Goal: Task Accomplishment & Management: Manage account settings

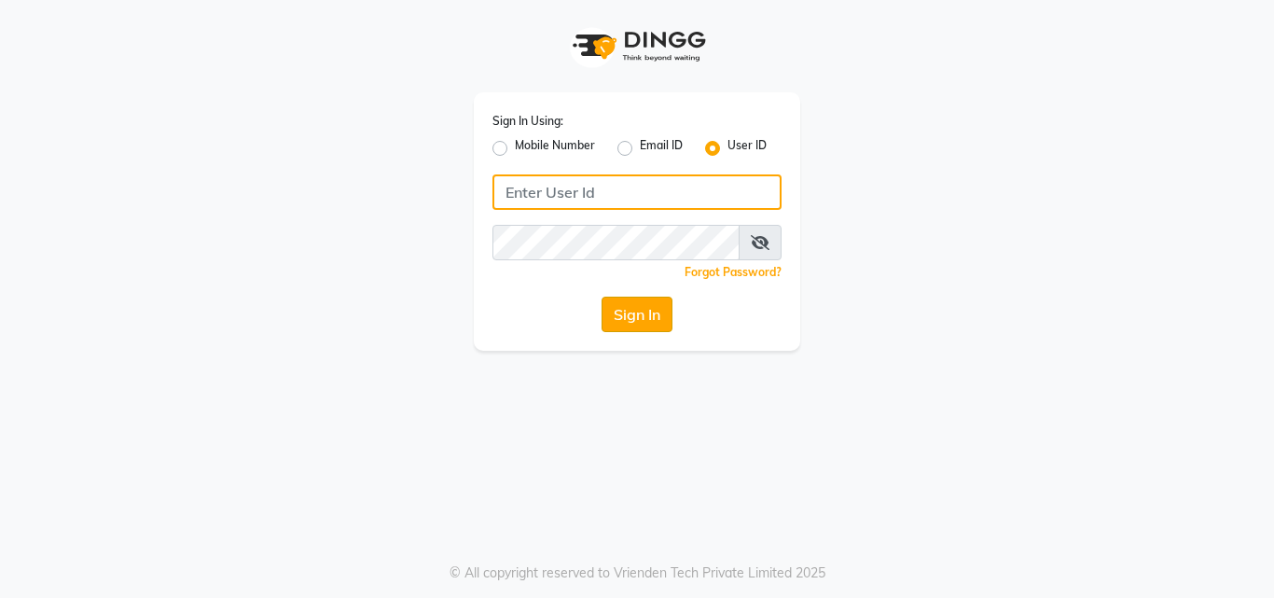
type input "pallavi_unisex"
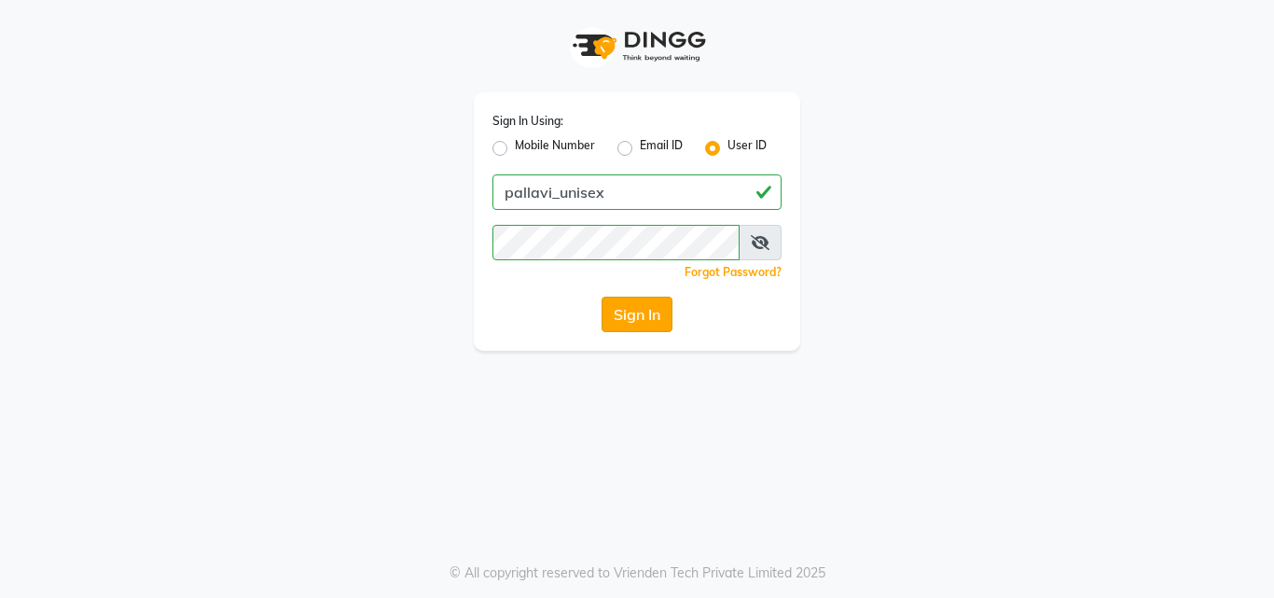
click at [640, 325] on button "Sign In" at bounding box center [636, 313] width 71 height 35
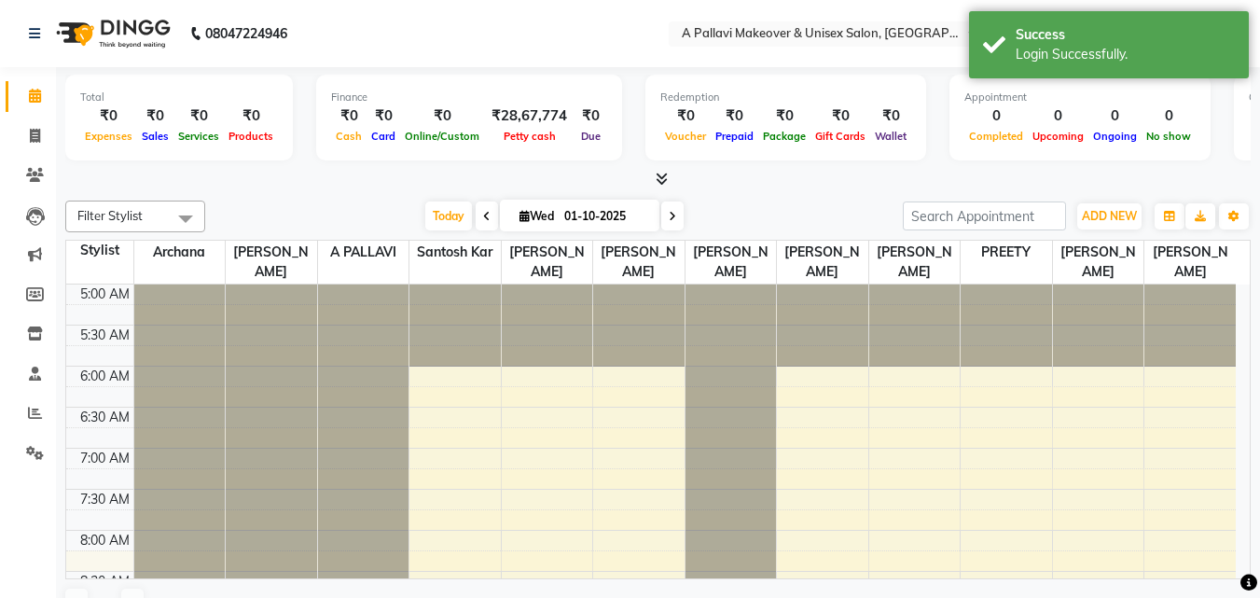
select select "en"
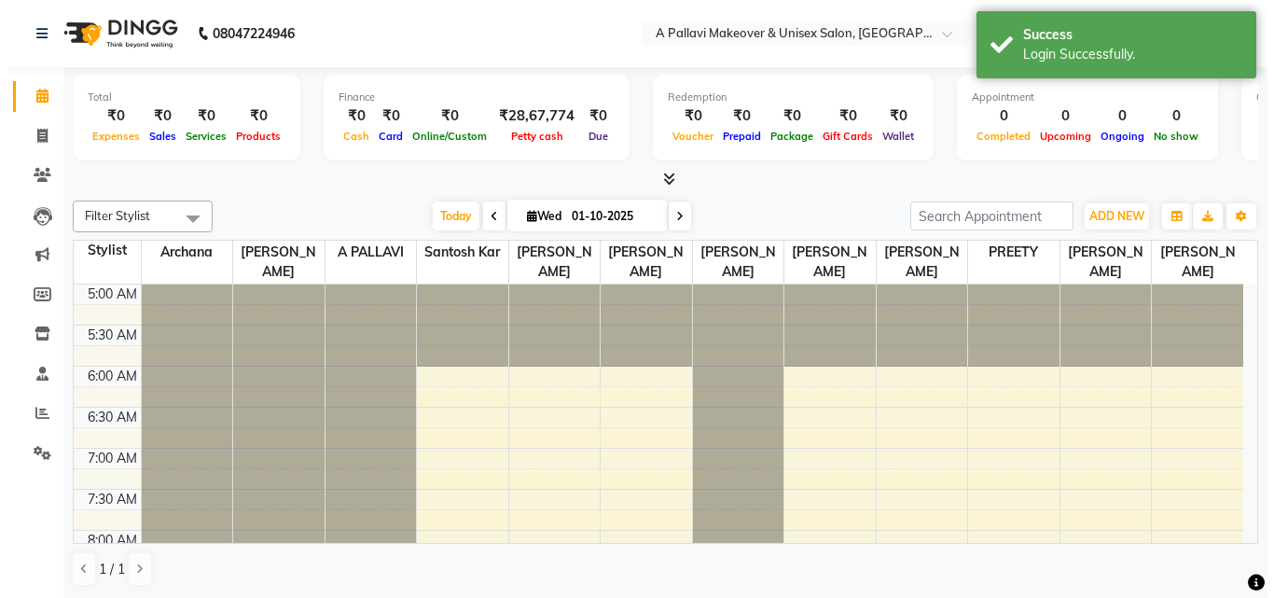
scroll to position [83, 0]
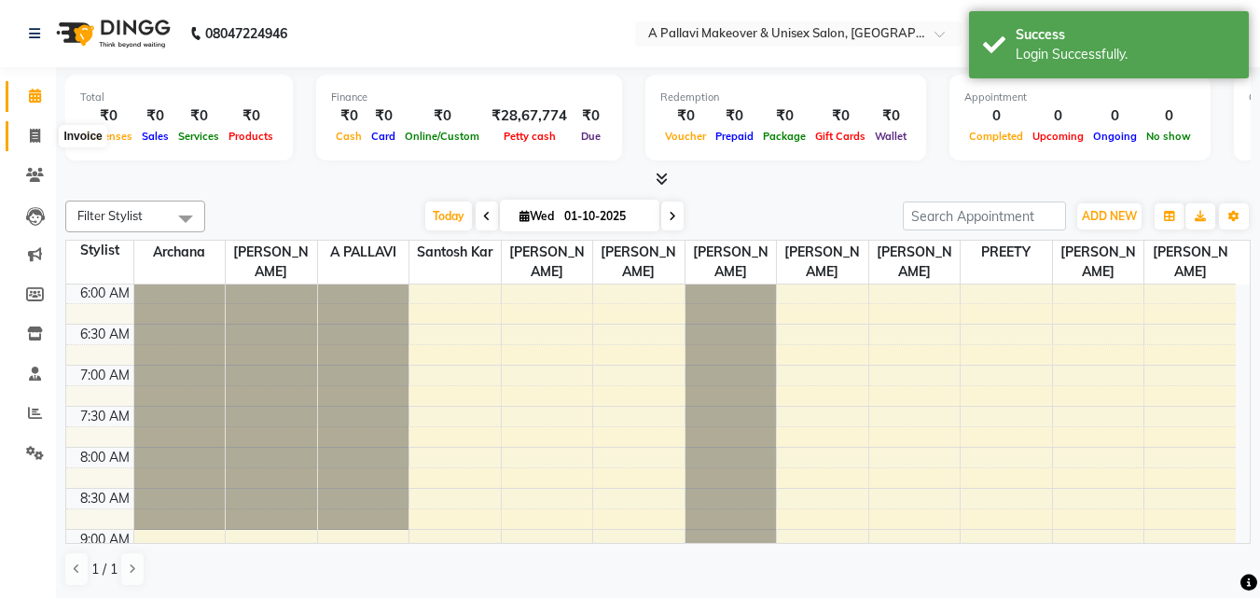
click at [39, 143] on span at bounding box center [35, 136] width 33 height 21
select select "service"
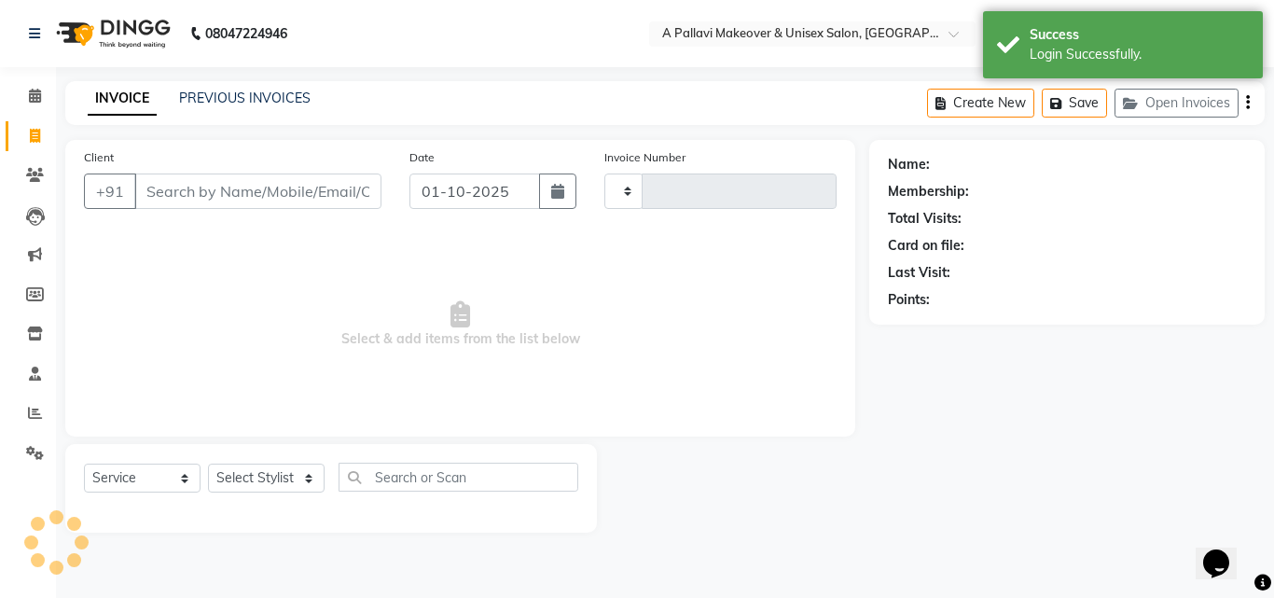
type input "1852"
select select "3573"
click at [305, 99] on link "PREVIOUS INVOICES" at bounding box center [244, 98] width 131 height 17
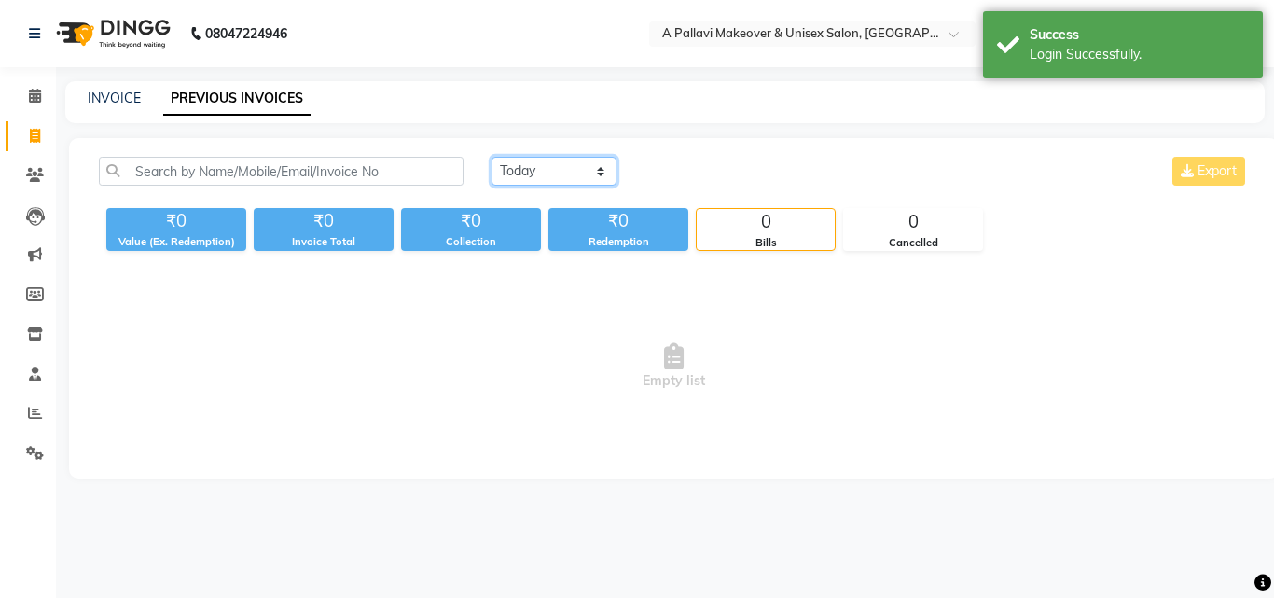
click at [545, 172] on select "[DATE] [DATE] Custom Range" at bounding box center [553, 171] width 125 height 29
select select "[DATE]"
click at [491, 157] on select "[DATE] [DATE] Custom Range" at bounding box center [553, 171] width 125 height 29
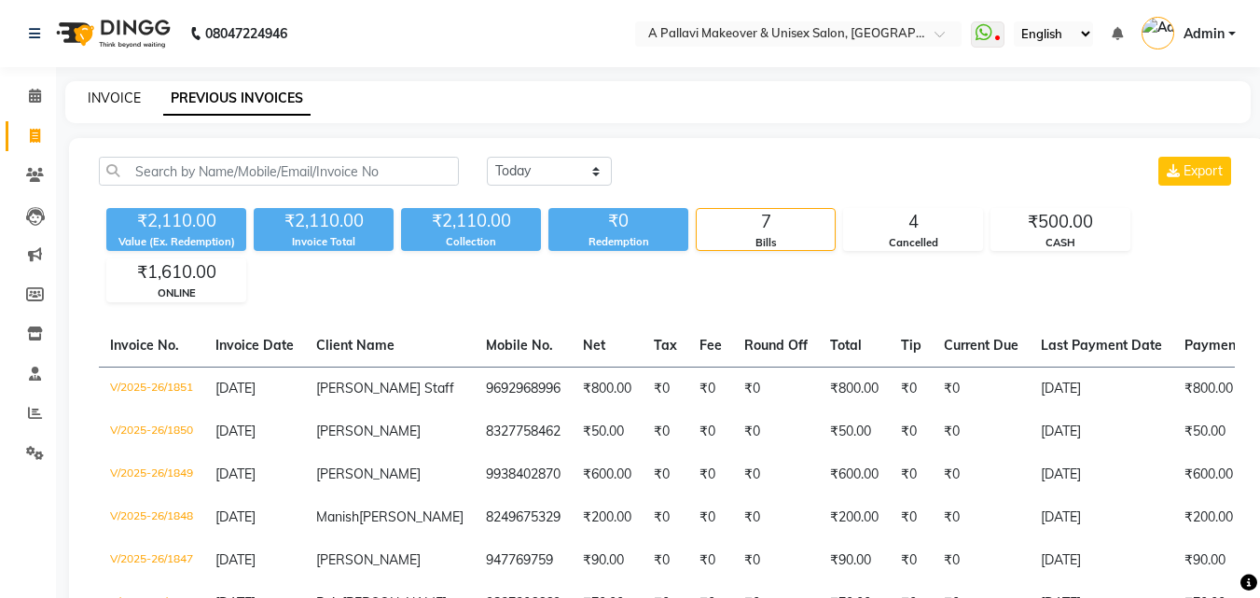
click at [127, 95] on link "INVOICE" at bounding box center [114, 98] width 53 height 17
select select "service"
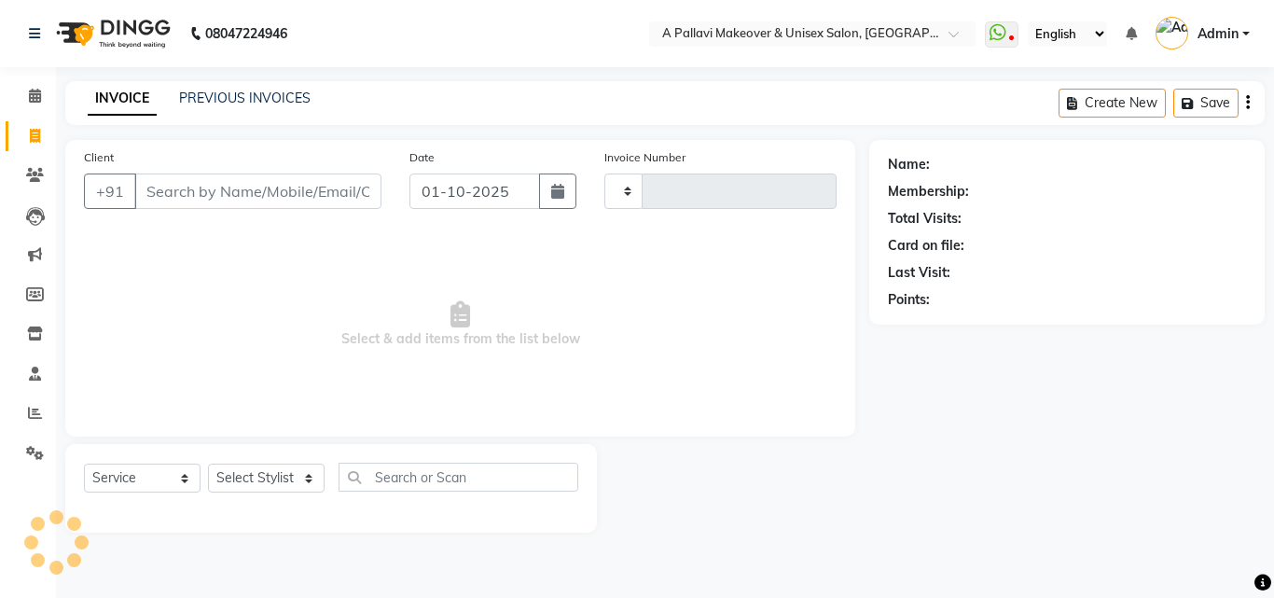
type input "1852"
select select "3573"
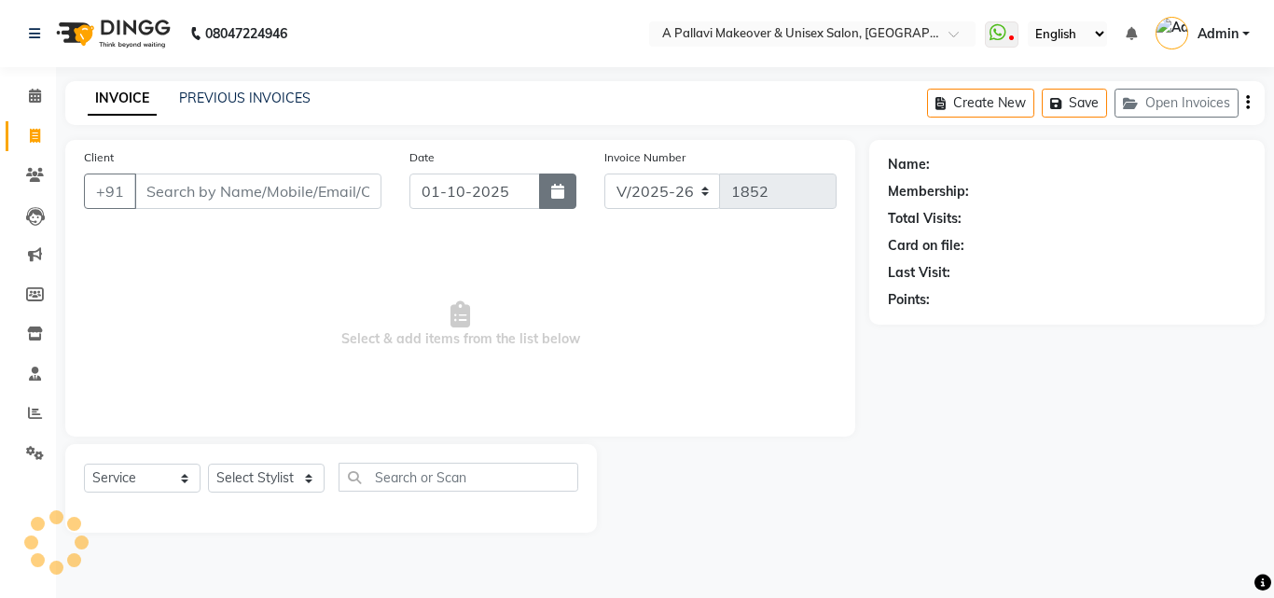
click at [561, 191] on icon "button" at bounding box center [557, 191] width 13 height 15
select select "10"
select select "2025"
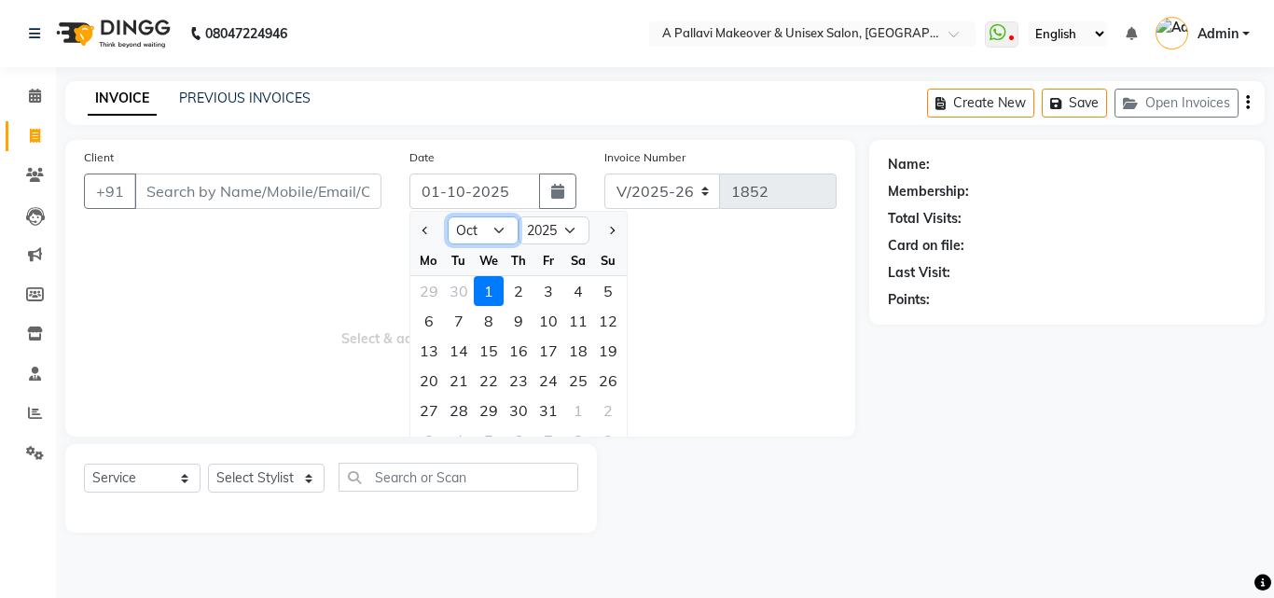
click at [503, 229] on select "Jan Feb Mar Apr May Jun [DATE] Aug Sep Oct Nov Dec" at bounding box center [483, 230] width 71 height 28
select select "9"
click at [448, 216] on select "Jan Feb Mar Apr May Jun [DATE] Aug Sep Oct Nov Dec" at bounding box center [483, 230] width 71 height 28
click at [463, 403] on div "30" at bounding box center [459, 410] width 30 height 30
type input "[DATE]"
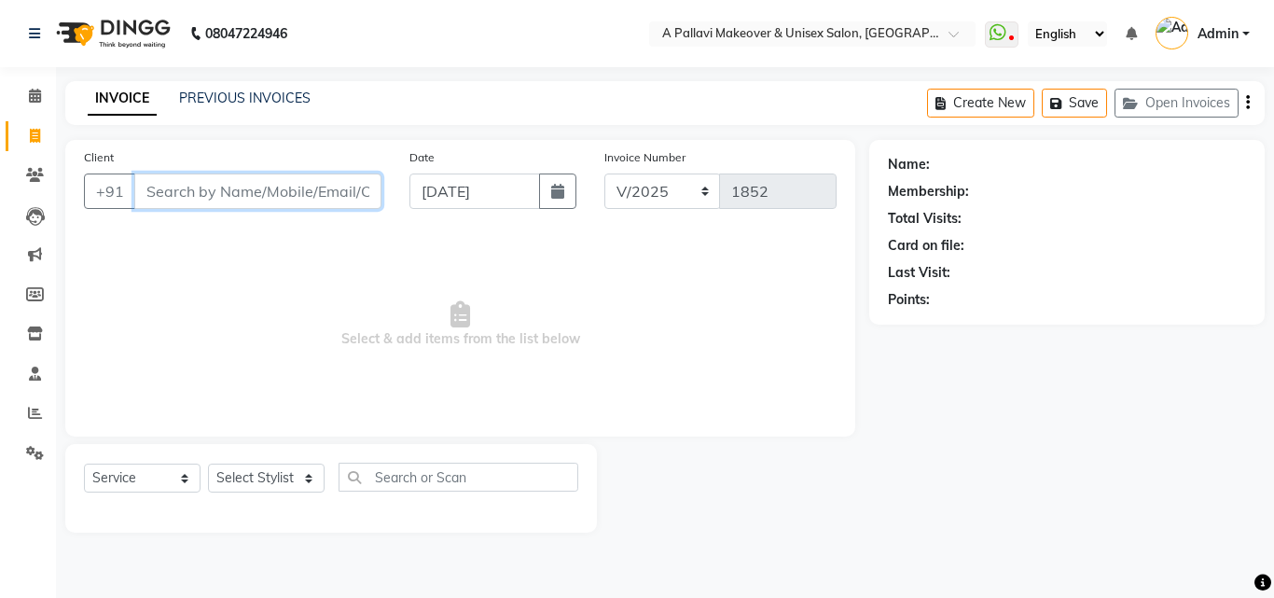
click at [165, 196] on input "Client" at bounding box center [257, 190] width 247 height 35
click at [232, 185] on input "Client" at bounding box center [257, 190] width 247 height 35
type input "8114950994"
click at [317, 196] on span "Add Client" at bounding box center [333, 191] width 74 height 19
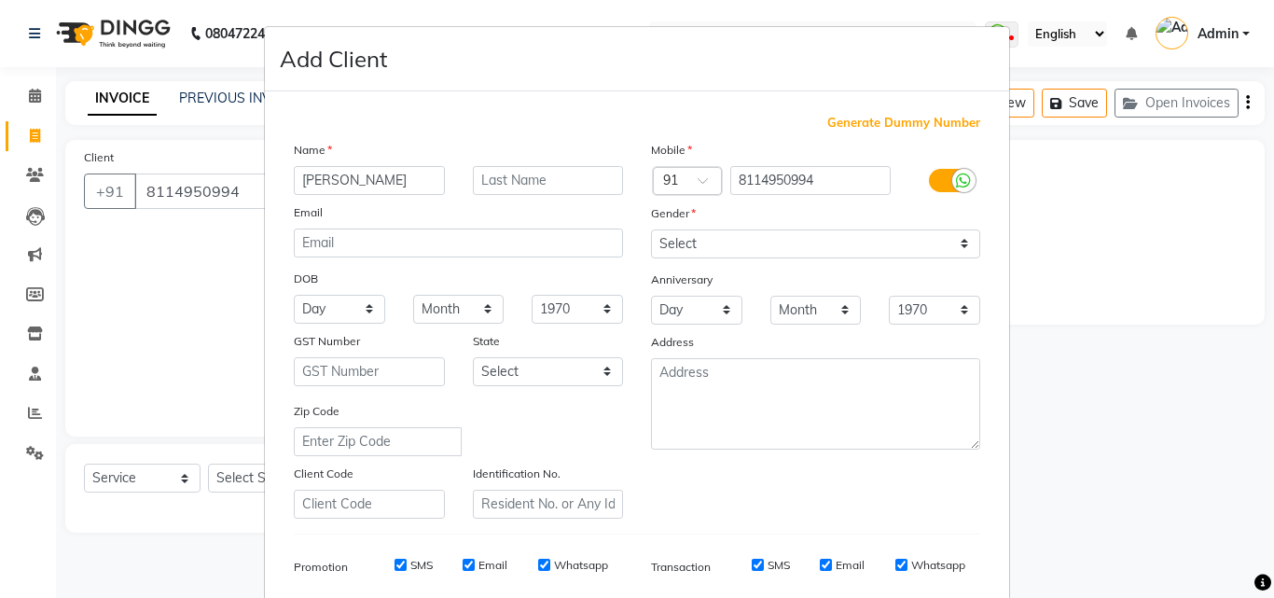
type input "[PERSON_NAME]"
click at [489, 179] on input "text" at bounding box center [548, 180] width 151 height 29
type input "[PERSON_NAME]"
click at [737, 241] on select "Select [DEMOGRAPHIC_DATA] [DEMOGRAPHIC_DATA] Other Prefer Not To Say" at bounding box center [815, 243] width 329 height 29
select select "[DEMOGRAPHIC_DATA]"
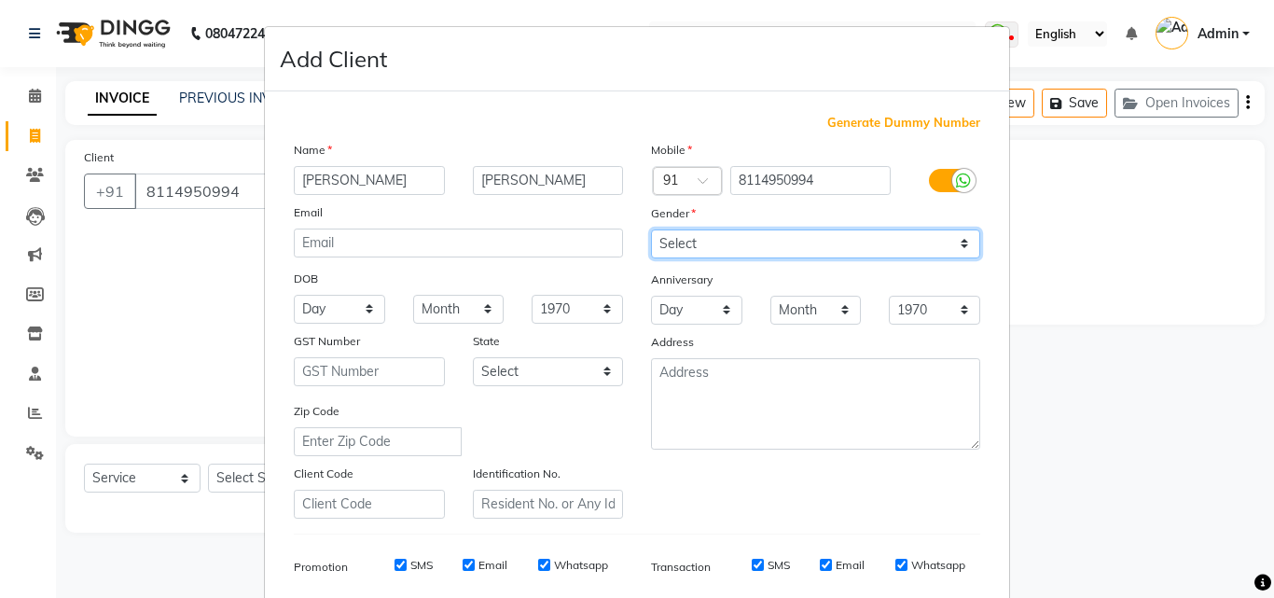
click at [651, 229] on select "Select [DEMOGRAPHIC_DATA] [DEMOGRAPHIC_DATA] Other Prefer Not To Say" at bounding box center [815, 243] width 329 height 29
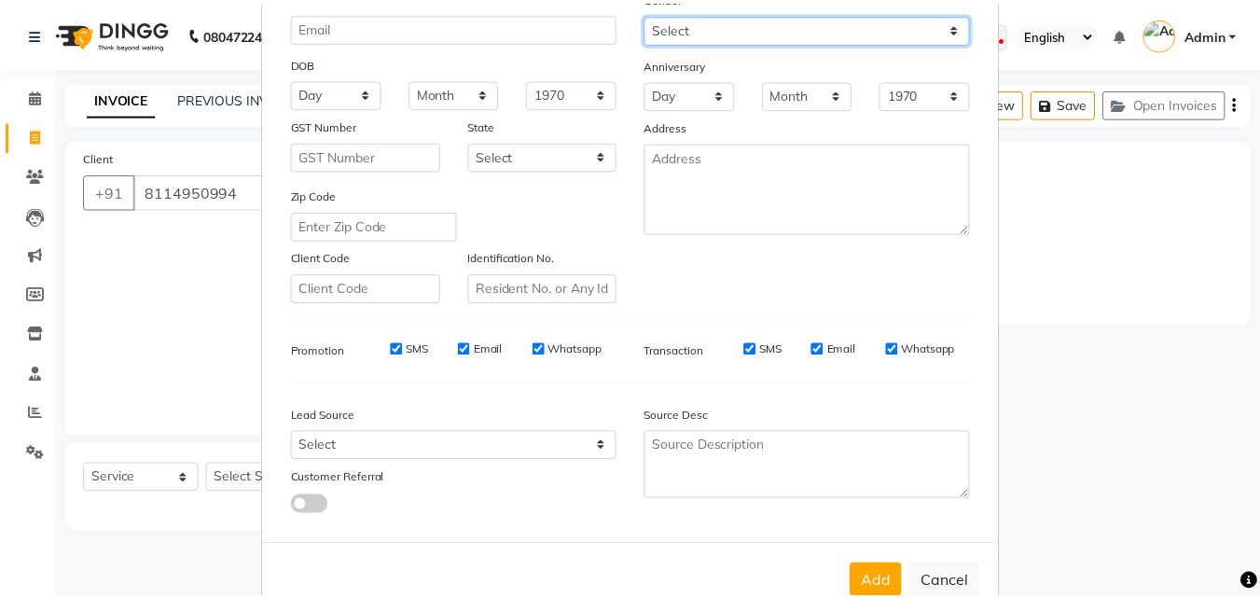
scroll to position [263, 0]
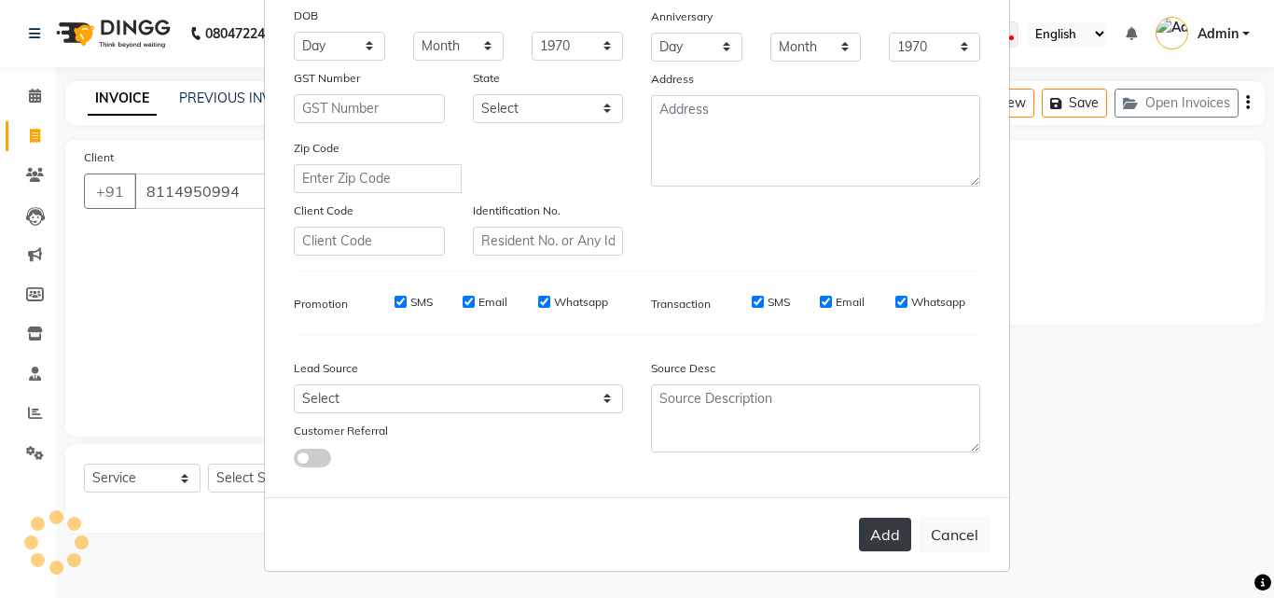
click at [872, 541] on button "Add" at bounding box center [885, 534] width 52 height 34
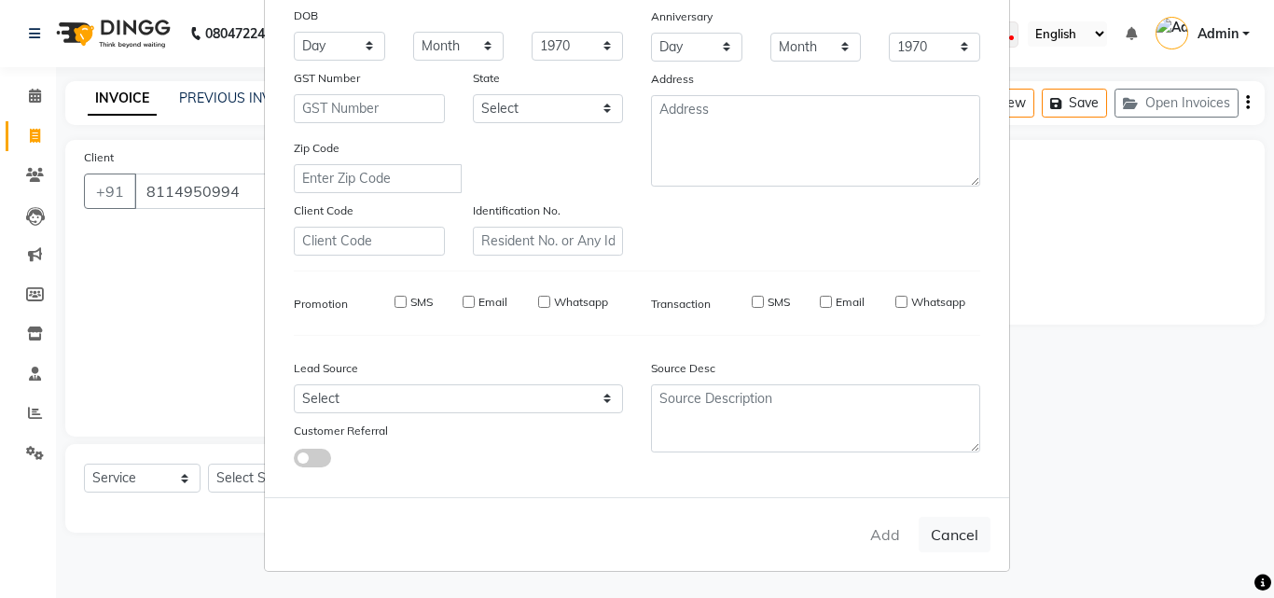
select select
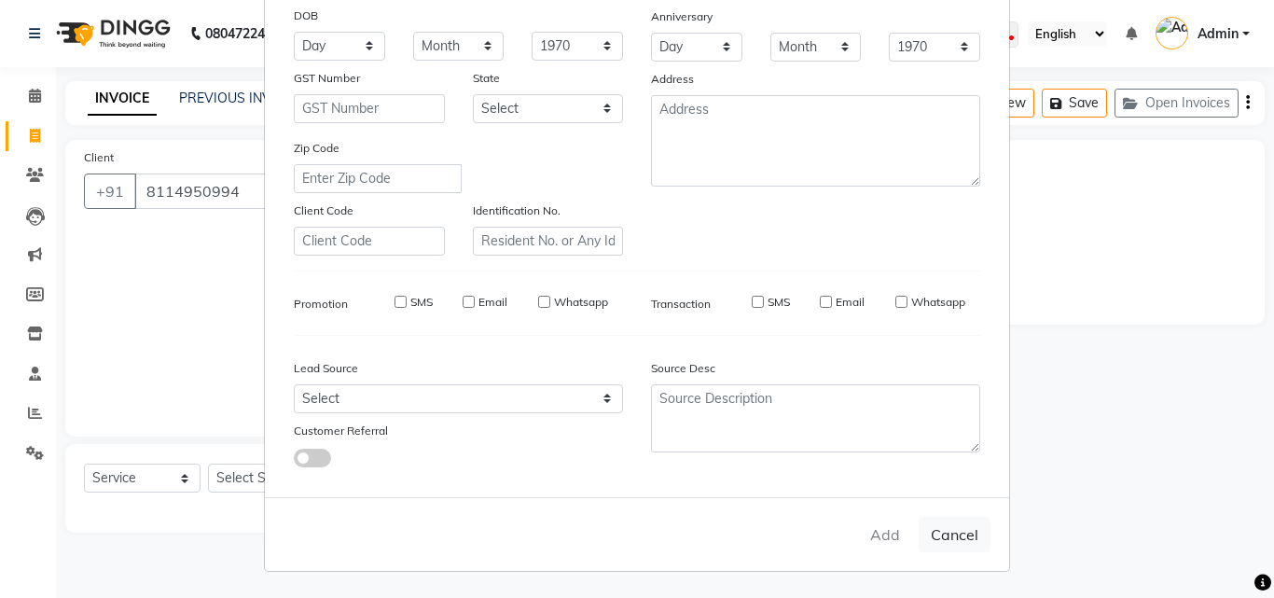
select select
checkbox input "false"
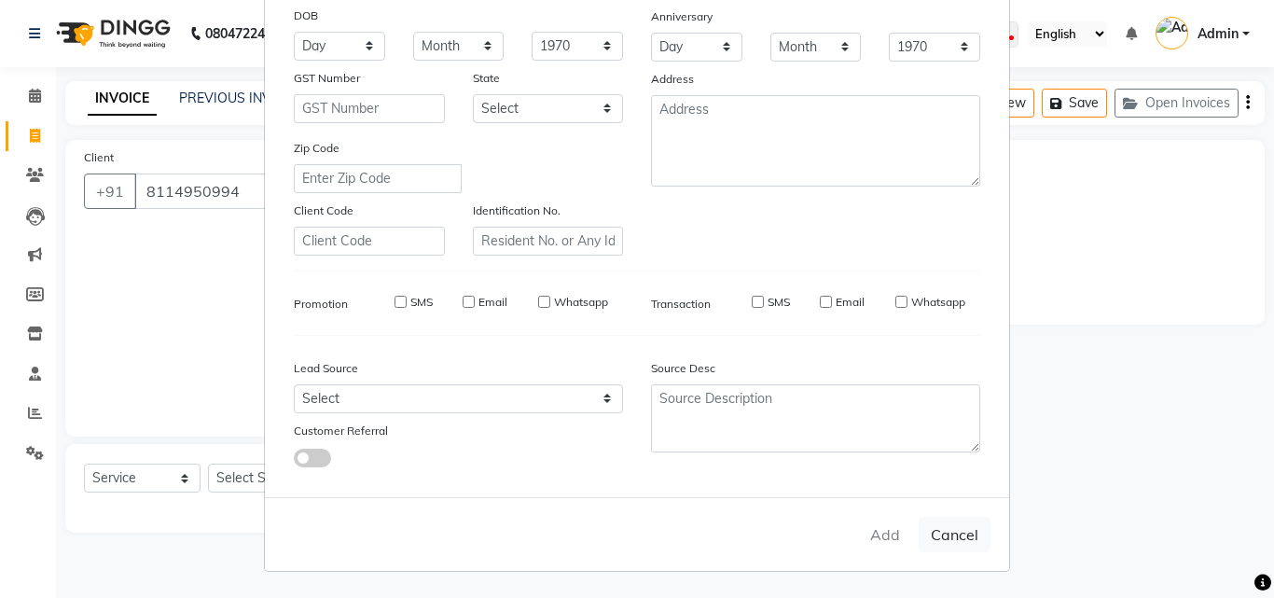
checkbox input "false"
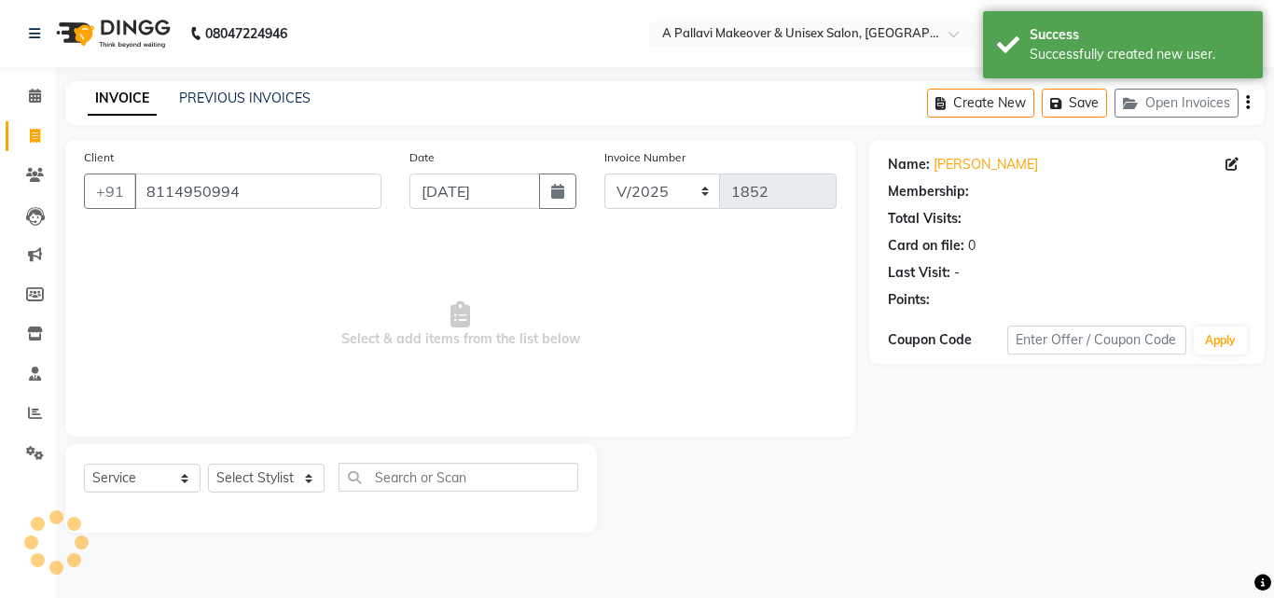
select select "1: Object"
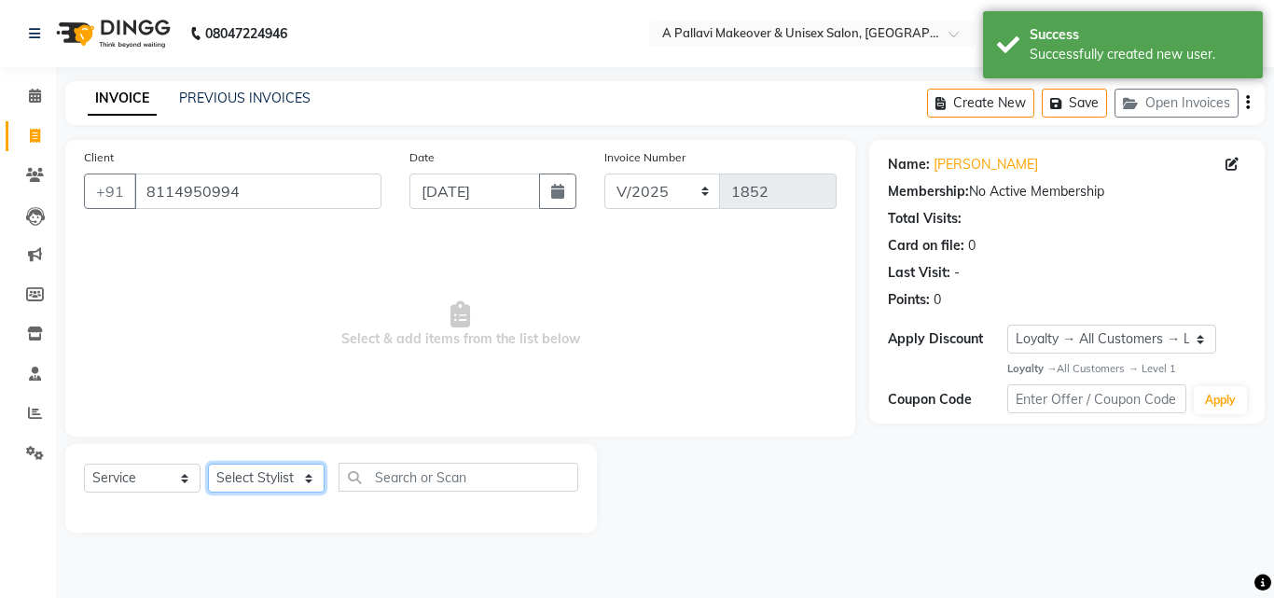
click at [287, 487] on select "Select Stylist [PERSON_NAME] A PALLAVI Archana [PERSON_NAME] [PERSON_NAME] [PER…" at bounding box center [266, 477] width 117 height 29
select select "54224"
click at [208, 463] on select "Select Stylist [PERSON_NAME] A PALLAVI Archana [PERSON_NAME] [PERSON_NAME] [PER…" at bounding box center [266, 477] width 117 height 29
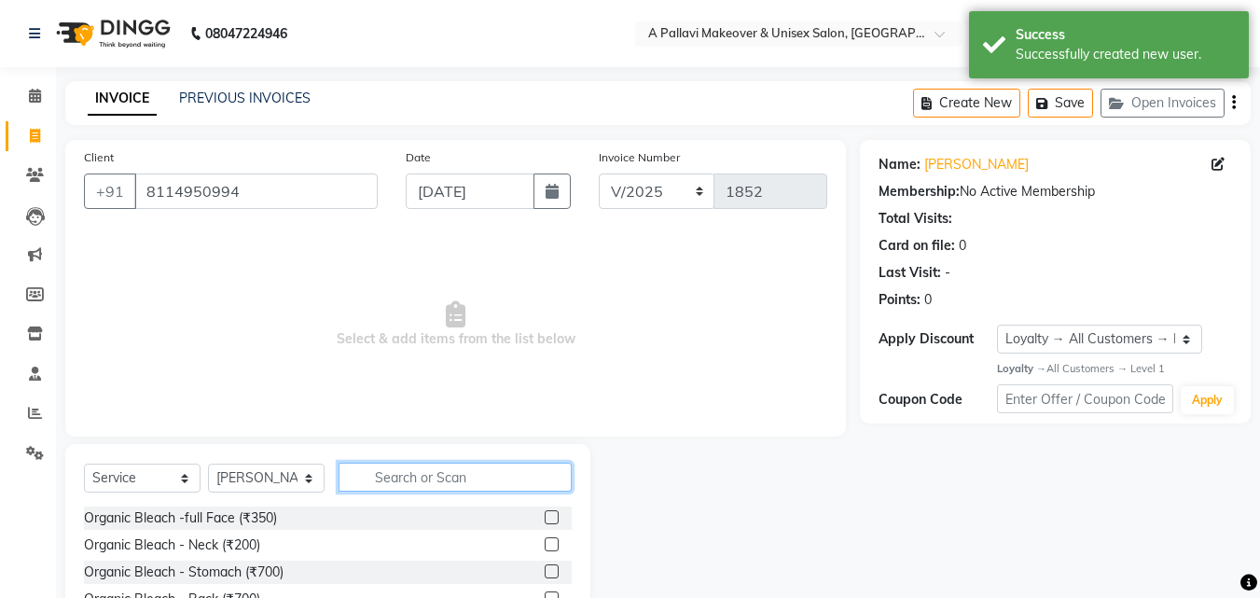
click at [404, 476] on input "text" at bounding box center [454, 476] width 233 height 29
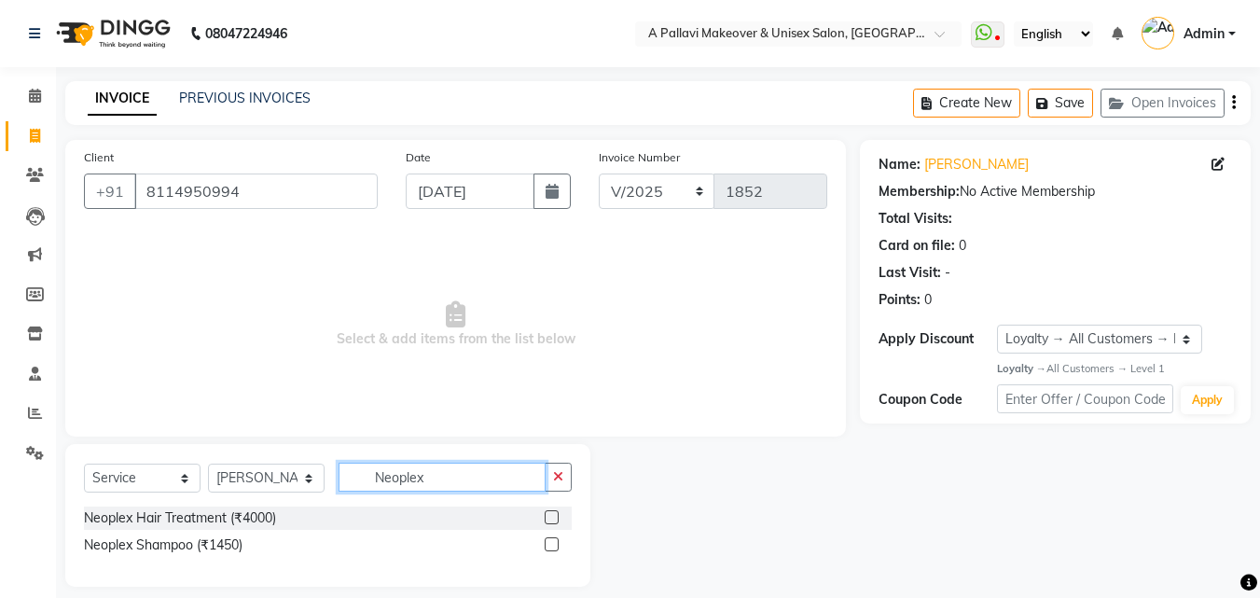
type input "Neoplex"
click at [550, 517] on label at bounding box center [552, 517] width 14 height 14
click at [550, 517] on input "checkbox" at bounding box center [551, 518] width 12 height 12
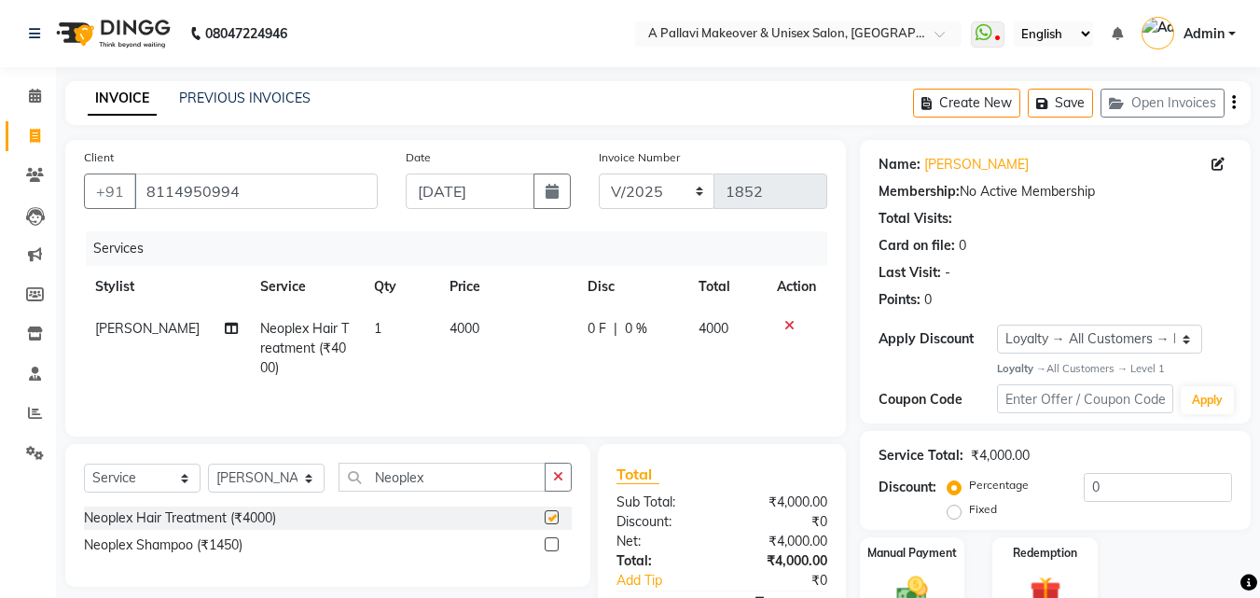
checkbox input "false"
click at [449, 325] on span "4000" at bounding box center [464, 328] width 30 height 17
select select "54224"
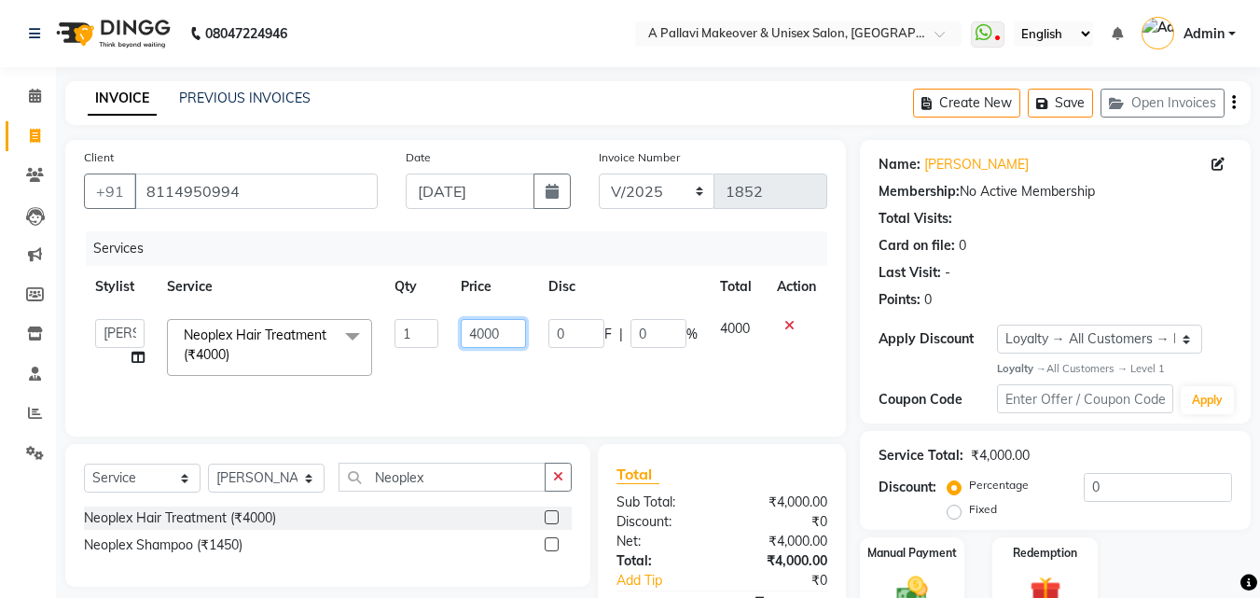
click at [479, 336] on input "4000" at bounding box center [493, 333] width 64 height 29
type input "5000"
click at [543, 371] on tr "[PERSON_NAME] A PALLAVI Archana [PERSON_NAME] [PERSON_NAME] [PERSON_NAME] [PERS…" at bounding box center [455, 347] width 743 height 79
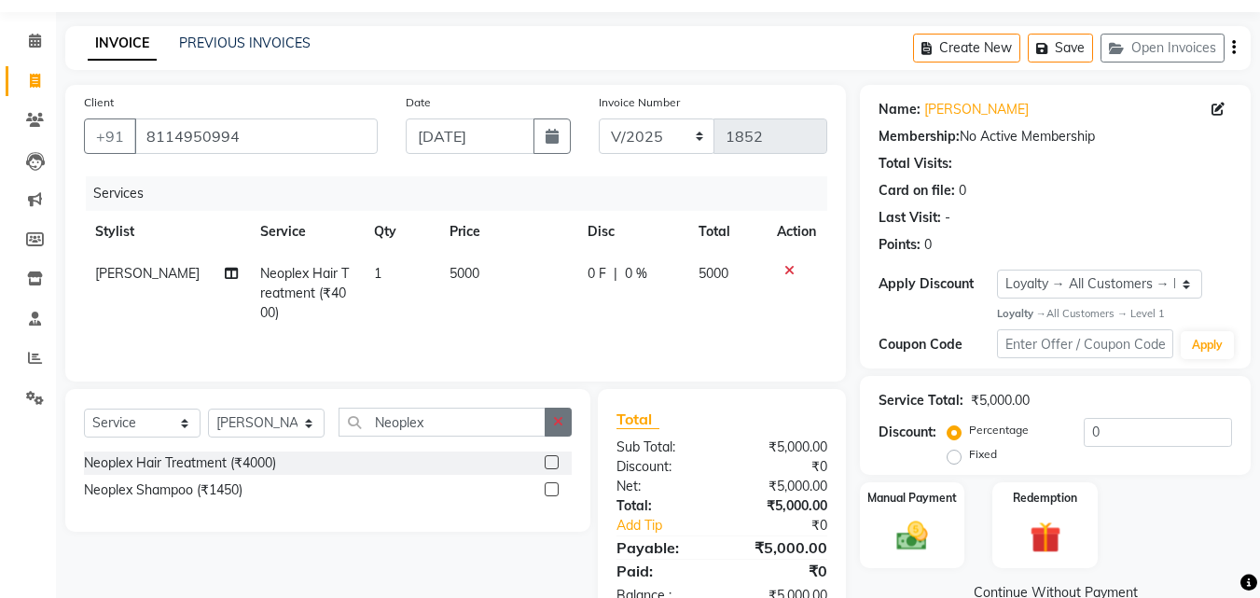
scroll to position [109, 0]
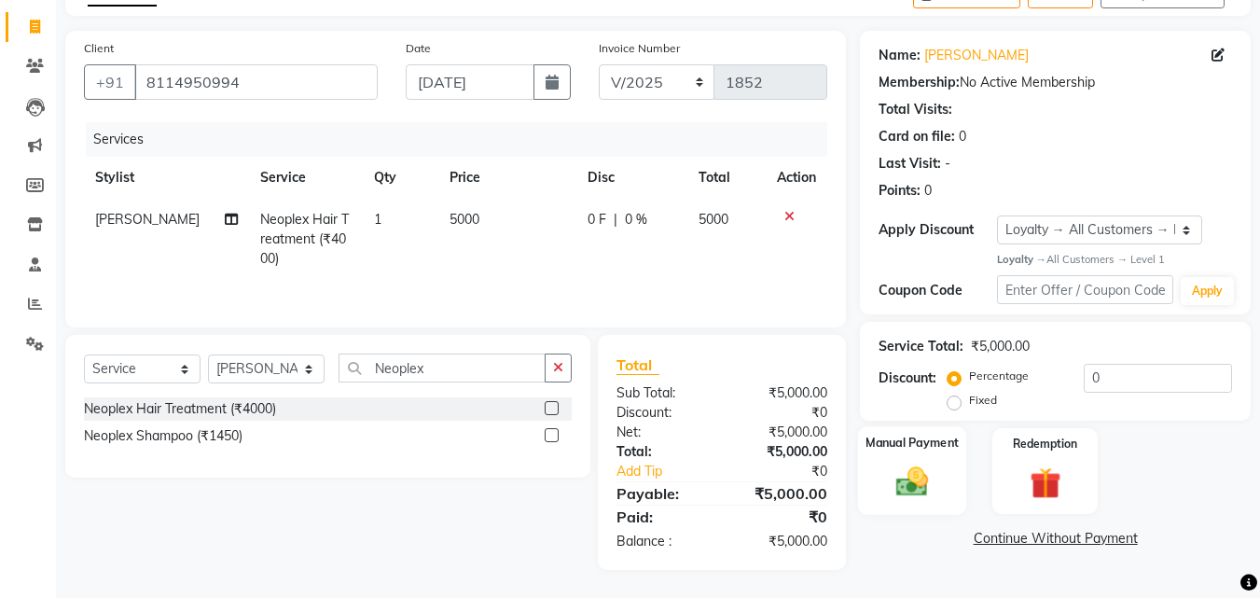
click at [901, 478] on img at bounding box center [912, 481] width 52 height 37
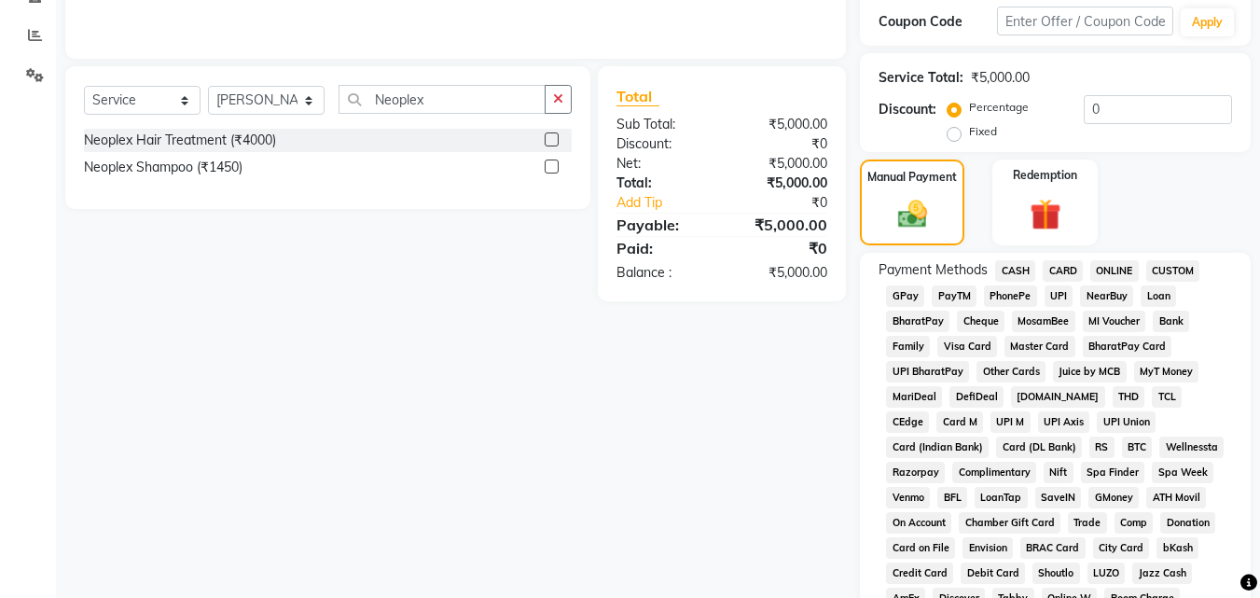
scroll to position [389, 0]
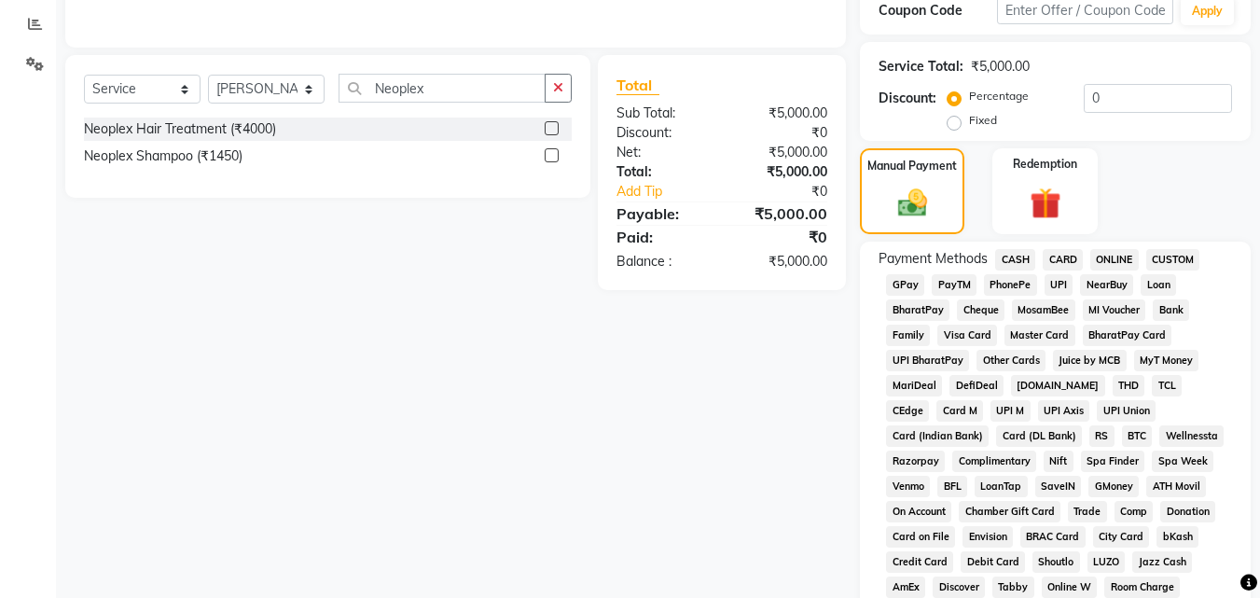
click at [1103, 258] on span "ONLINE" at bounding box center [1114, 259] width 48 height 21
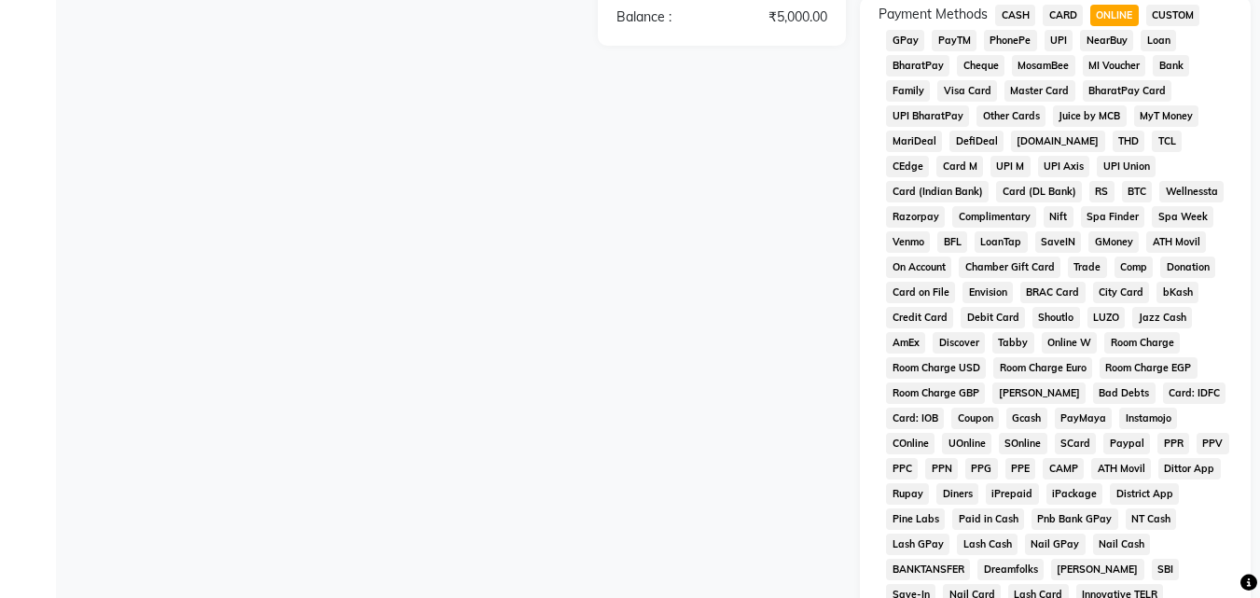
scroll to position [888, 0]
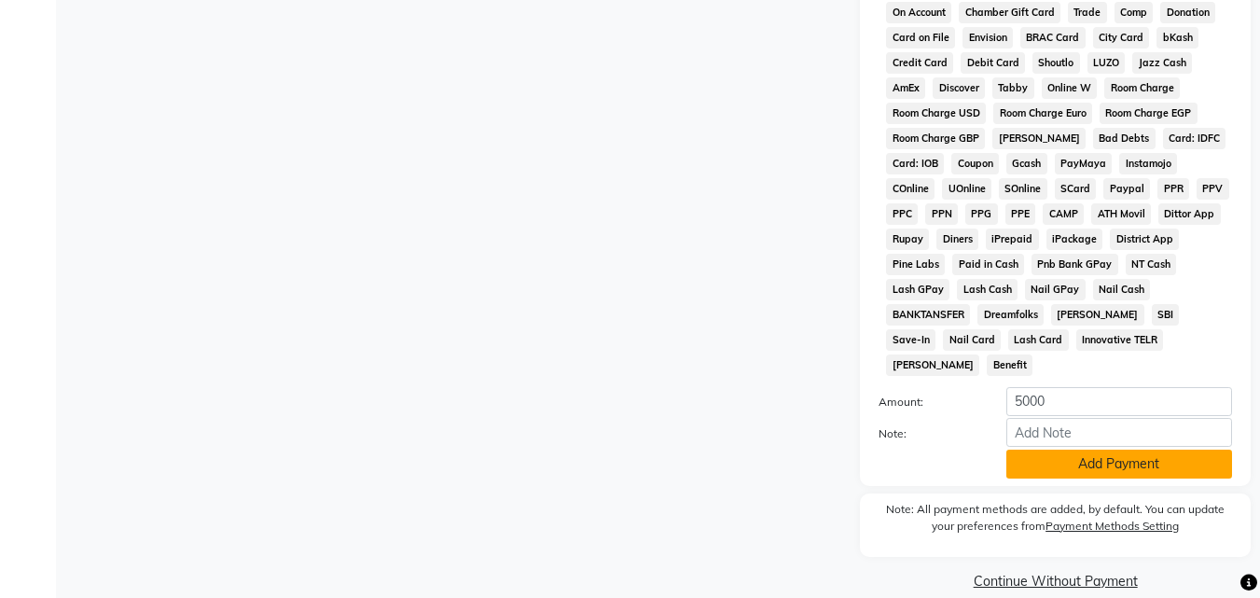
click at [1078, 449] on button "Add Payment" at bounding box center [1119, 463] width 226 height 29
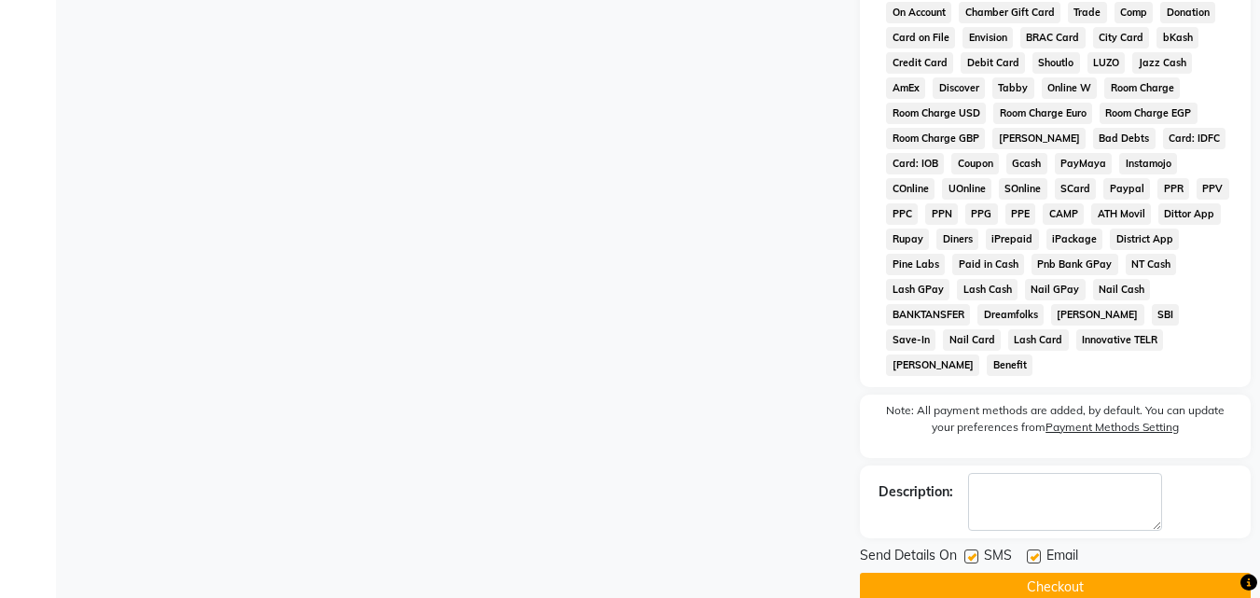
click at [1054, 572] on button "Checkout" at bounding box center [1055, 586] width 391 height 29
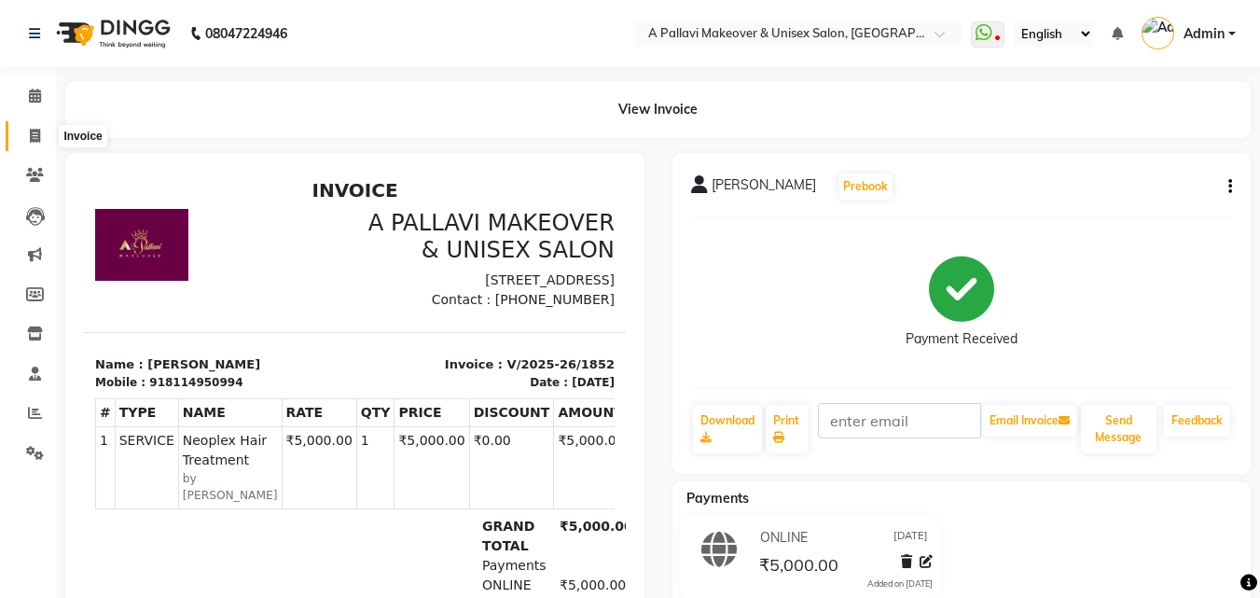
click at [31, 137] on icon at bounding box center [35, 136] width 10 height 14
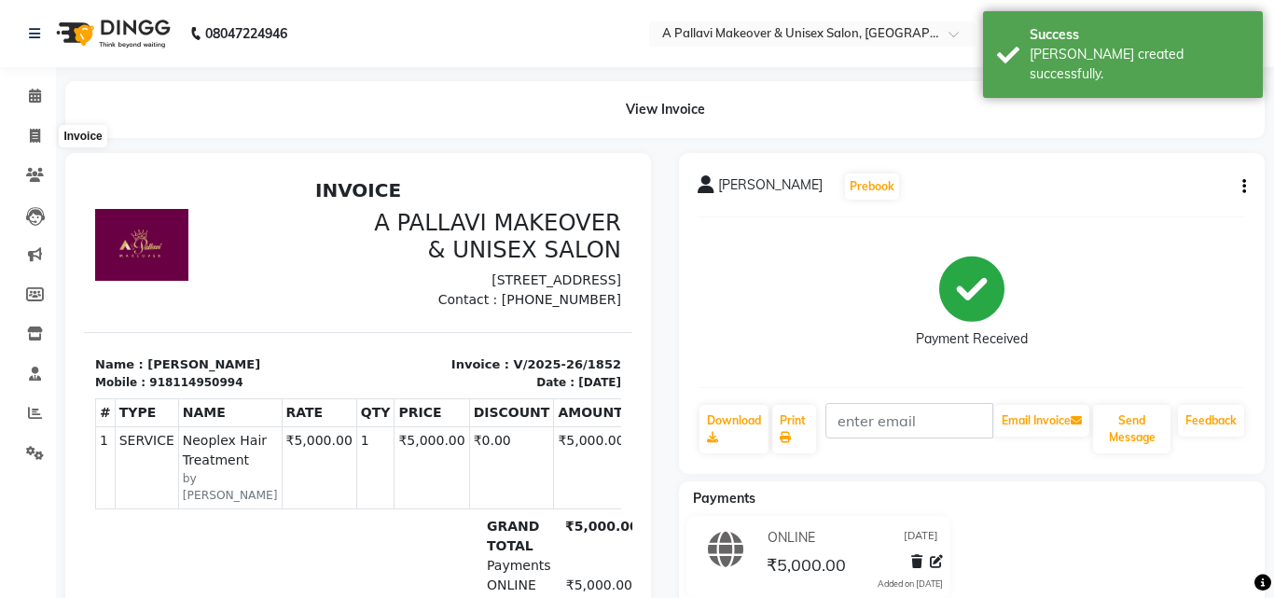
select select "service"
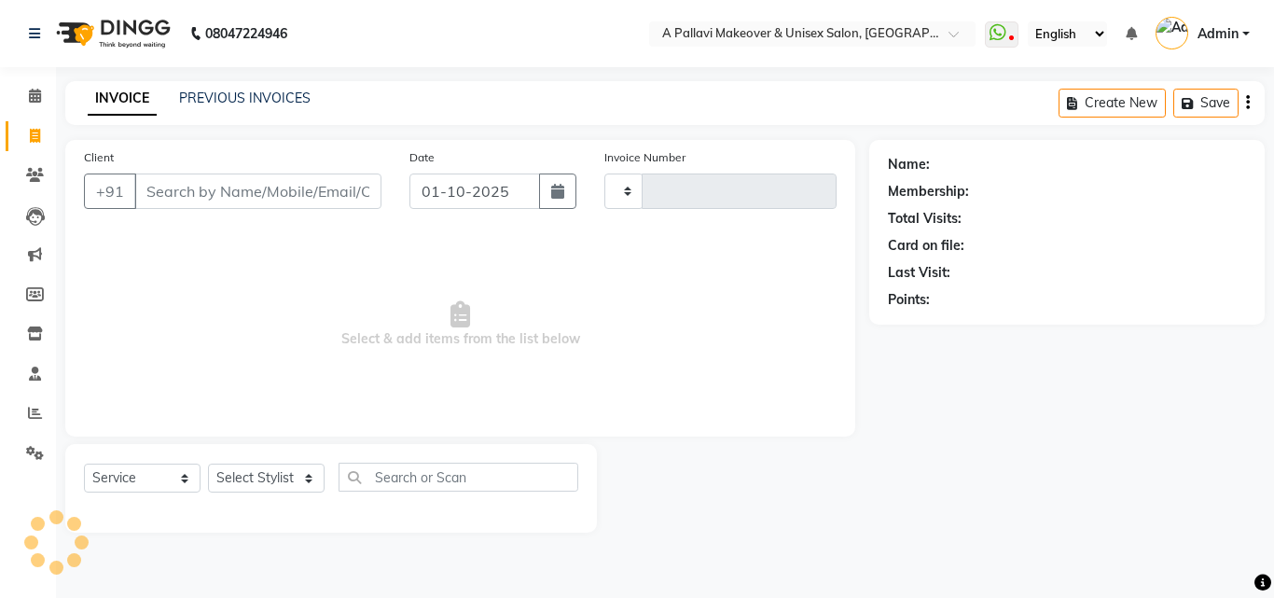
type input "1853"
select select "3573"
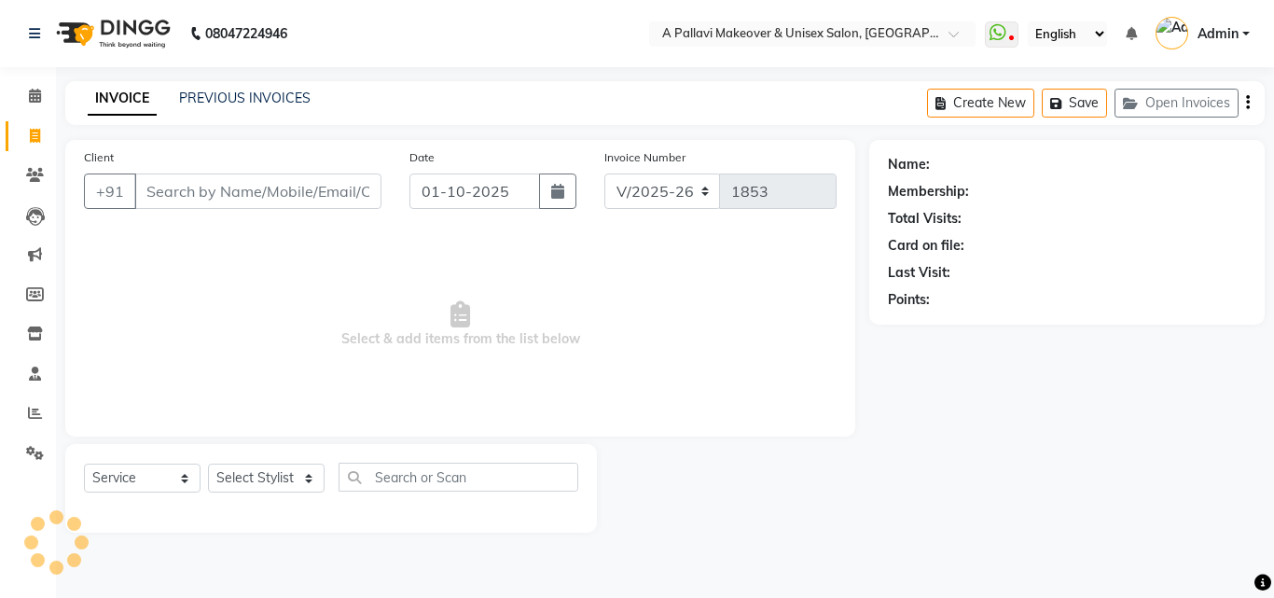
click at [274, 84] on div "INVOICE PREVIOUS INVOICES Create New Save Open Invoices" at bounding box center [664, 103] width 1199 height 44
click at [277, 102] on link "PREVIOUS INVOICES" at bounding box center [244, 98] width 131 height 17
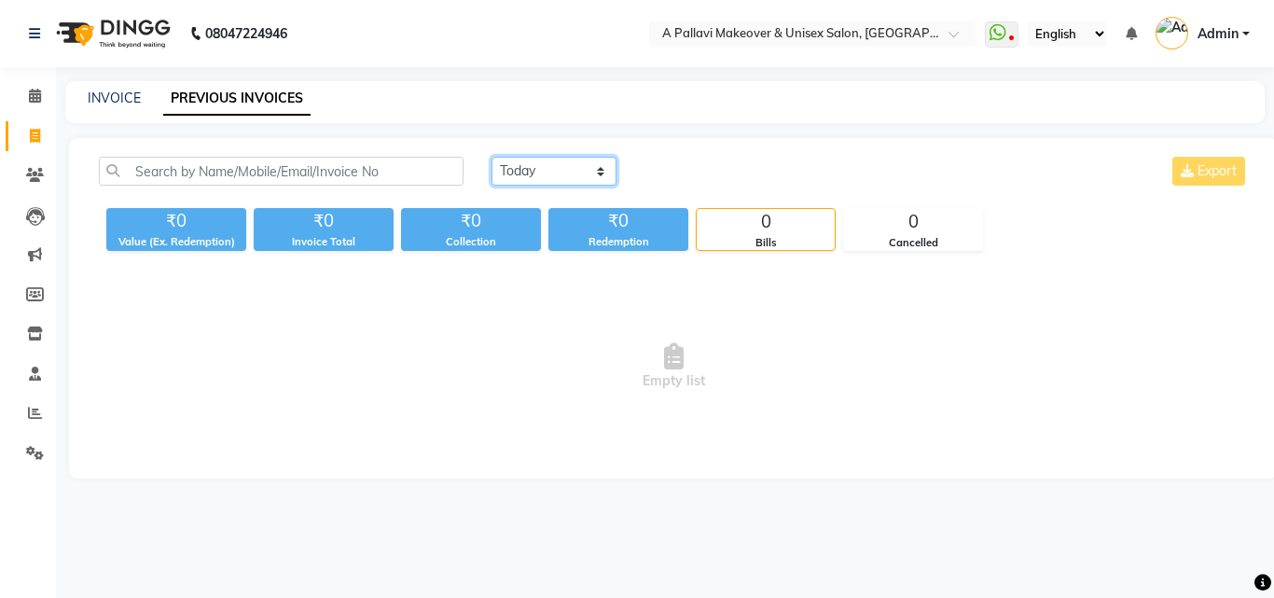
click at [542, 170] on select "[DATE] [DATE] Custom Range" at bounding box center [553, 171] width 125 height 29
select select "[DATE]"
click at [491, 157] on select "[DATE] [DATE] Custom Range" at bounding box center [553, 171] width 125 height 29
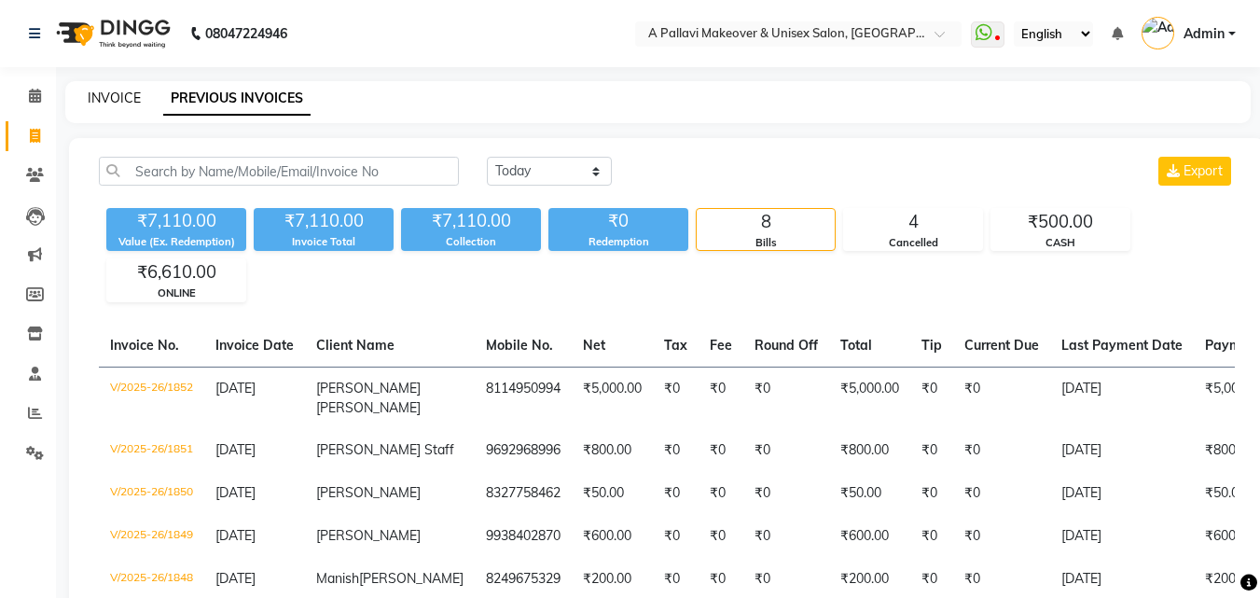
click at [103, 96] on link "INVOICE" at bounding box center [114, 98] width 53 height 17
select select "service"
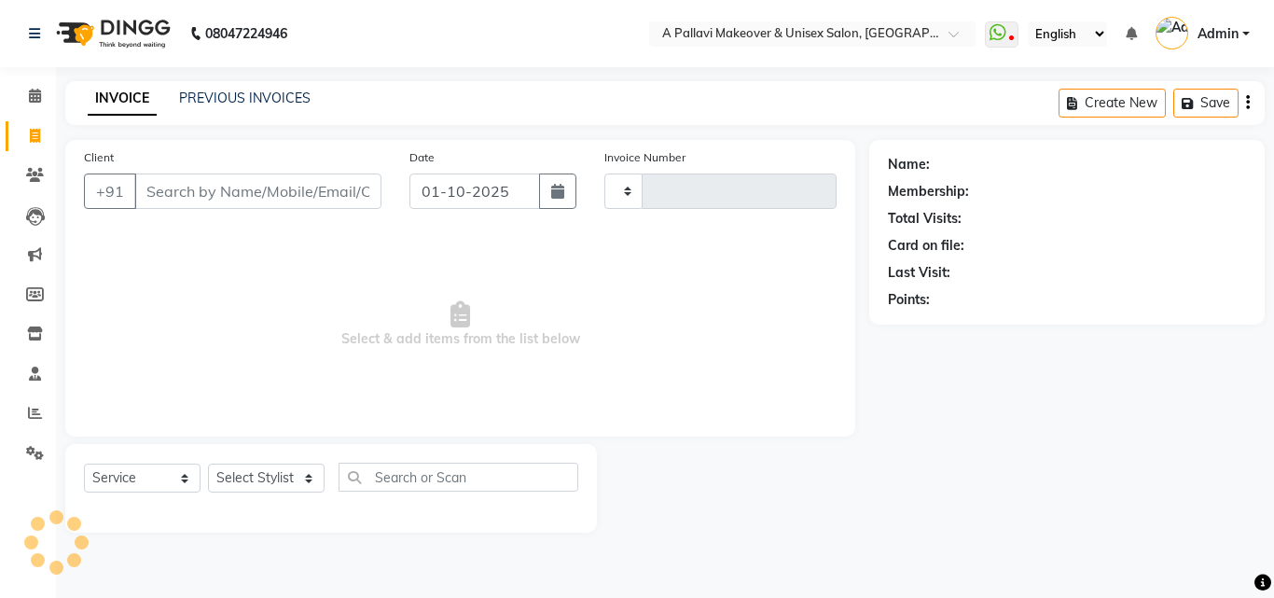
type input "1853"
select select "3573"
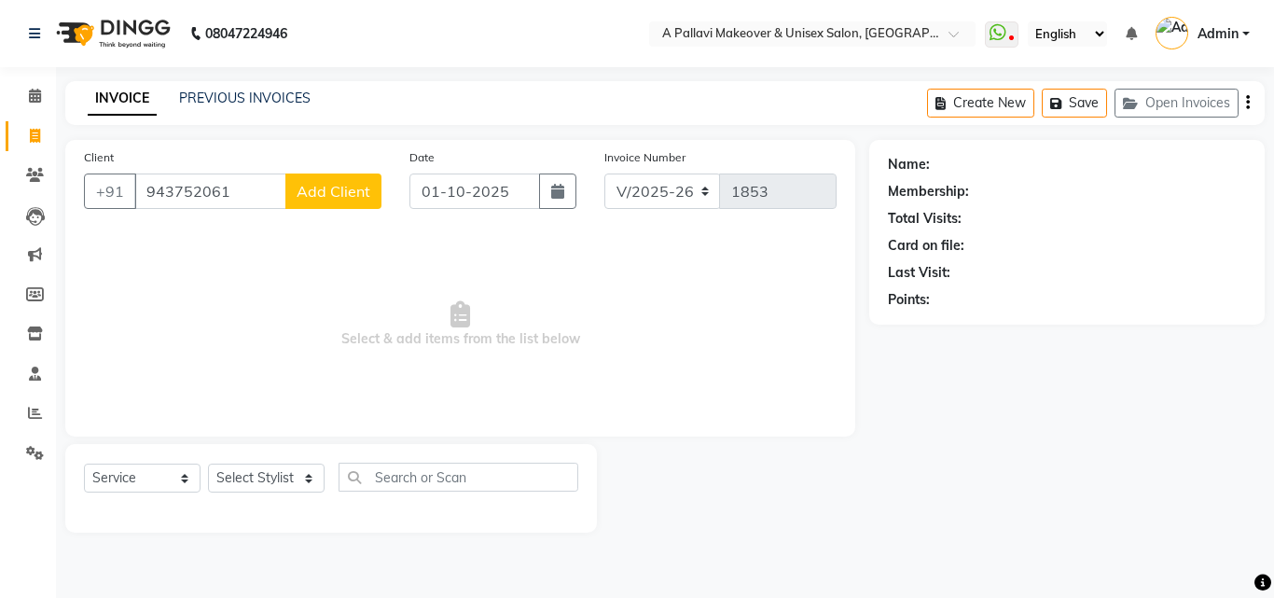
type input "943752061"
click at [339, 195] on span "Add Client" at bounding box center [333, 191] width 74 height 19
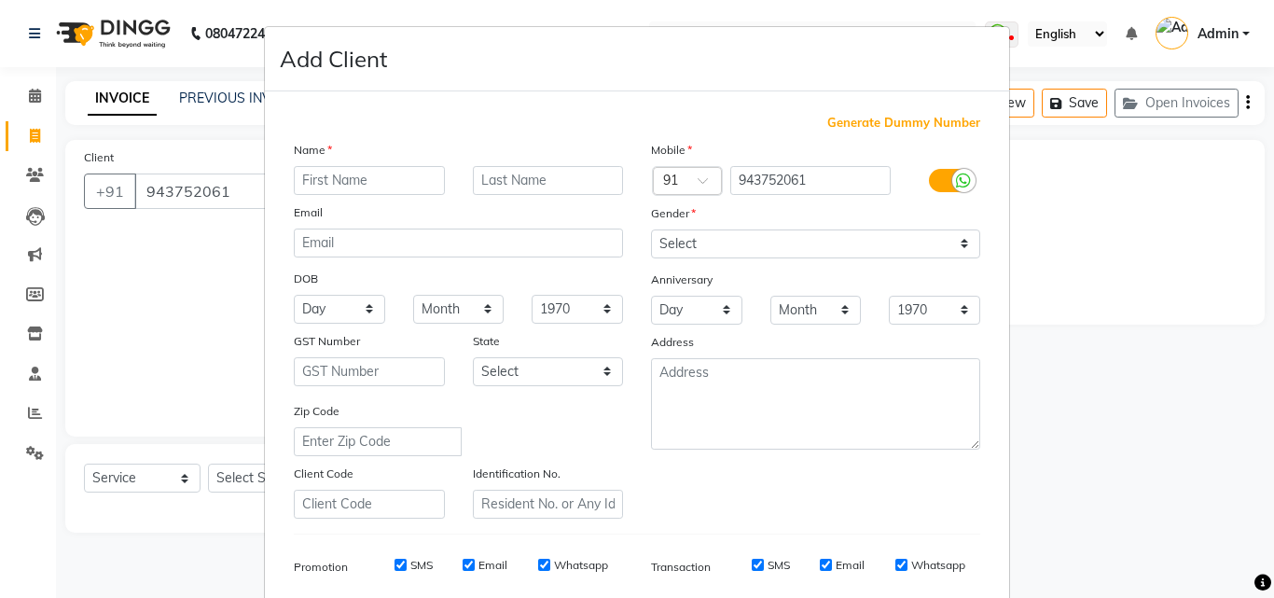
click at [178, 227] on ngb-modal-window "Add Client Generate Dummy Number Name Email DOB Day 01 02 03 04 05 06 07 08 09 …" at bounding box center [637, 299] width 1274 height 598
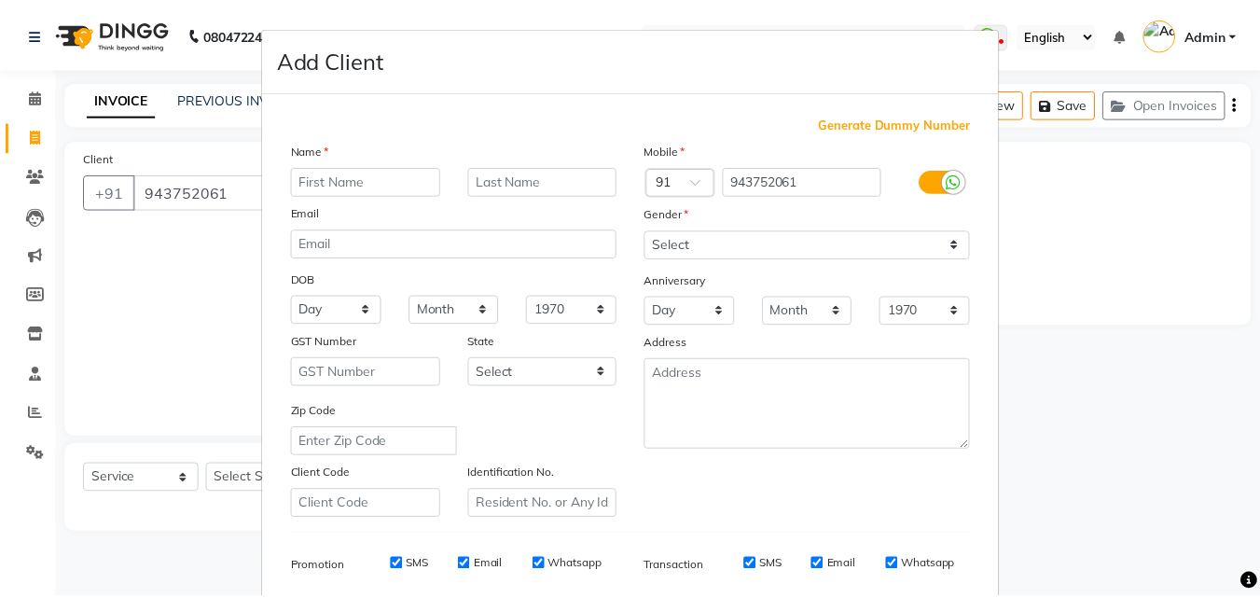
scroll to position [263, 0]
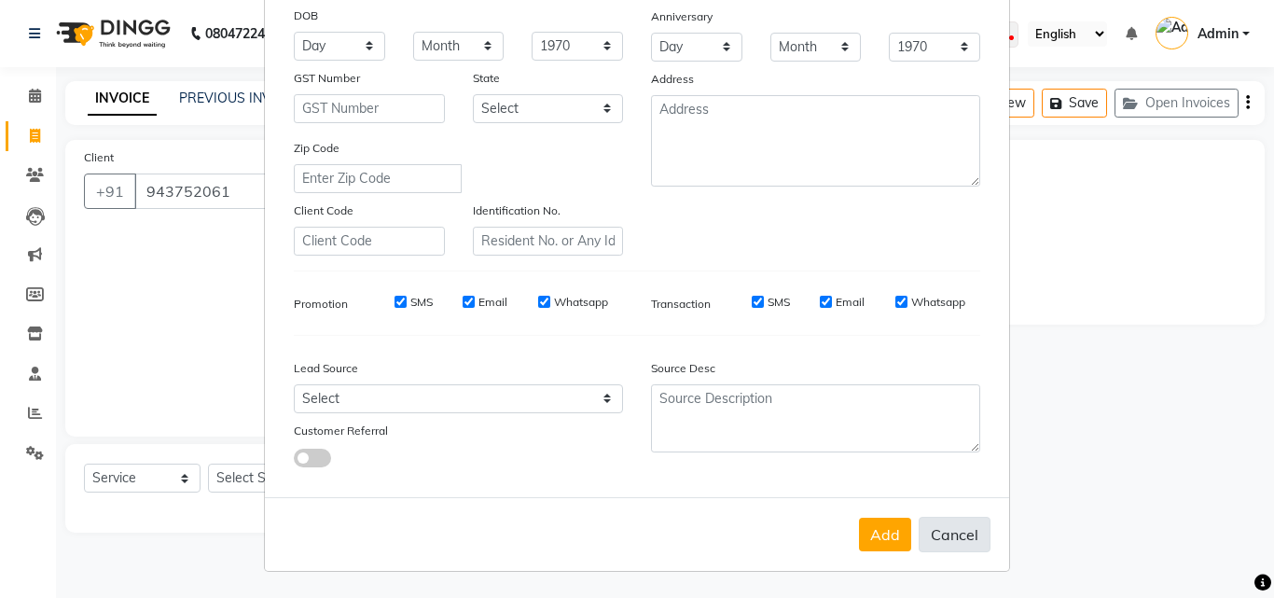
click at [958, 531] on button "Cancel" at bounding box center [954, 534] width 72 height 35
select select
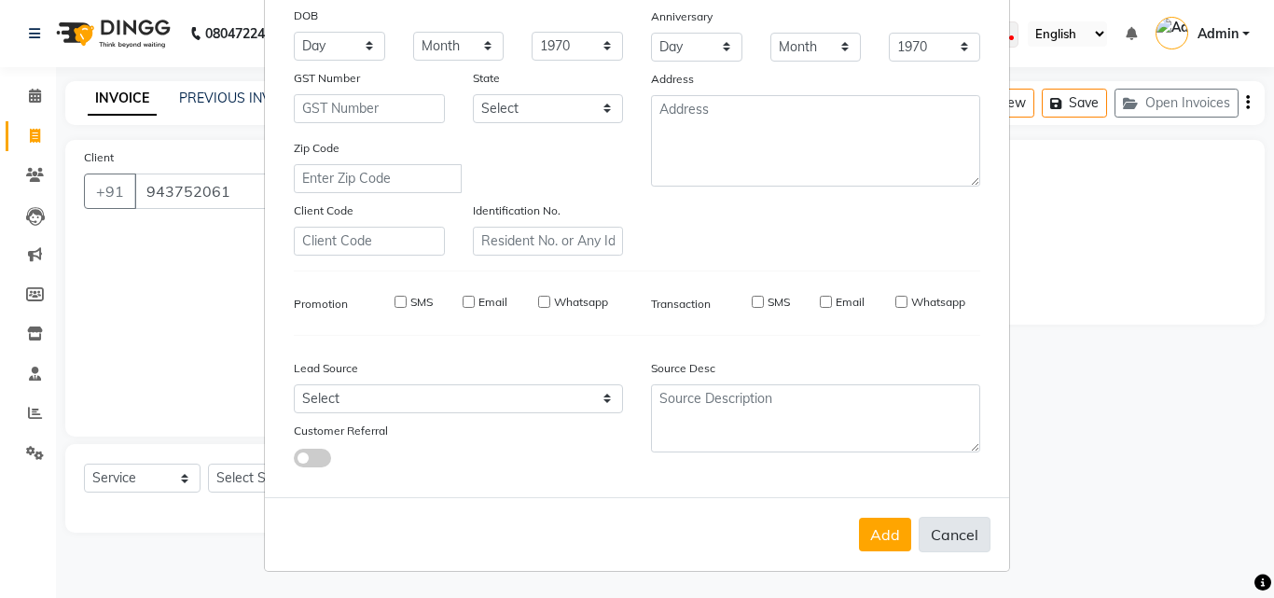
select select
checkbox input "false"
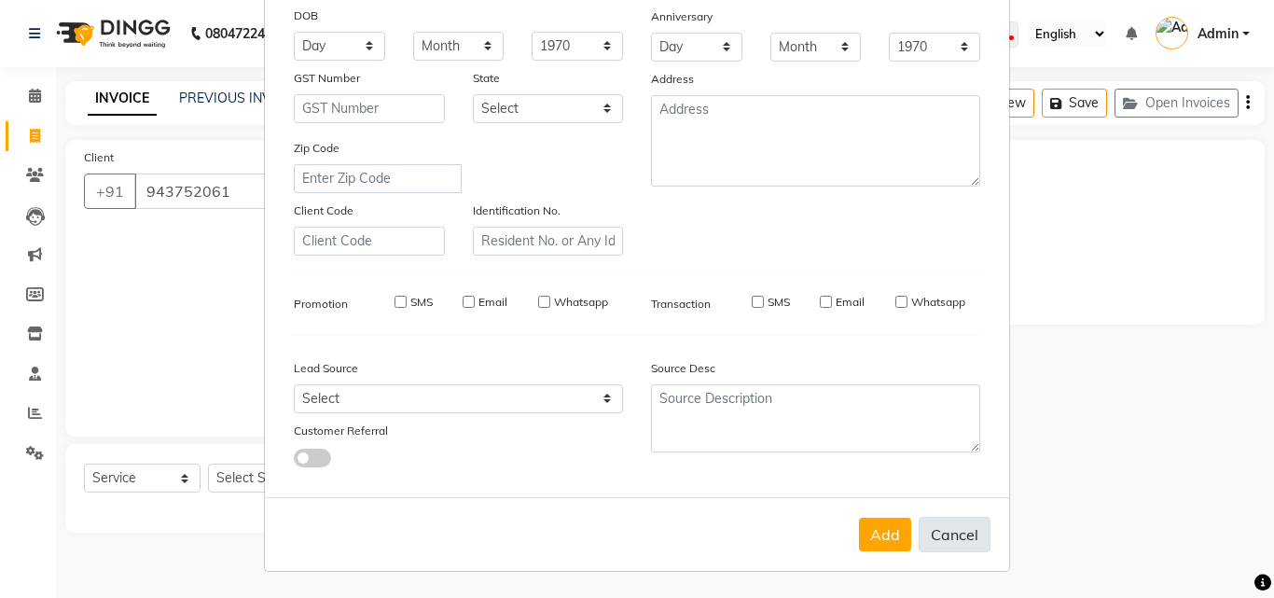
checkbox input "false"
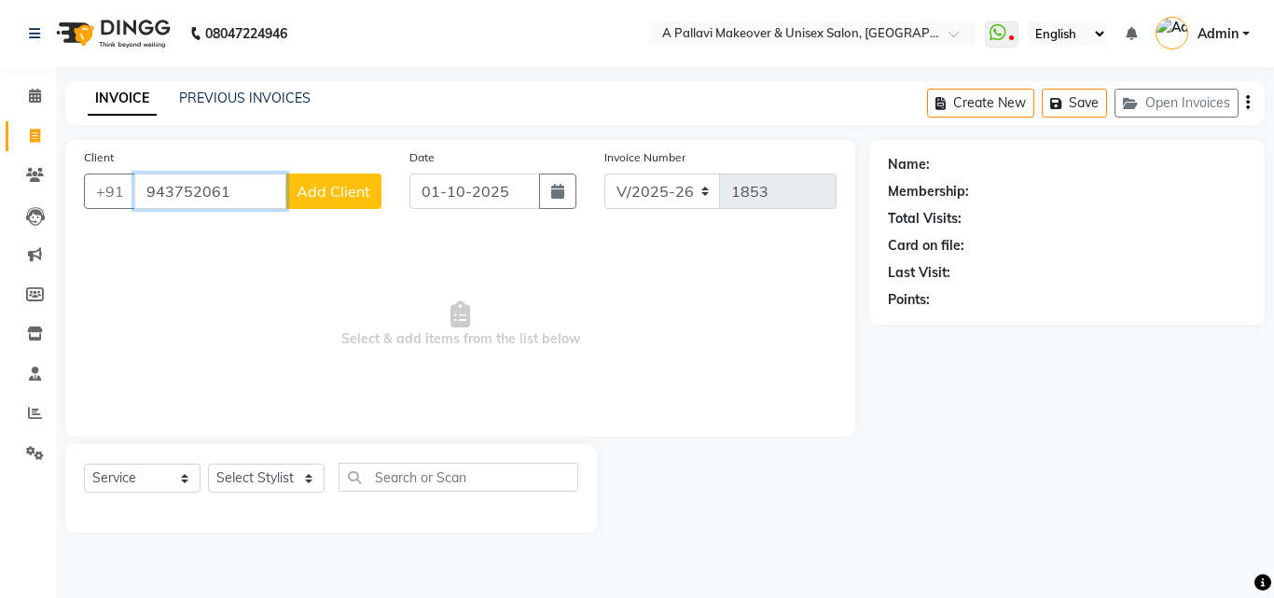
click at [228, 190] on input "943752061" at bounding box center [210, 190] width 152 height 35
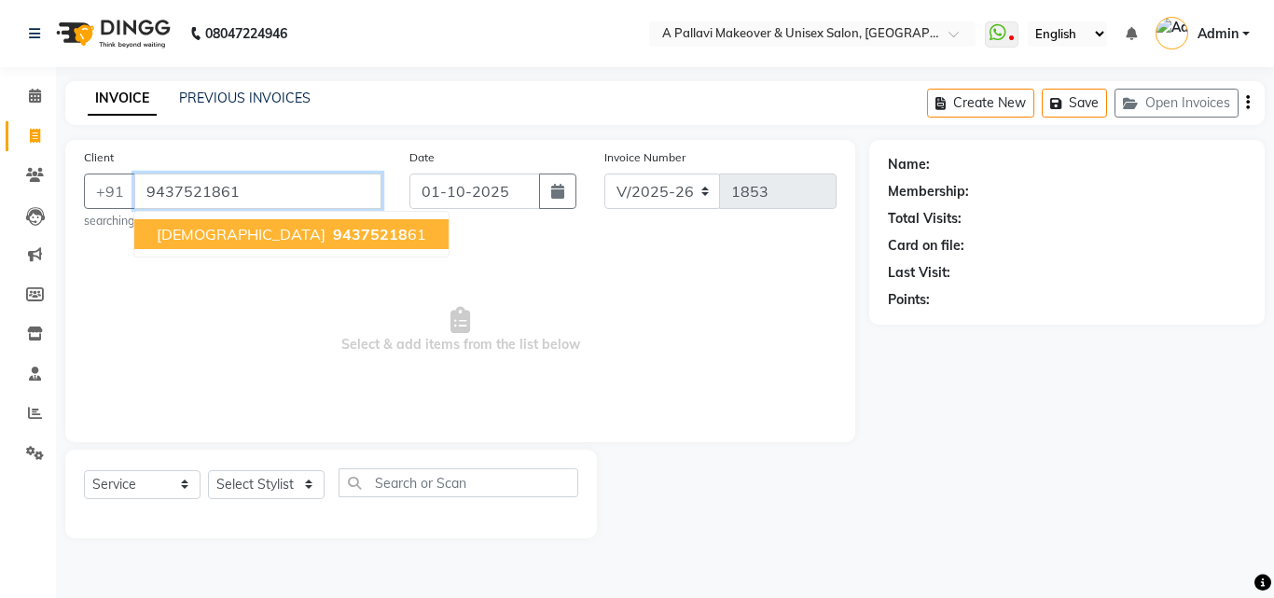
type input "9437521861"
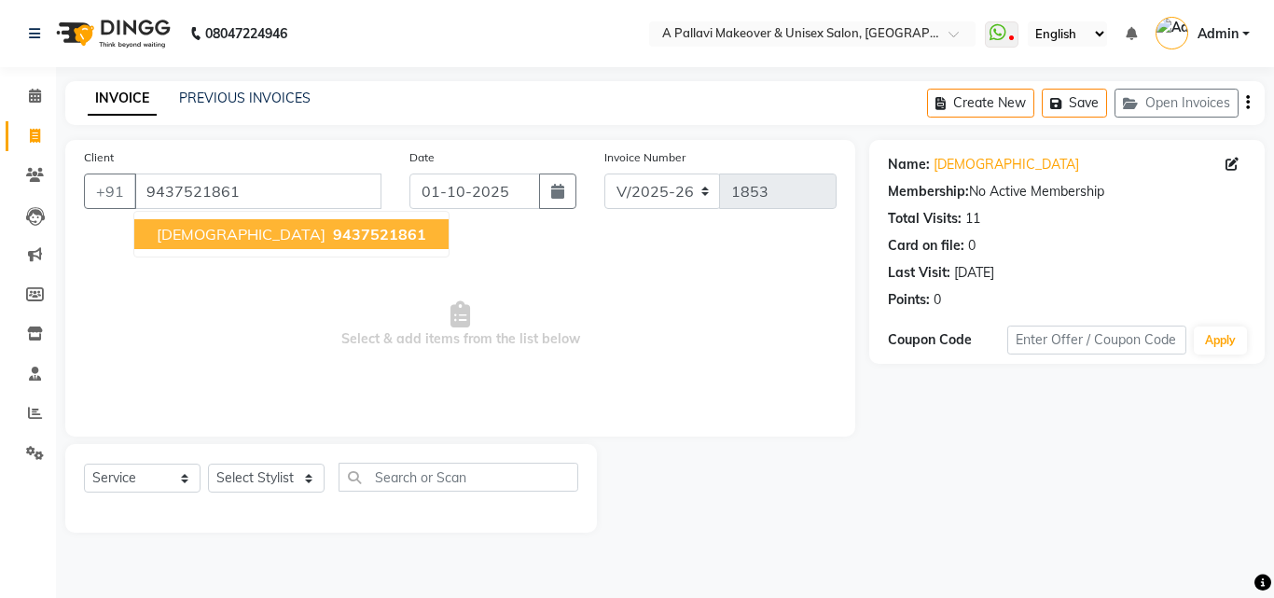
click at [193, 241] on span "[DEMOGRAPHIC_DATA]" at bounding box center [241, 234] width 169 height 19
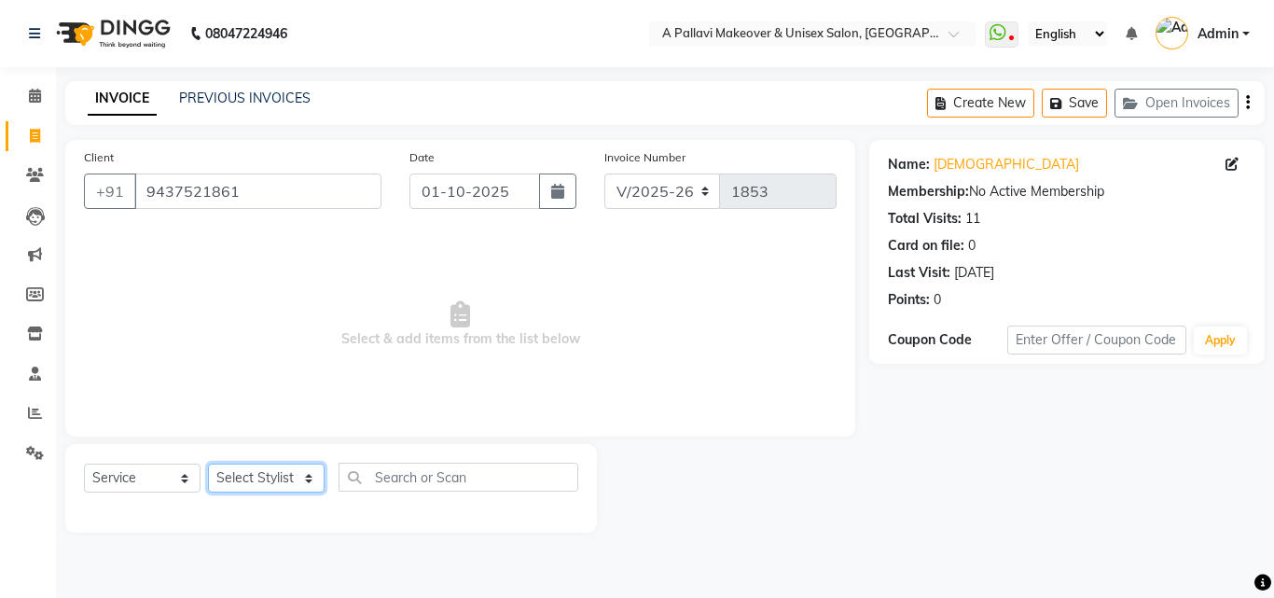
click at [289, 481] on select "Select Stylist [PERSON_NAME] A PALLAVI Archana [PERSON_NAME] [PERSON_NAME] [PER…" at bounding box center [266, 477] width 117 height 29
select select "68912"
click at [208, 463] on select "Select Stylist [PERSON_NAME] A PALLAVI Archana [PERSON_NAME] [PERSON_NAME] [PER…" at bounding box center [266, 477] width 117 height 29
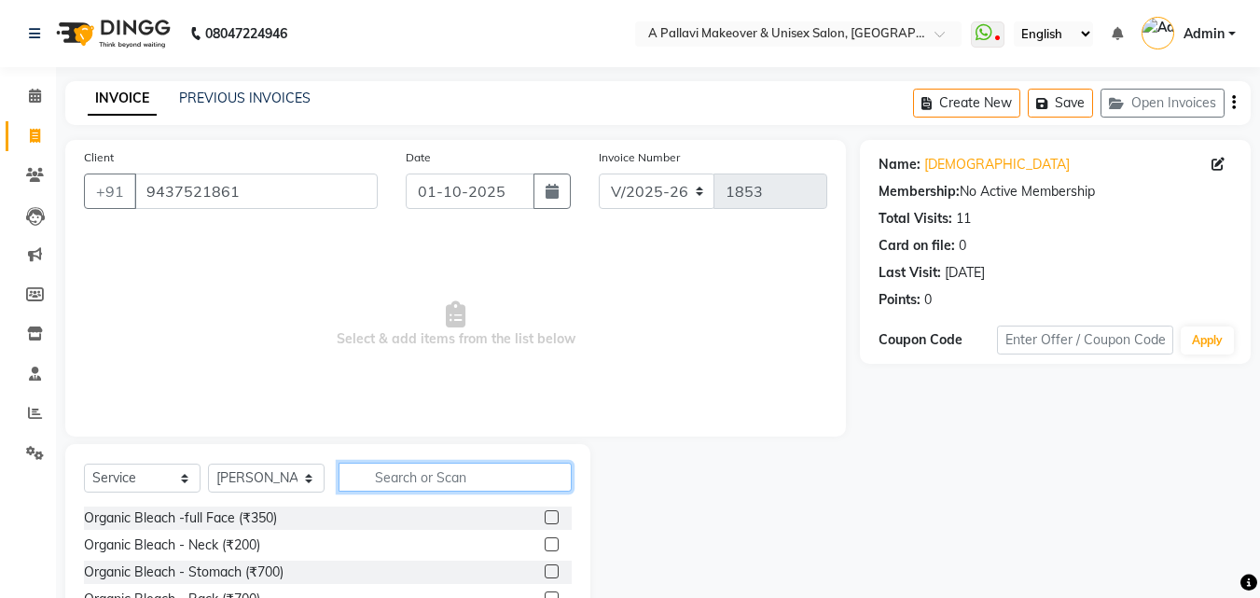
drag, startPoint x: 396, startPoint y: 481, endPoint x: 338, endPoint y: 455, distance: 64.3
click at [397, 481] on input "text" at bounding box center [454, 476] width 233 height 29
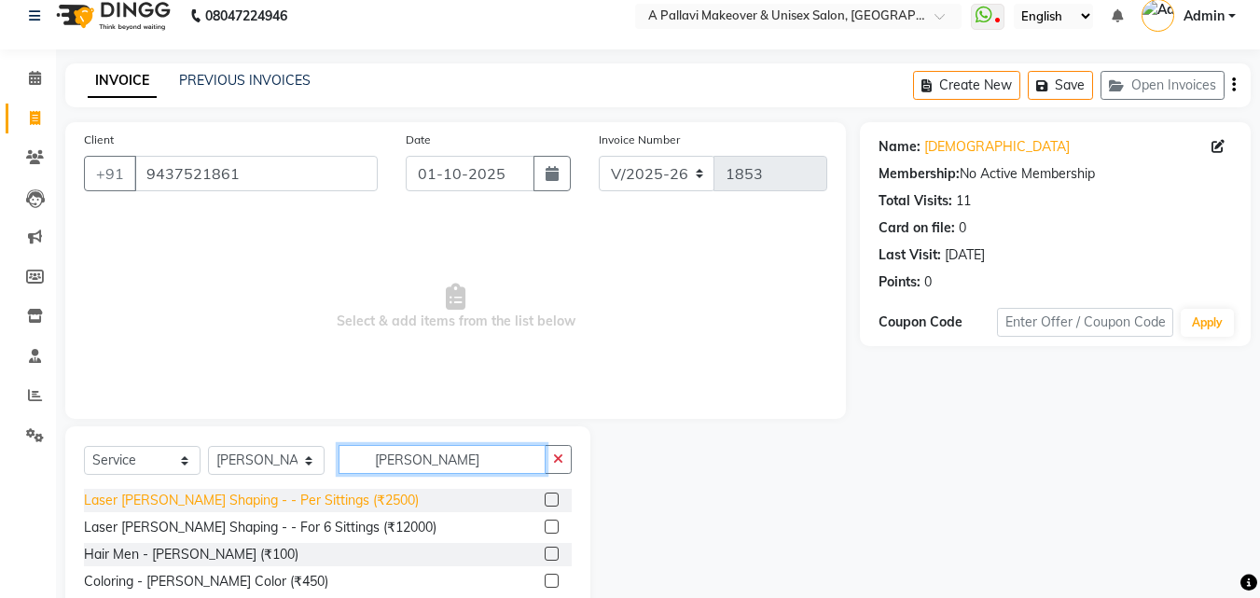
scroll to position [71, 0]
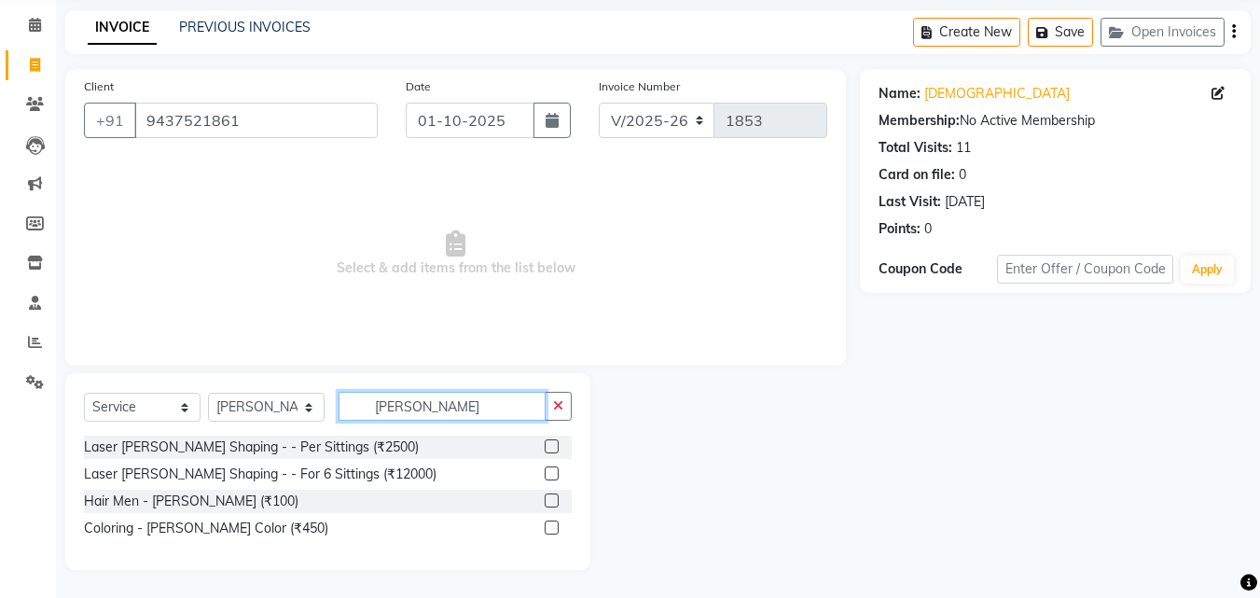
type input "[PERSON_NAME]"
click at [547, 501] on label at bounding box center [552, 500] width 14 height 14
click at [547, 501] on input "checkbox" at bounding box center [551, 501] width 12 height 12
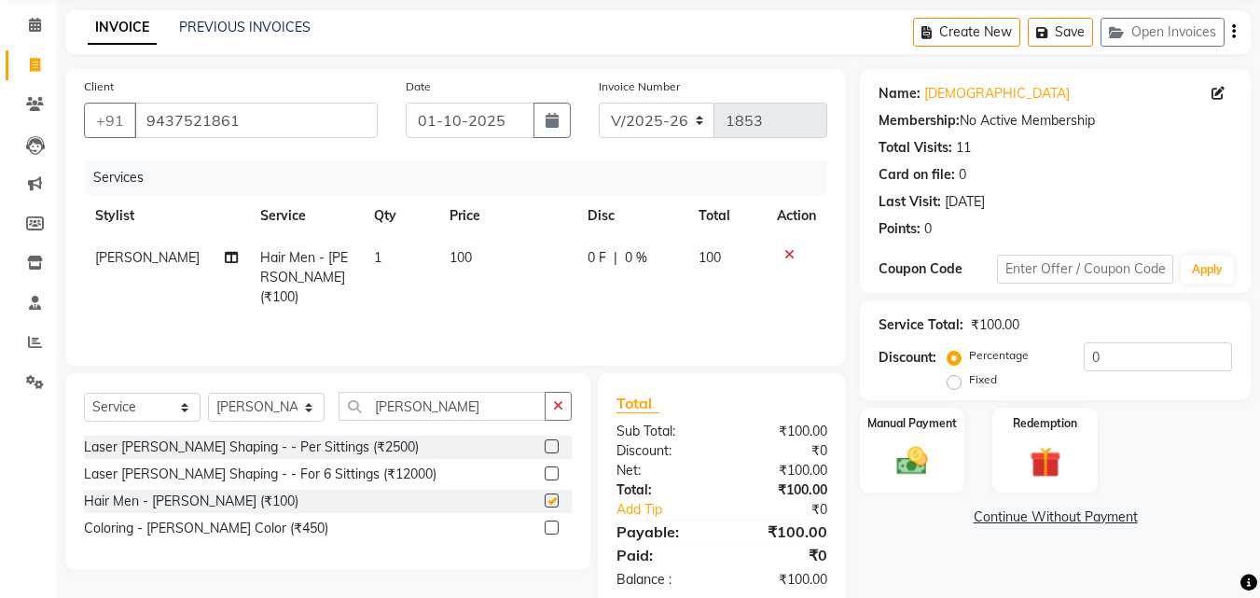
checkbox input "false"
click at [186, 408] on select "Select Service Product Membership Package Voucher Prepaid Gift Card" at bounding box center [142, 407] width 117 height 29
select select "product"
click at [84, 393] on select "Select Service Product Membership Package Voucher Prepaid Gift Card" at bounding box center [142, 407] width 117 height 29
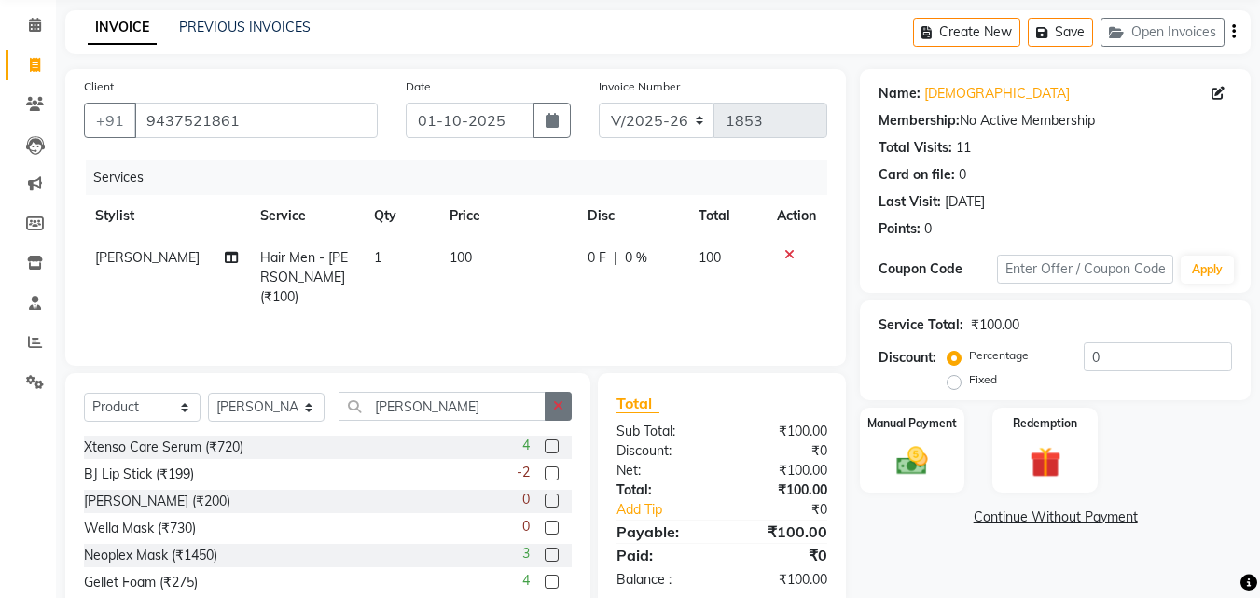
click at [554, 414] on button "button" at bounding box center [558, 406] width 27 height 29
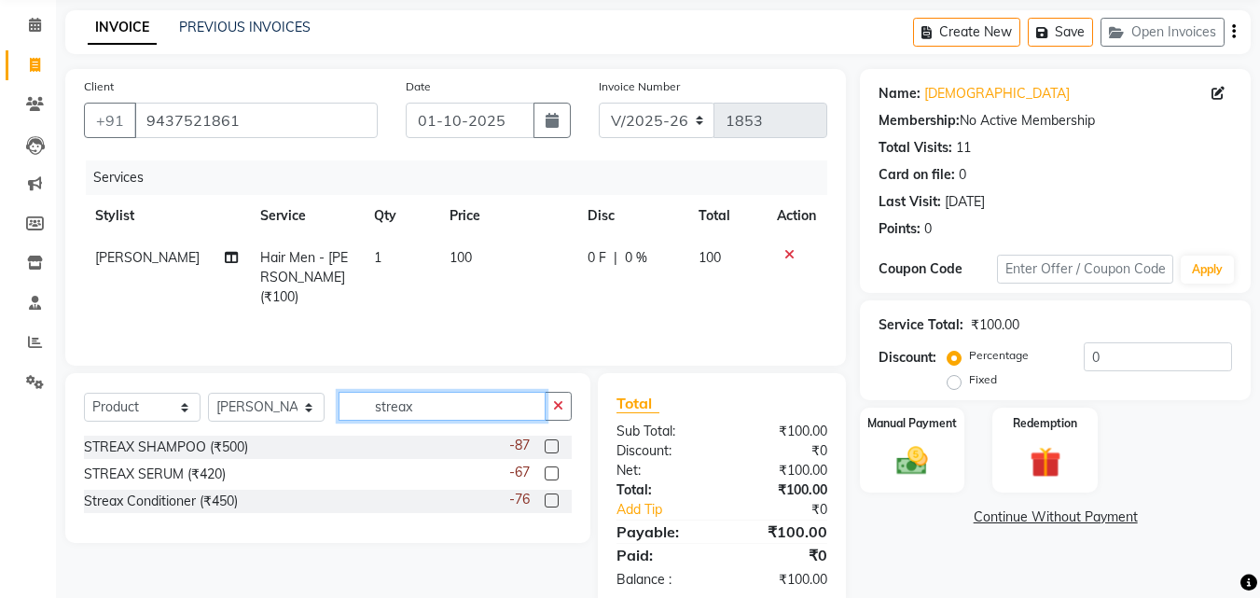
type input "streax"
click at [549, 447] on label at bounding box center [552, 446] width 14 height 14
click at [549, 447] on input "checkbox" at bounding box center [551, 447] width 12 height 12
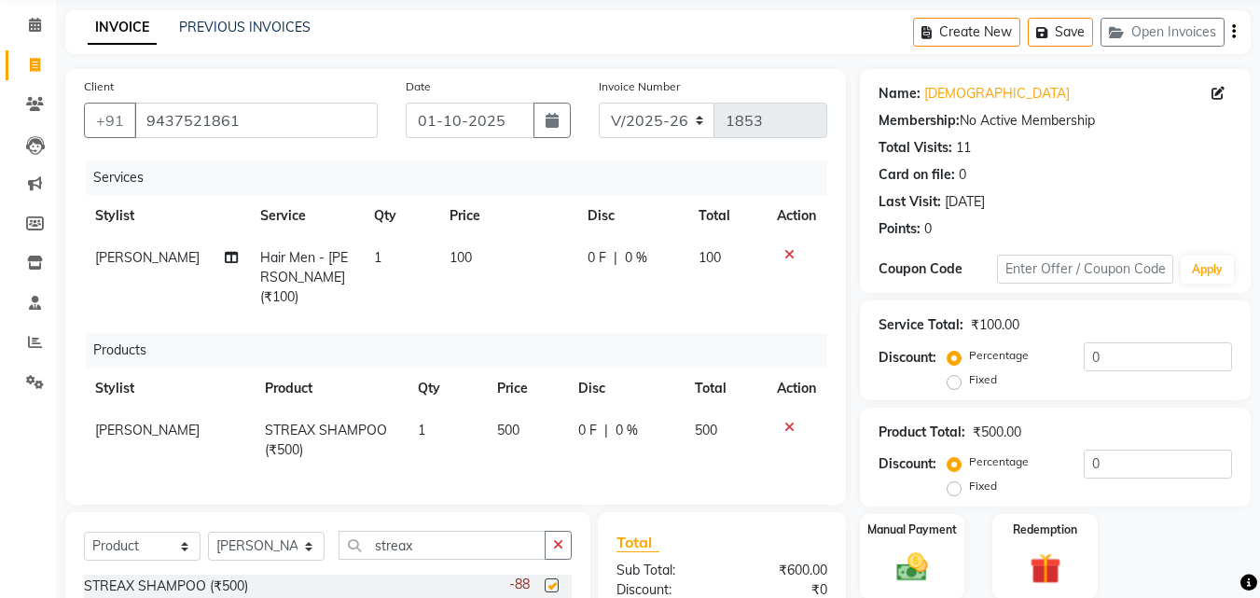
checkbox input "false"
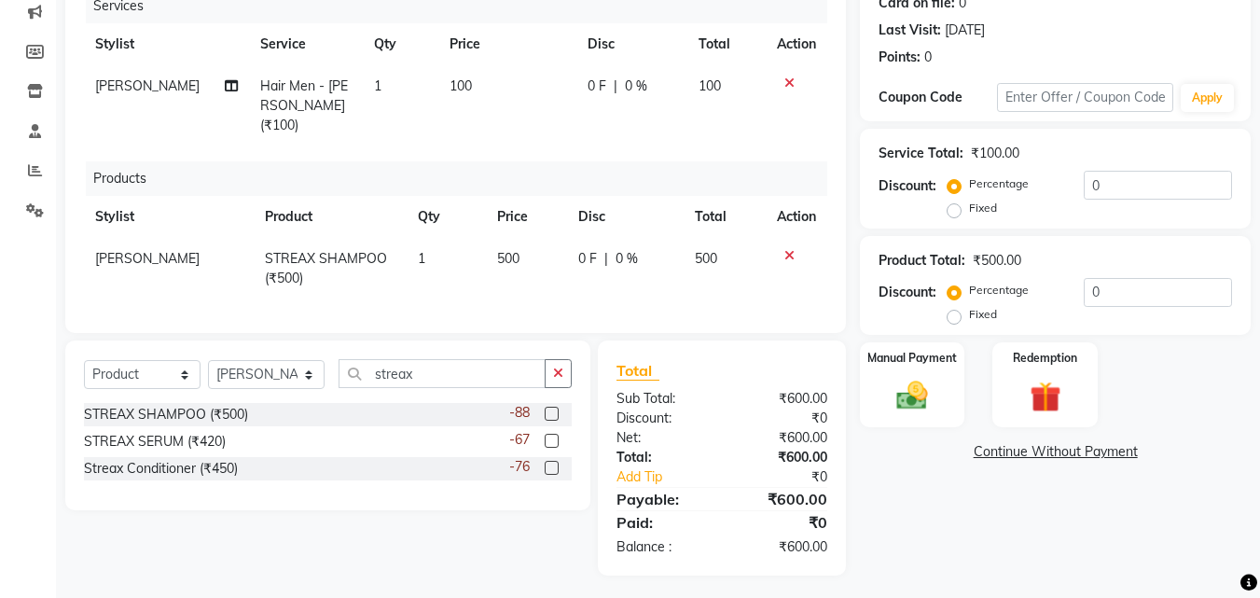
click at [564, 430] on div "-67" at bounding box center [540, 441] width 62 height 23
click at [551, 434] on label at bounding box center [552, 441] width 14 height 14
click at [551, 435] on input "checkbox" at bounding box center [551, 441] width 12 height 12
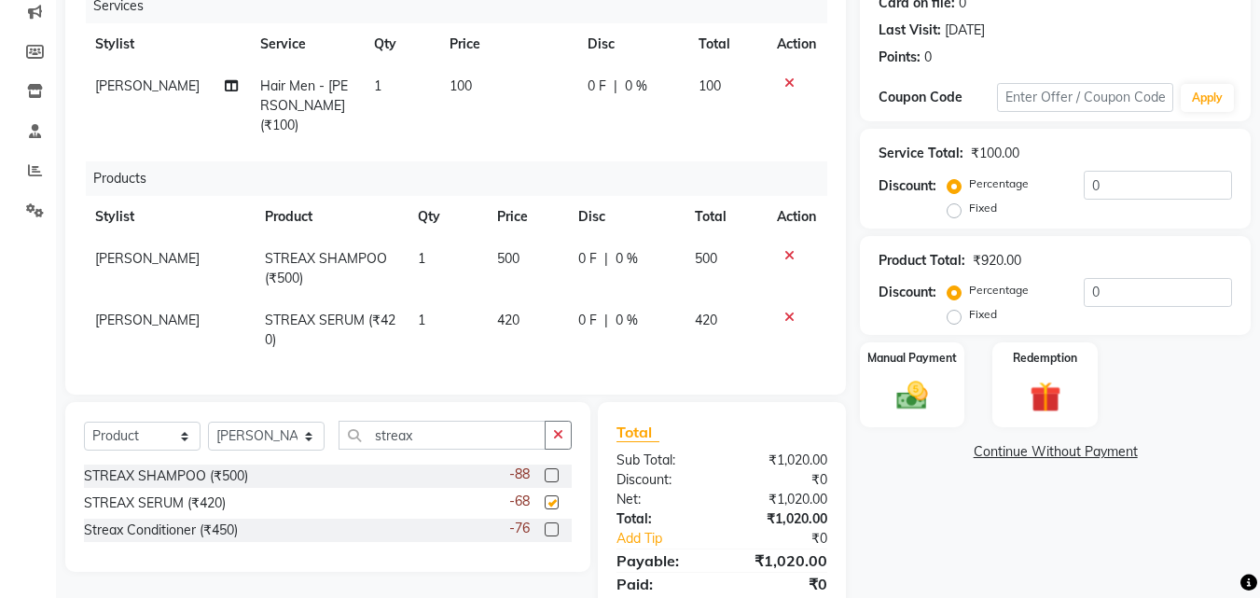
checkbox input "false"
click at [516, 238] on td "500" at bounding box center [527, 269] width 82 height 62
select select "68912"
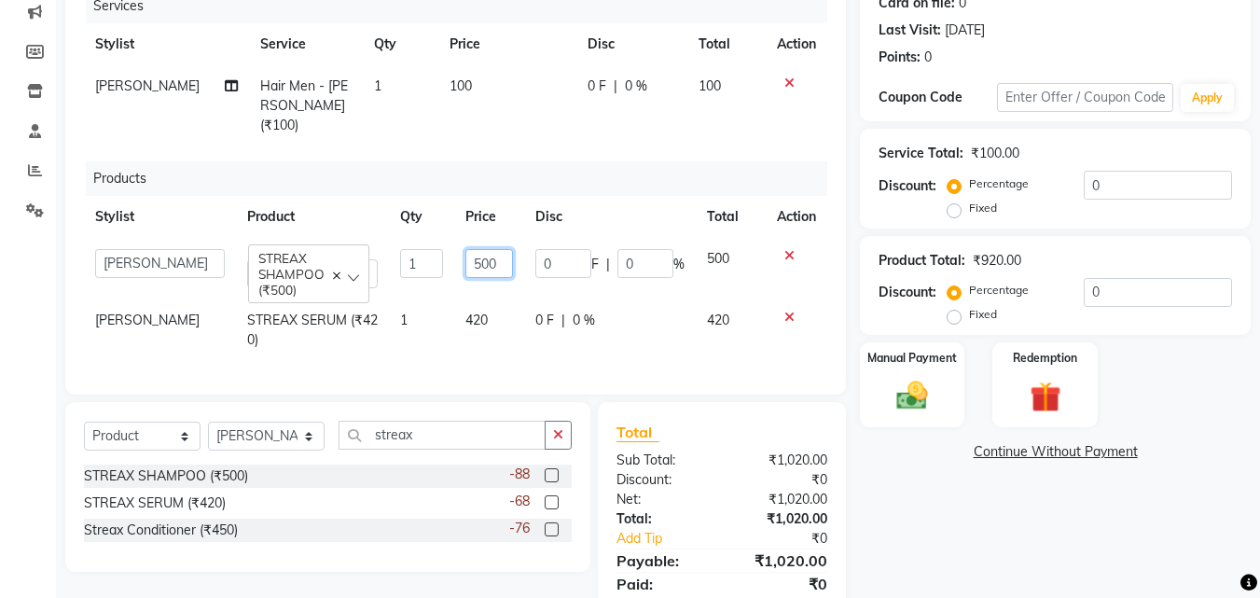
click at [498, 249] on input "500" at bounding box center [489, 263] width 48 height 29
type input "5"
type input "435"
click at [473, 299] on tr "[PERSON_NAME] STREAX SERUM (₹420) 1 420 0 F | 0 % 420" at bounding box center [455, 330] width 743 height 62
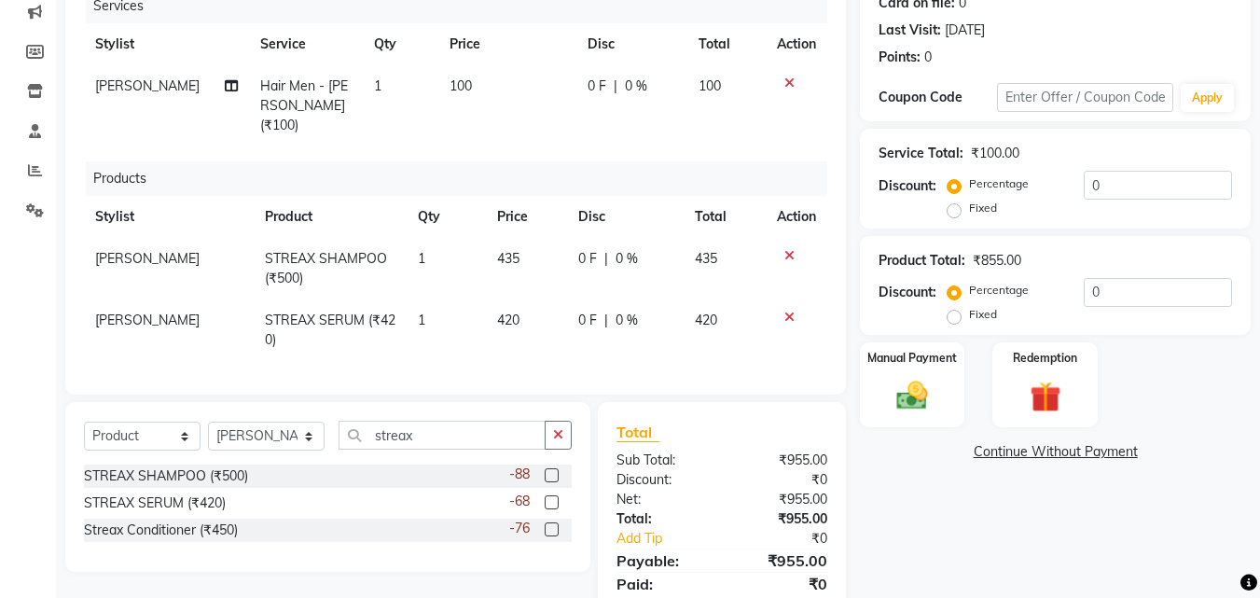
click at [473, 299] on td "1" at bounding box center [446, 330] width 79 height 62
select select "68912"
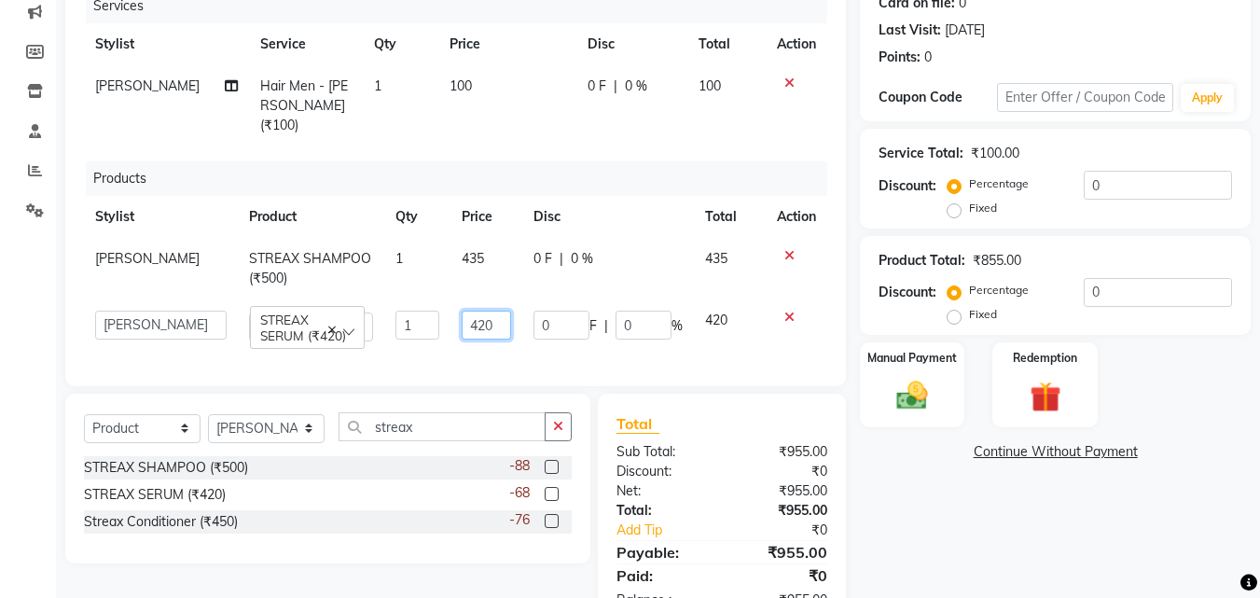
click at [488, 310] on input "420" at bounding box center [486, 324] width 49 height 29
type input "435"
click at [477, 238] on tr "[PERSON_NAME] STREAX SHAMPOO (₹500) 1 435 0 F | 0 % 435" at bounding box center [455, 269] width 743 height 62
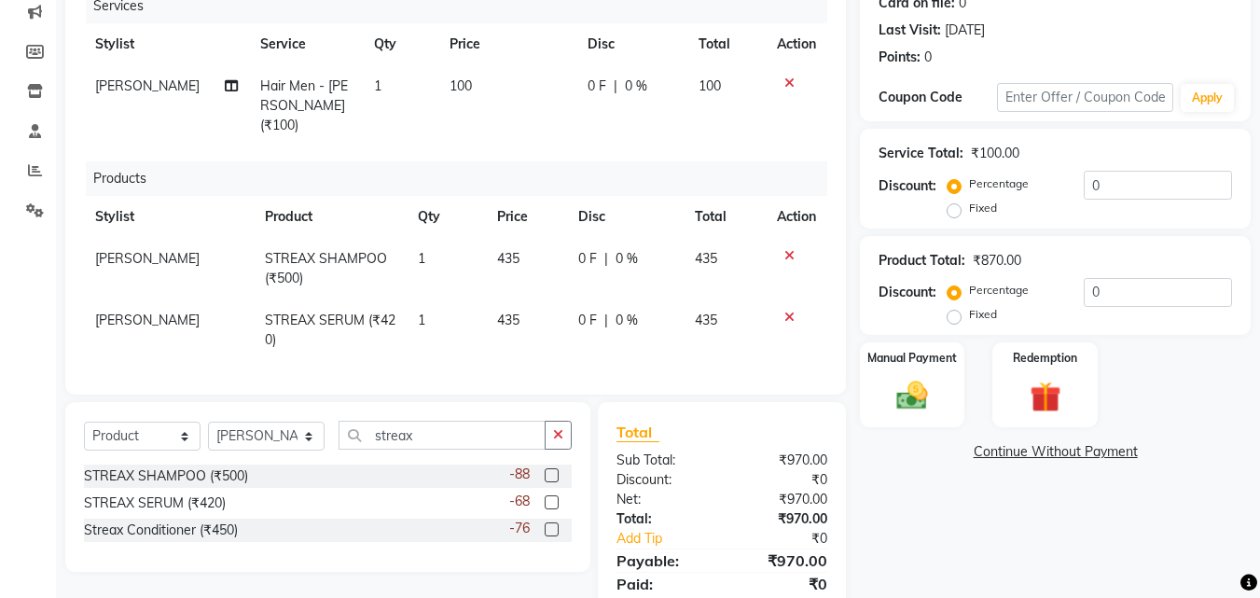
click at [505, 250] on span "435" at bounding box center [508, 258] width 22 height 17
select select "68912"
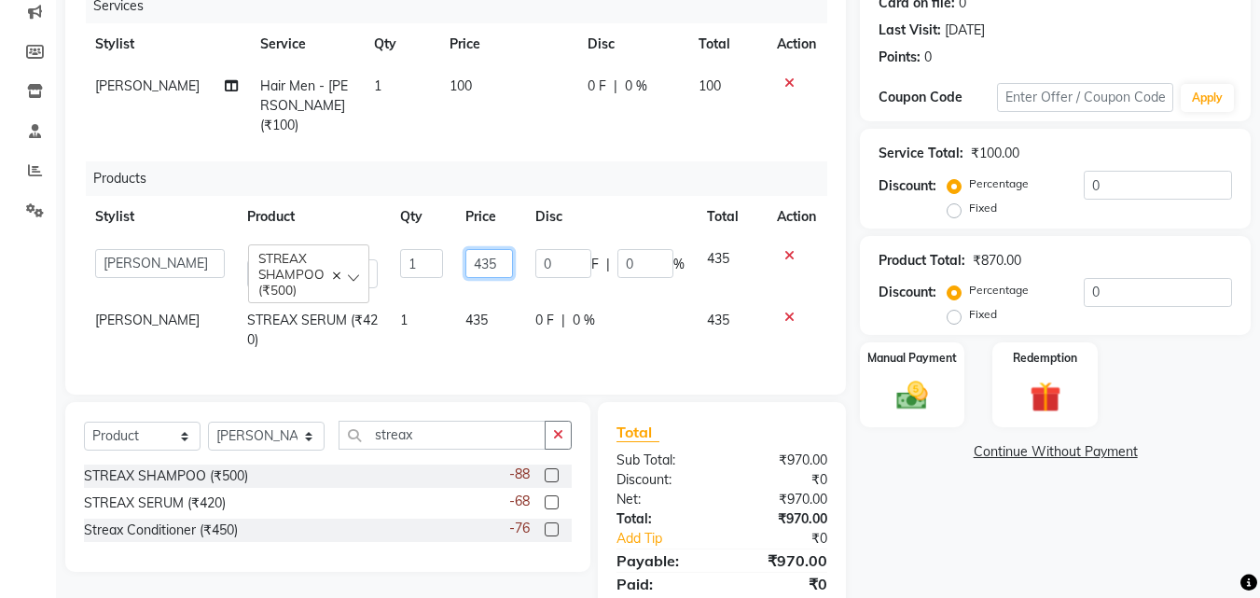
click at [489, 249] on input "435" at bounding box center [489, 263] width 48 height 29
type input "4"
type input "510"
click at [470, 317] on tr "[PERSON_NAME] STREAX SERUM (₹420) 1 435 0 F | 0 % 435" at bounding box center [455, 330] width 743 height 62
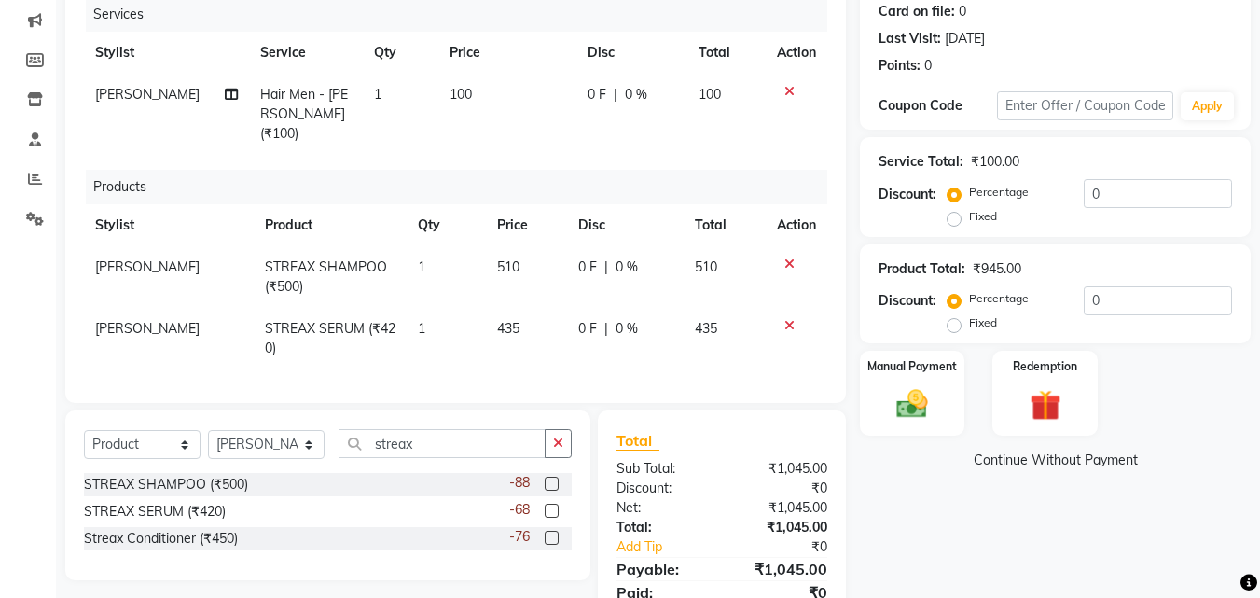
scroll to position [304, 0]
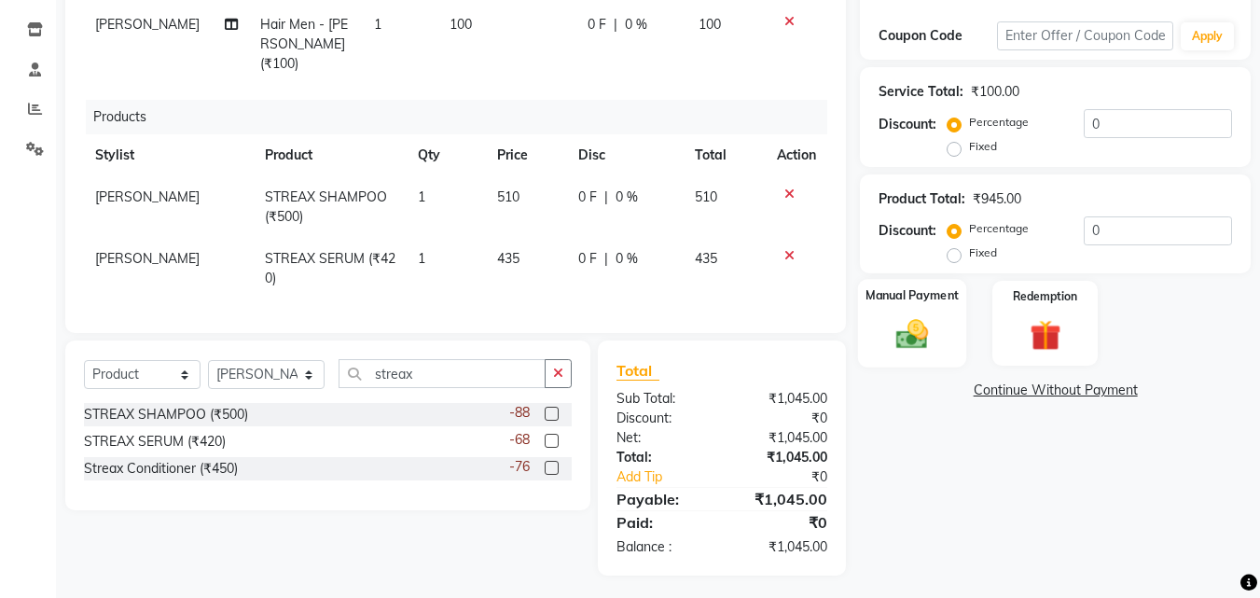
click at [907, 339] on img at bounding box center [912, 334] width 52 height 37
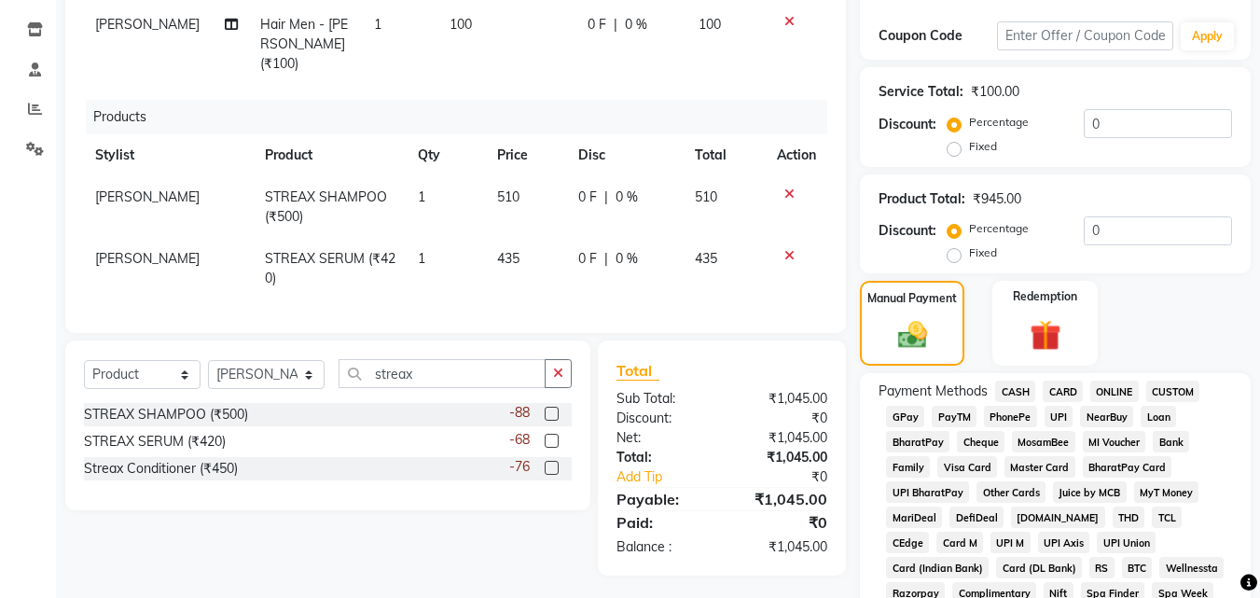
click at [1102, 389] on span "ONLINE" at bounding box center [1114, 390] width 48 height 21
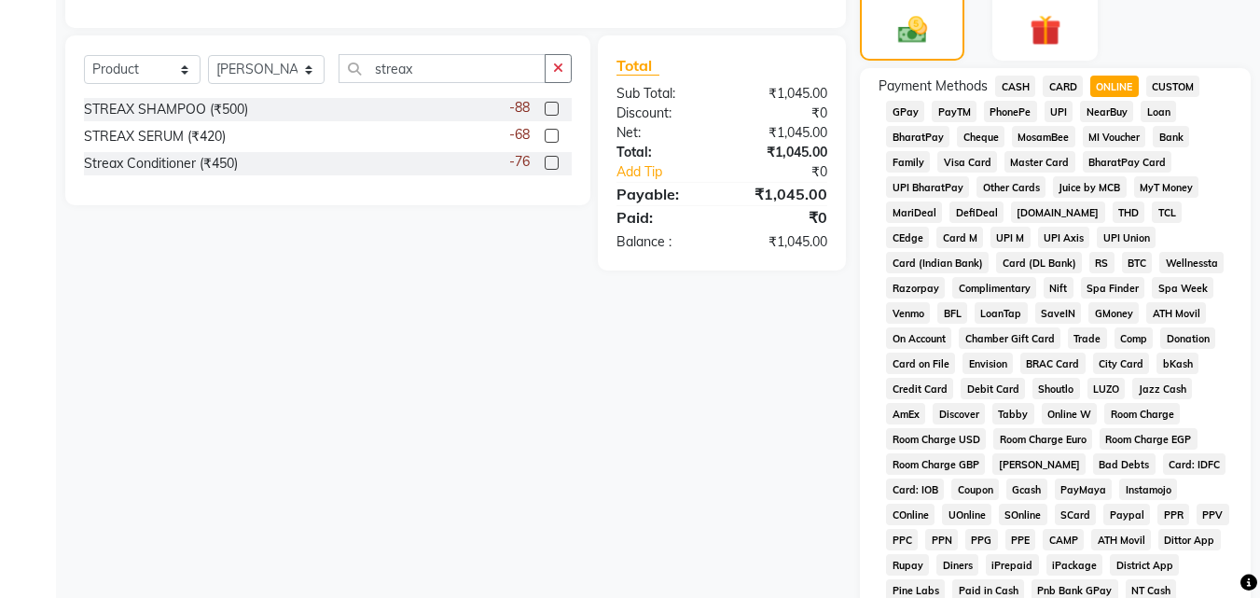
scroll to position [863, 0]
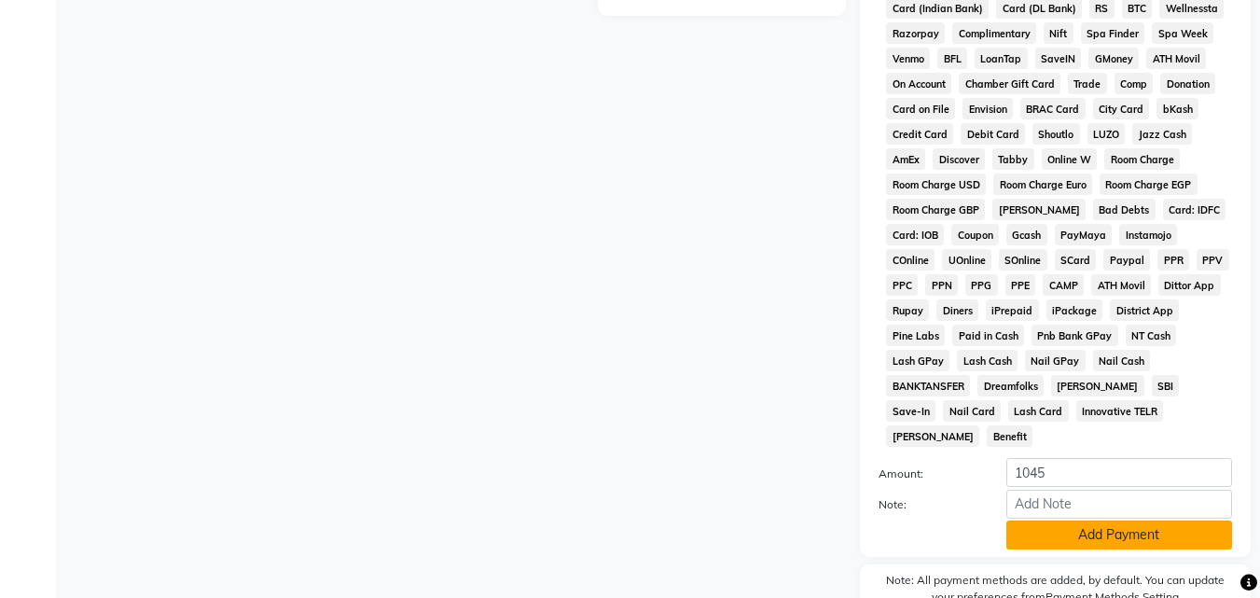
click at [1069, 520] on button "Add Payment" at bounding box center [1119, 534] width 226 height 29
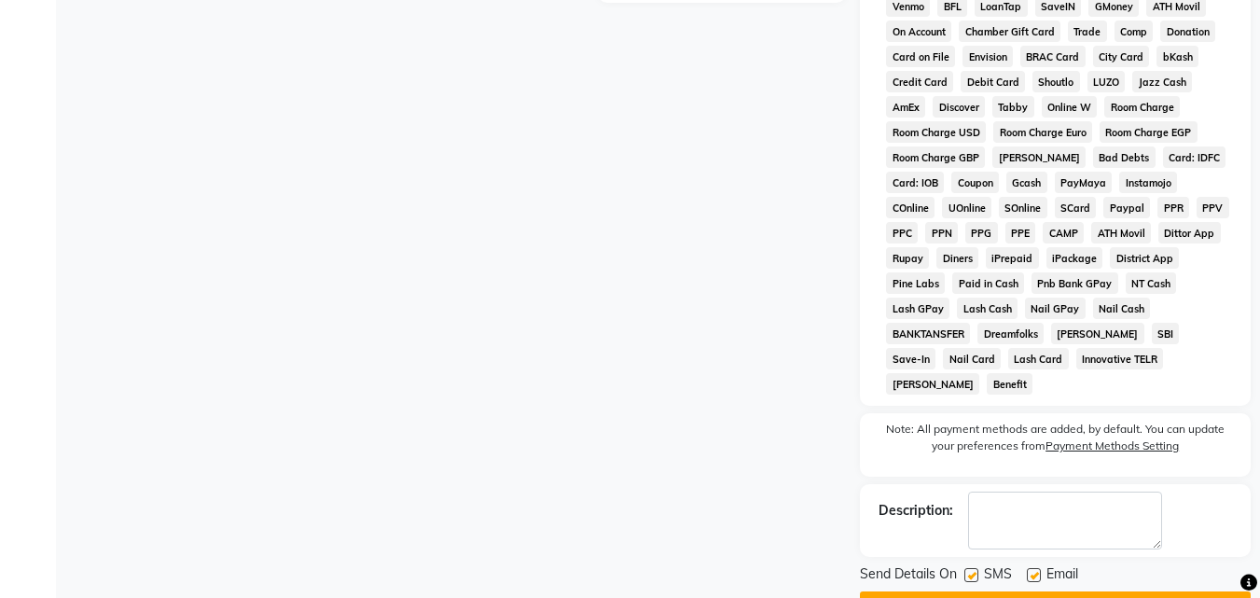
scroll to position [941, 0]
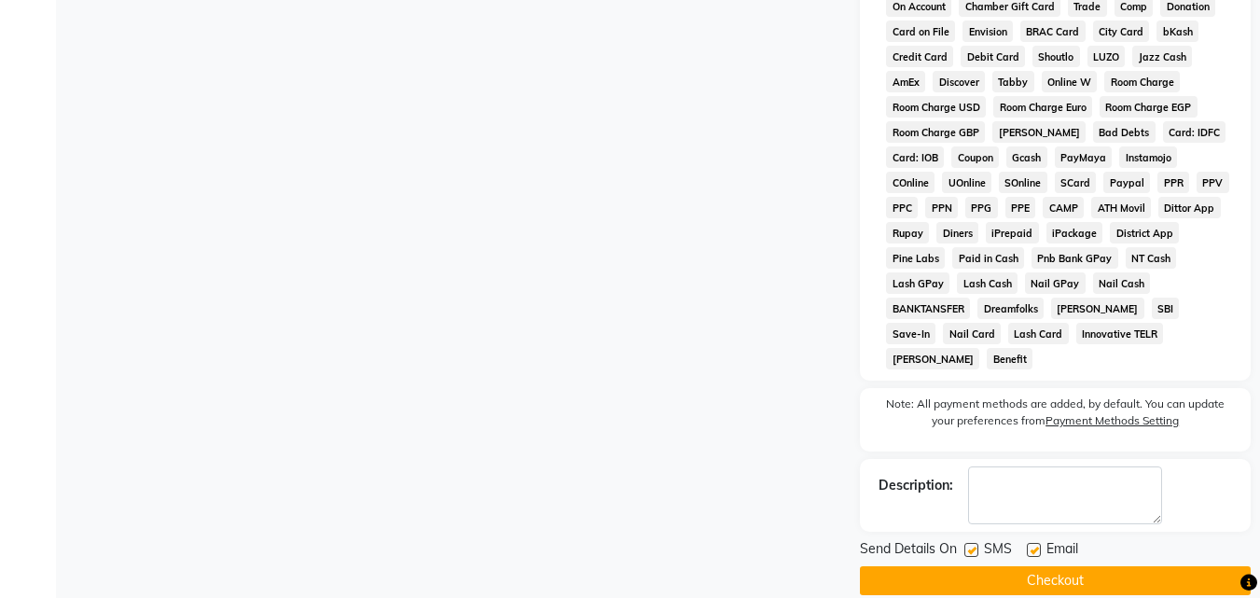
click at [1061, 566] on button "Checkout" at bounding box center [1055, 580] width 391 height 29
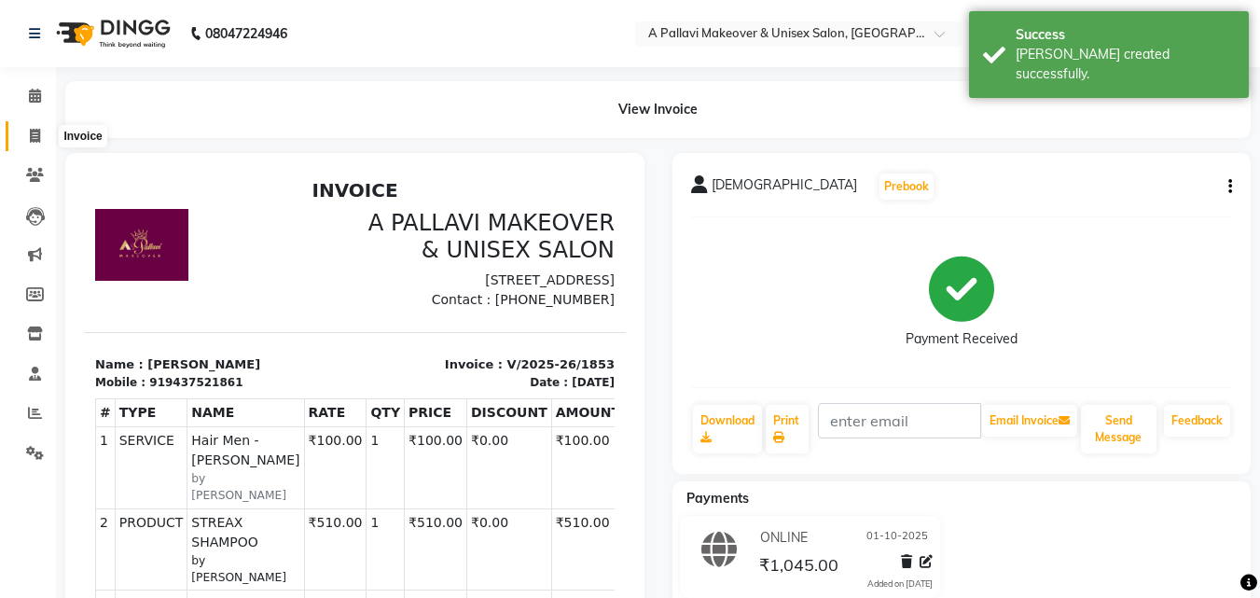
click at [33, 137] on icon at bounding box center [35, 136] width 10 height 14
select select "service"
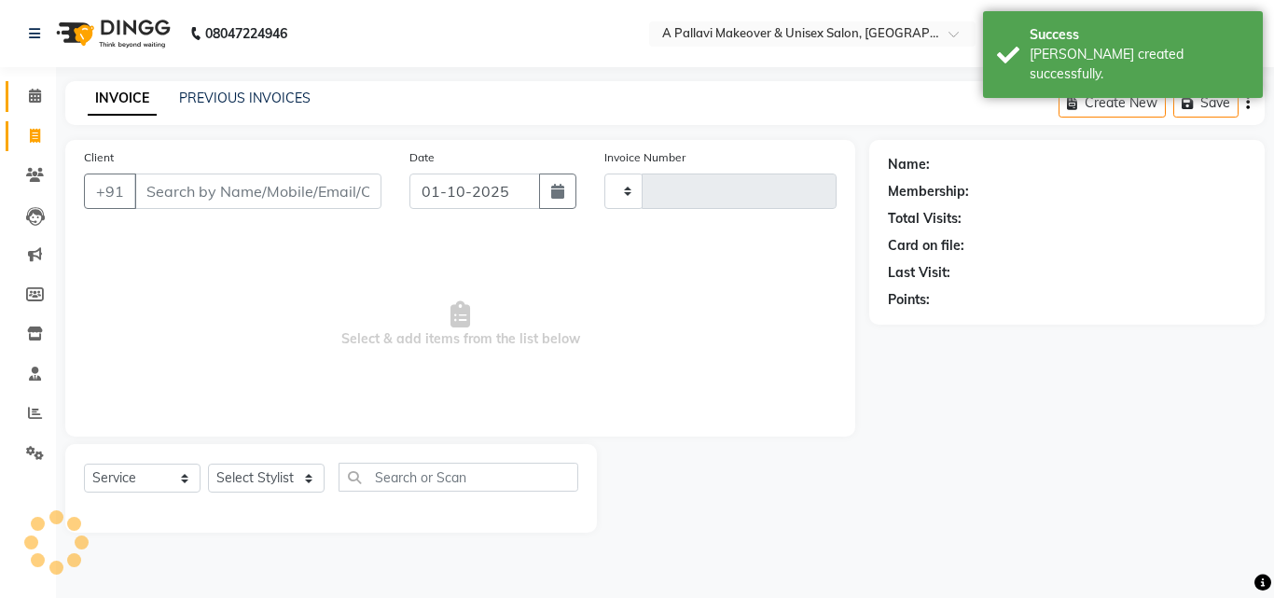
type input "1854"
select select "3573"
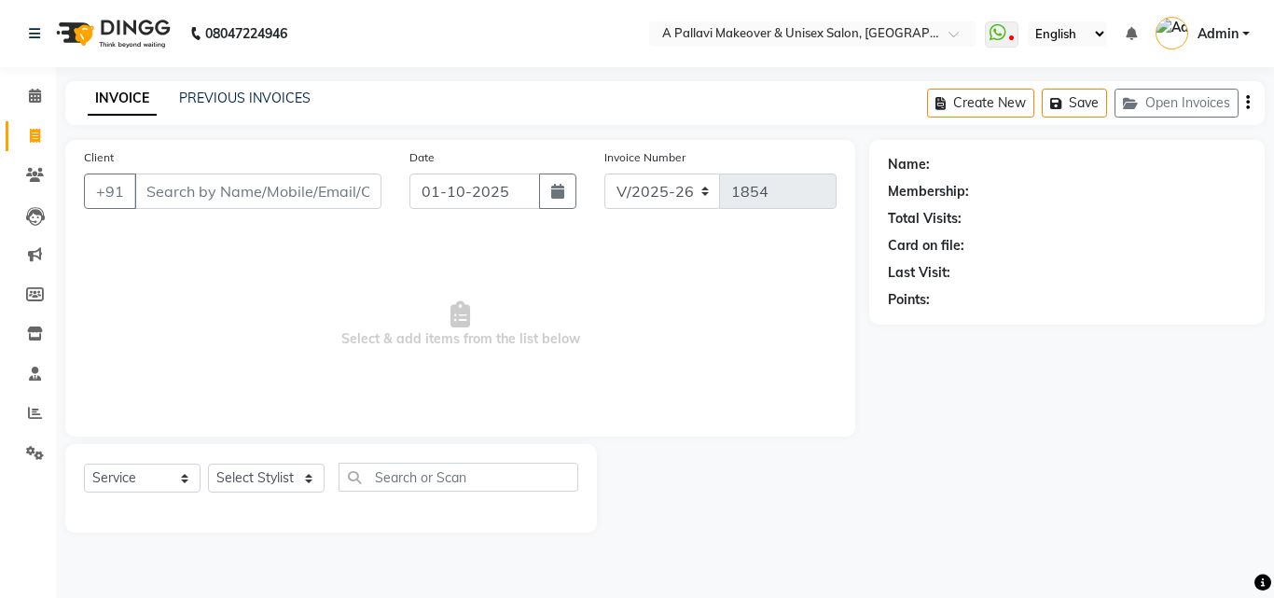
drag, startPoint x: 178, startPoint y: 188, endPoint x: 171, endPoint y: 221, distance: 33.5
click at [177, 190] on input "Client" at bounding box center [257, 190] width 247 height 35
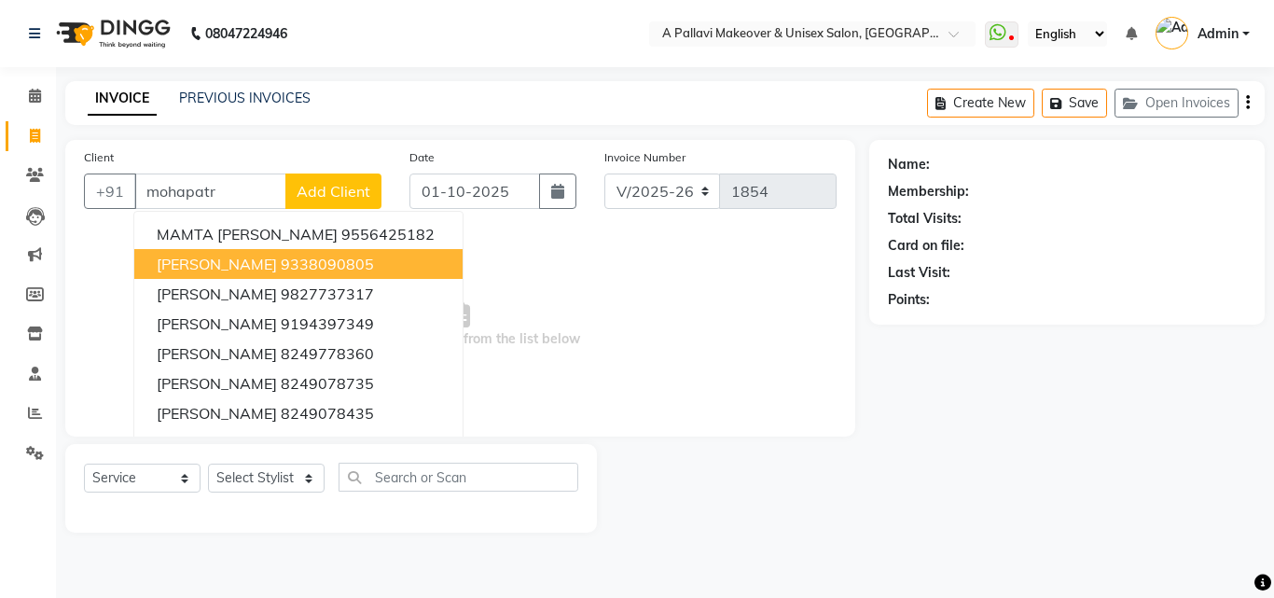
drag, startPoint x: 422, startPoint y: 265, endPoint x: 444, endPoint y: 324, distance: 62.5
click at [374, 266] on ngb-highlight "9338090805" at bounding box center [327, 264] width 93 height 19
type input "9338090805"
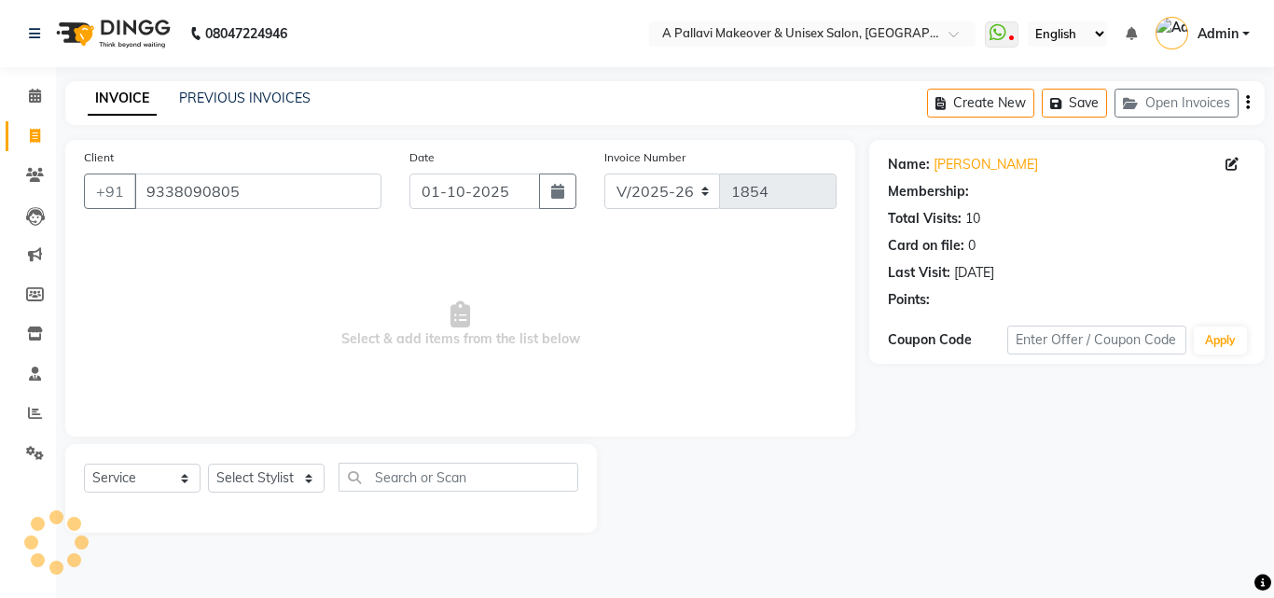
select select "1: Object"
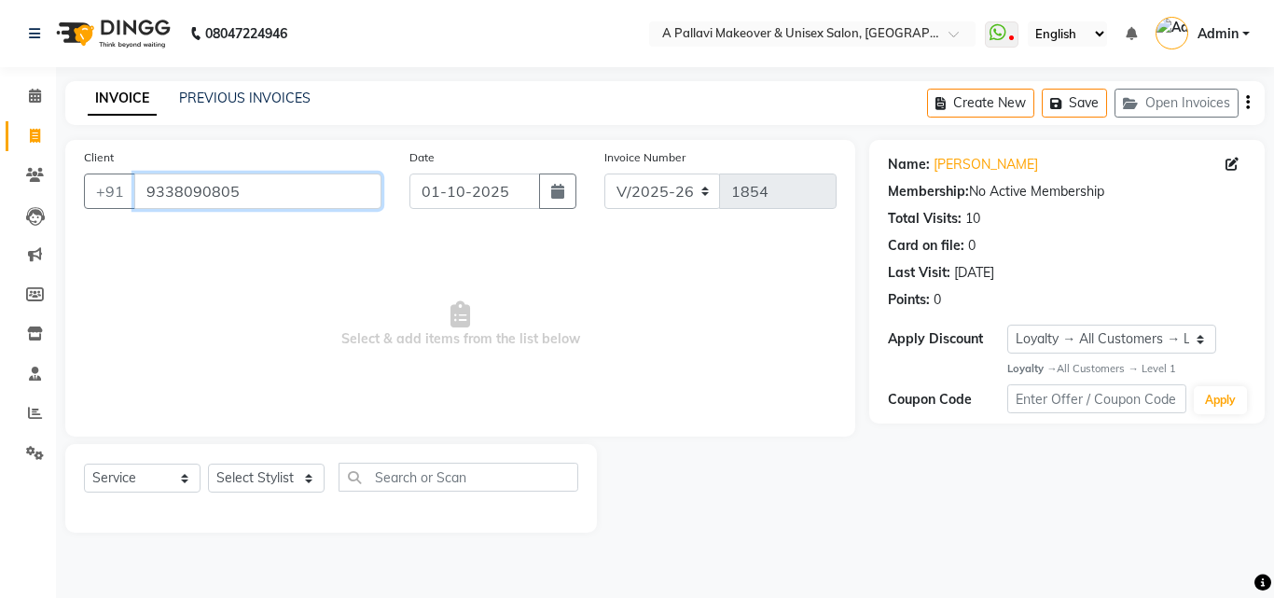
click at [270, 198] on input "9338090805" at bounding box center [257, 190] width 247 height 35
click at [292, 475] on select "Select Stylist [PERSON_NAME] A PALLAVI Archana [PERSON_NAME] [PERSON_NAME] [PER…" at bounding box center [266, 477] width 117 height 29
select select "54224"
click at [208, 463] on select "Select Stylist [PERSON_NAME] A PALLAVI Archana [PERSON_NAME] [PERSON_NAME] [PER…" at bounding box center [266, 477] width 117 height 29
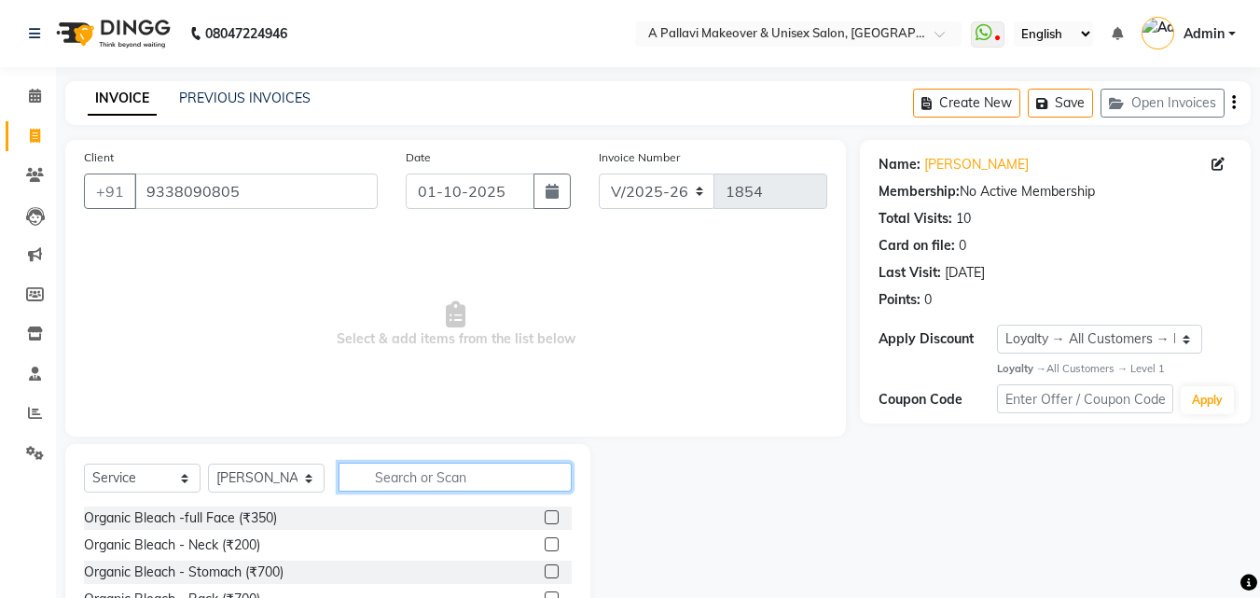
click at [402, 475] on input "text" at bounding box center [454, 476] width 233 height 29
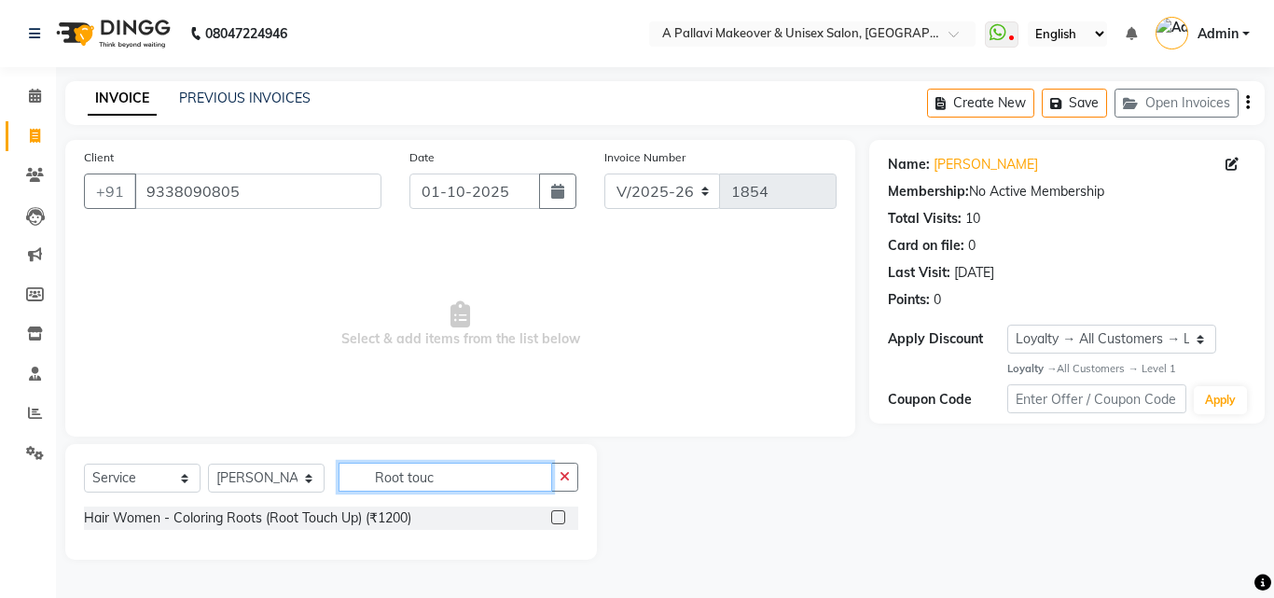
type input "Root touc"
click at [558, 515] on label at bounding box center [558, 517] width 14 height 14
click at [558, 515] on input "checkbox" at bounding box center [557, 518] width 12 height 12
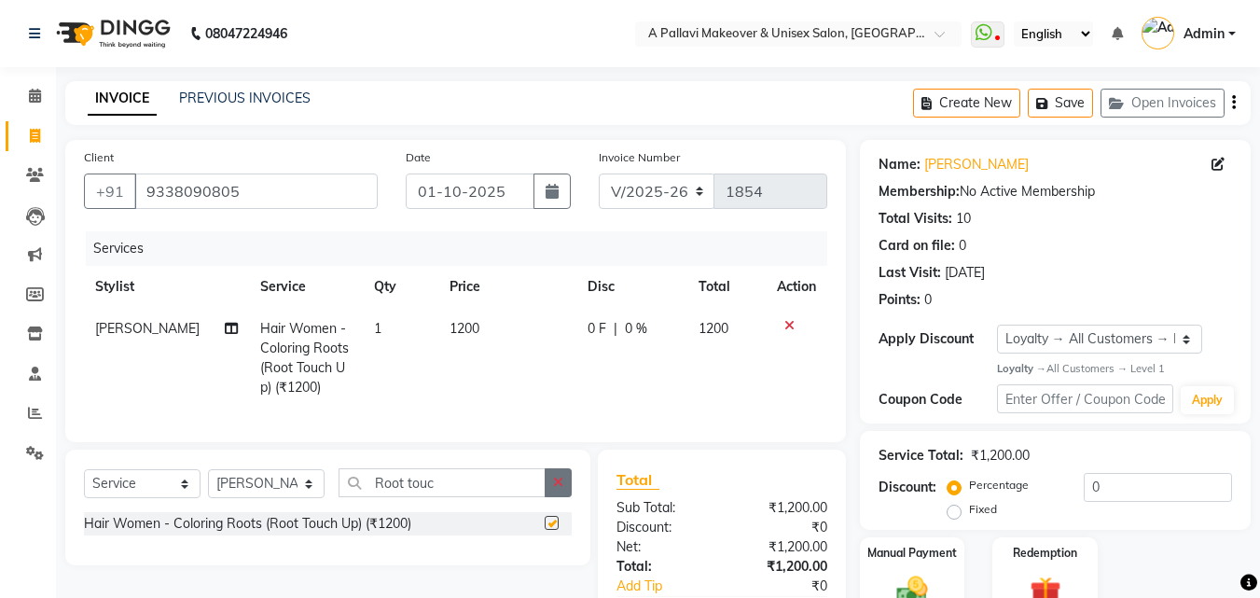
checkbox input "false"
click at [560, 497] on button "button" at bounding box center [558, 482] width 27 height 29
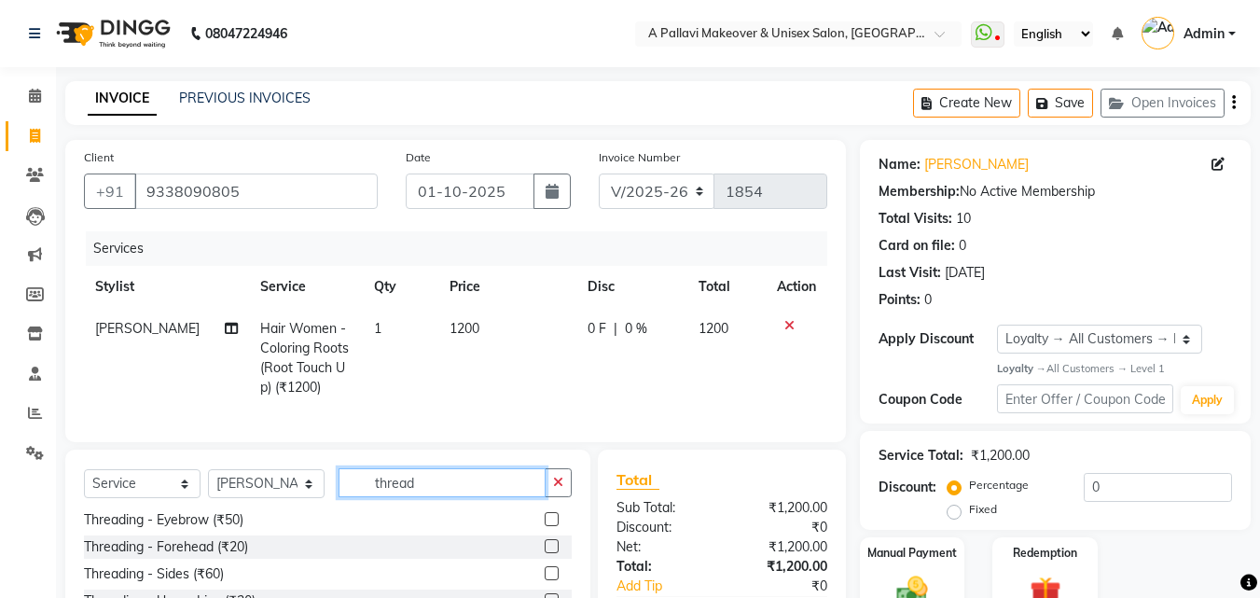
scroll to position [57, 0]
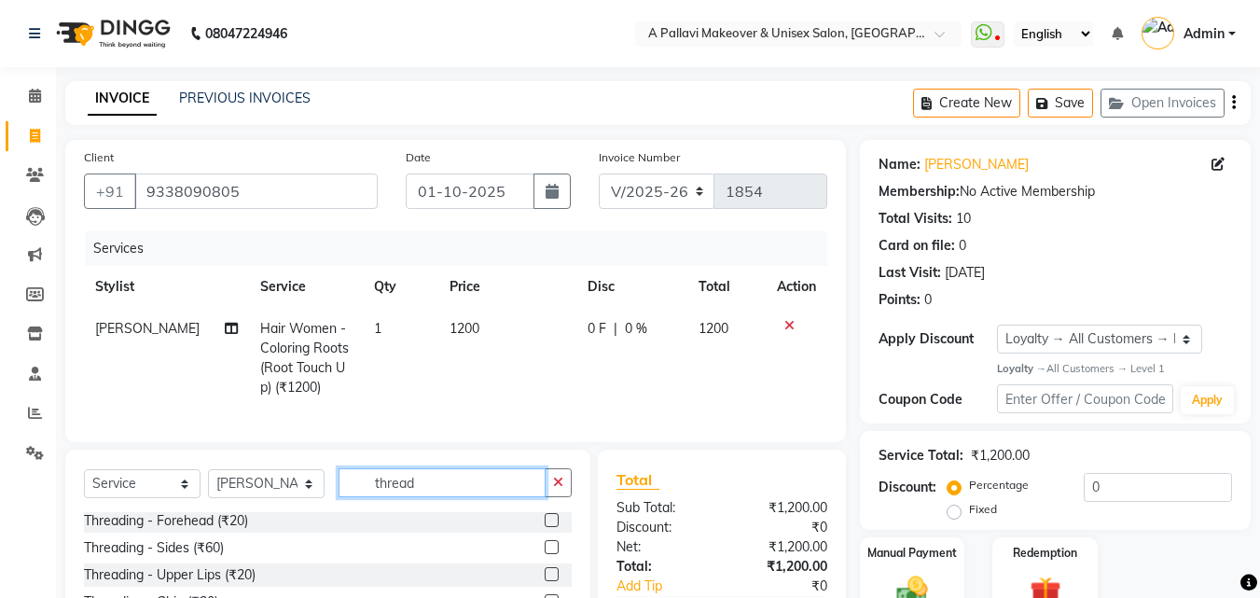
type input "thread"
click at [545, 581] on label at bounding box center [552, 574] width 14 height 14
click at [545, 581] on input "checkbox" at bounding box center [551, 575] width 12 height 12
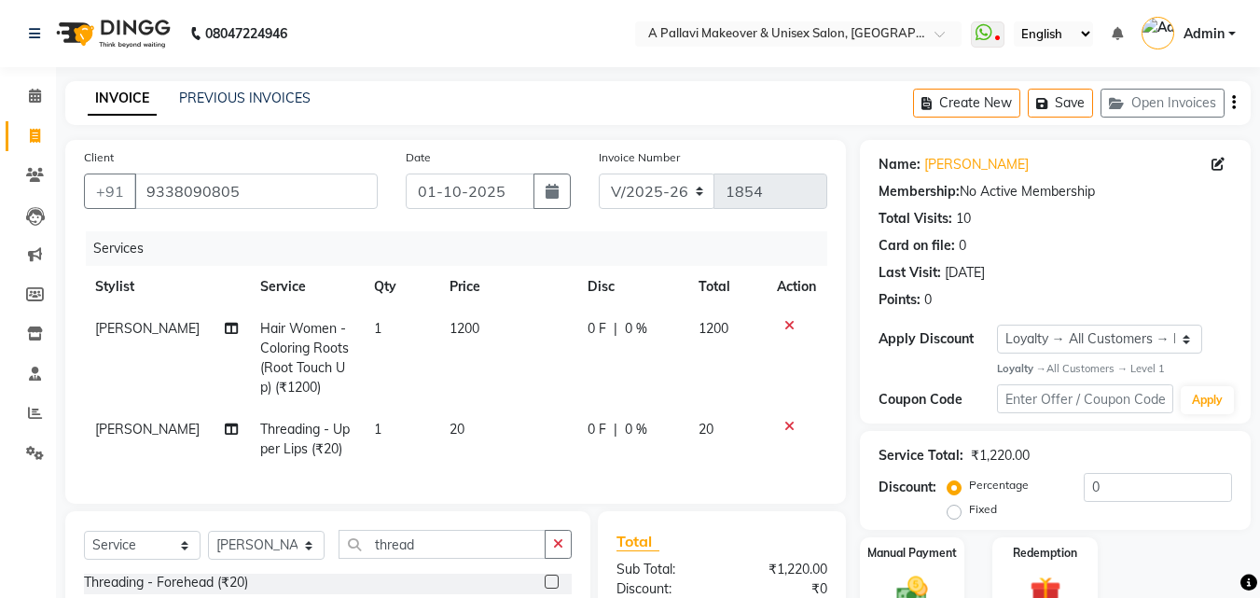
checkbox input "false"
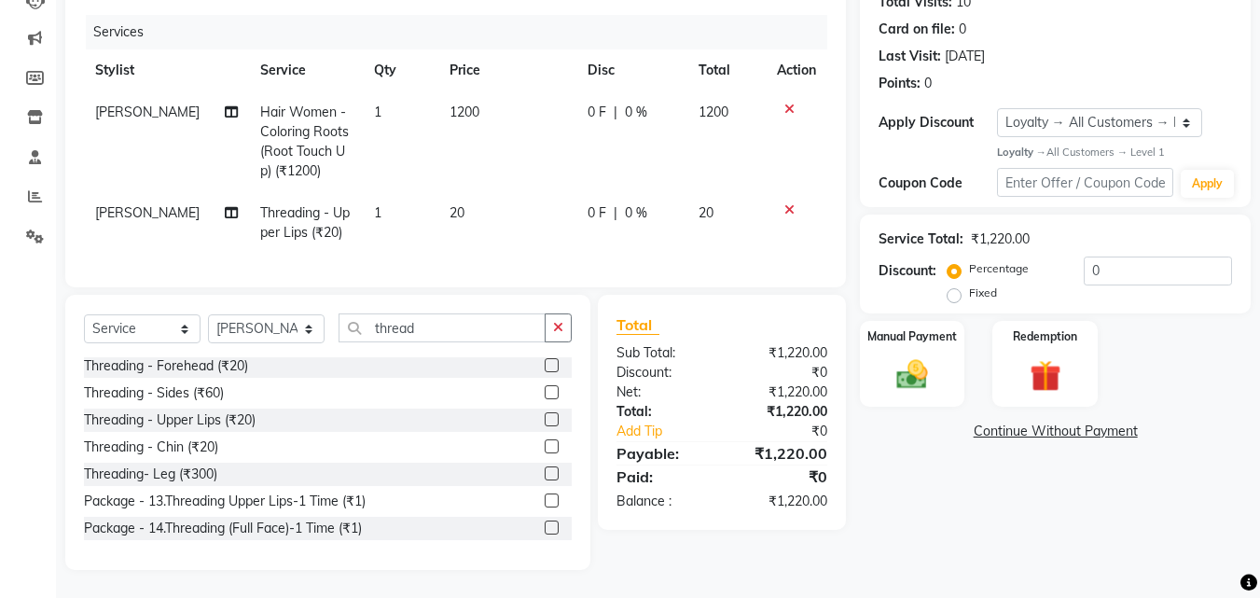
scroll to position [230, 0]
click at [524, 223] on td "20" at bounding box center [507, 223] width 138 height 62
select select "54224"
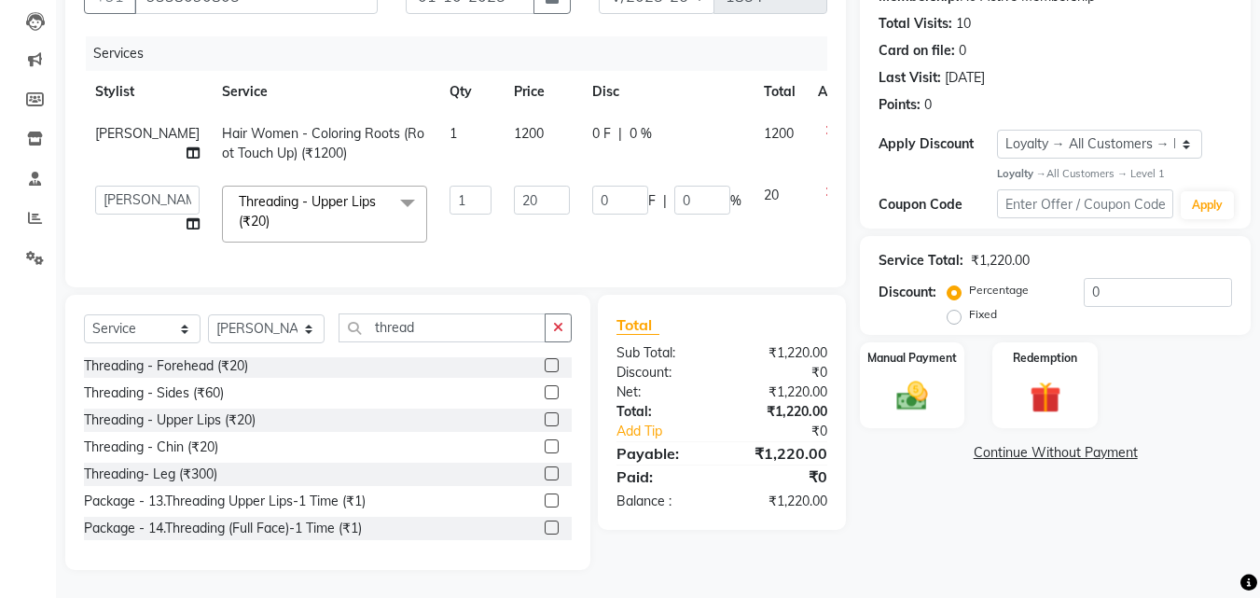
scroll to position [209, 0]
drag, startPoint x: 138, startPoint y: 206, endPoint x: 118, endPoint y: 197, distance: 21.7
click at [118, 197] on select "[PERSON_NAME] A PALLAVI Archana [PERSON_NAME] [PERSON_NAME] [PERSON_NAME] [PERS…" at bounding box center [147, 200] width 104 height 29
select select "60570"
click at [120, 190] on select "[PERSON_NAME] A PALLAVI Archana [PERSON_NAME] [PERSON_NAME] [PERSON_NAME] [PERS…" at bounding box center [147, 200] width 104 height 29
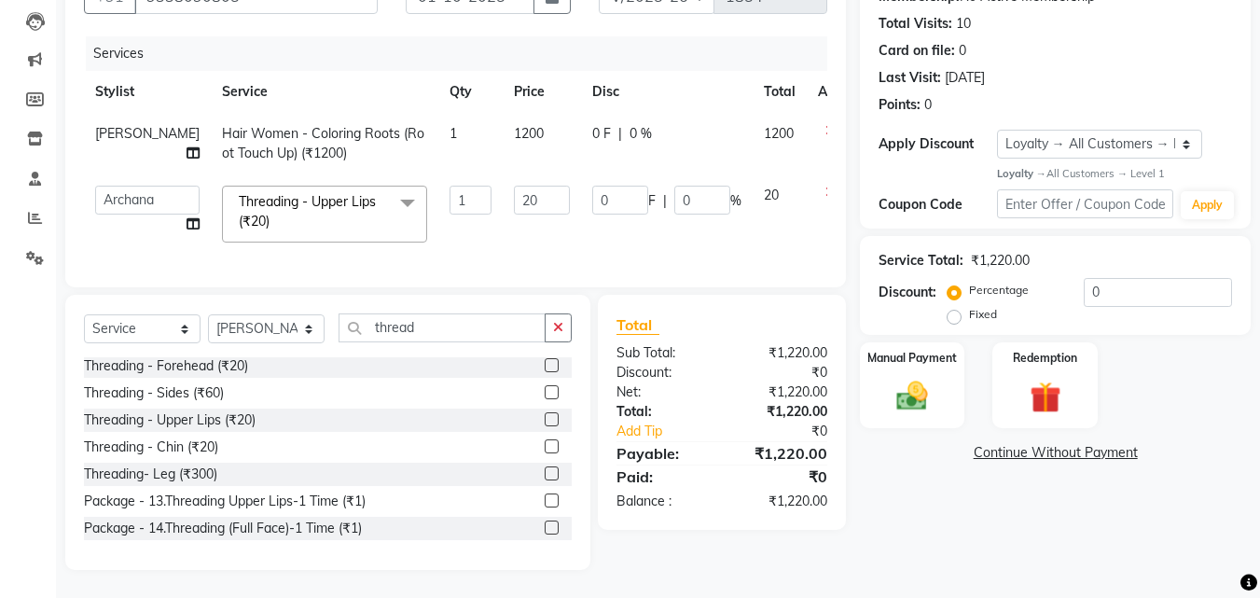
select select "19459"
click at [450, 227] on td "1" at bounding box center [470, 213] width 64 height 79
click at [912, 380] on img at bounding box center [912, 396] width 52 height 37
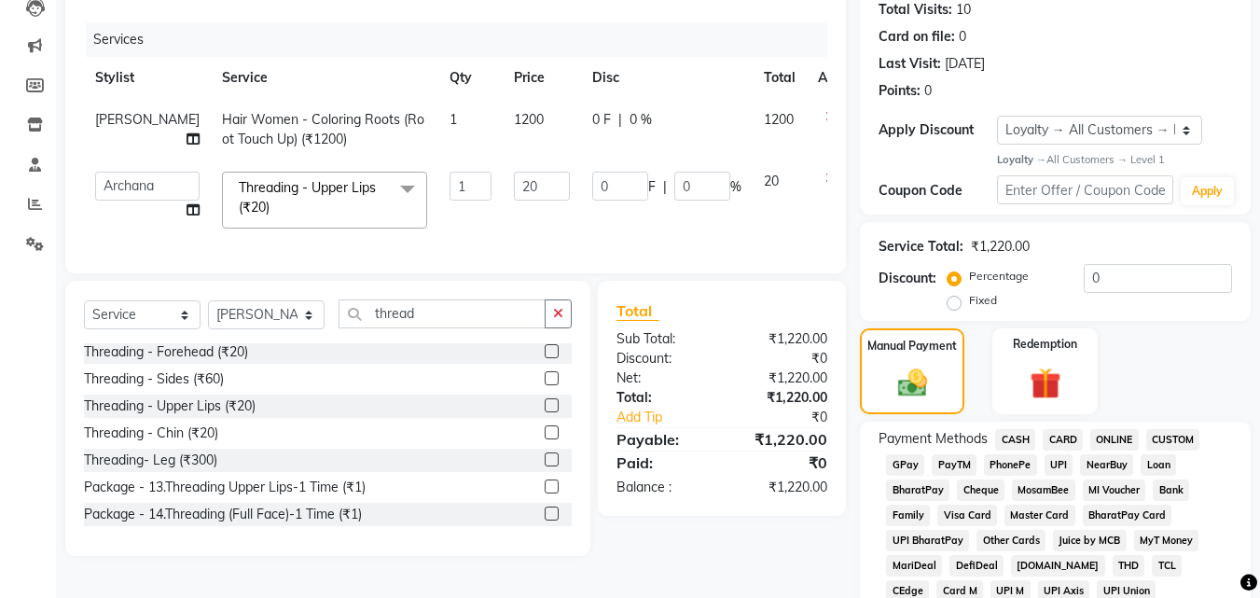
click at [1019, 442] on span "CASH" at bounding box center [1015, 439] width 40 height 21
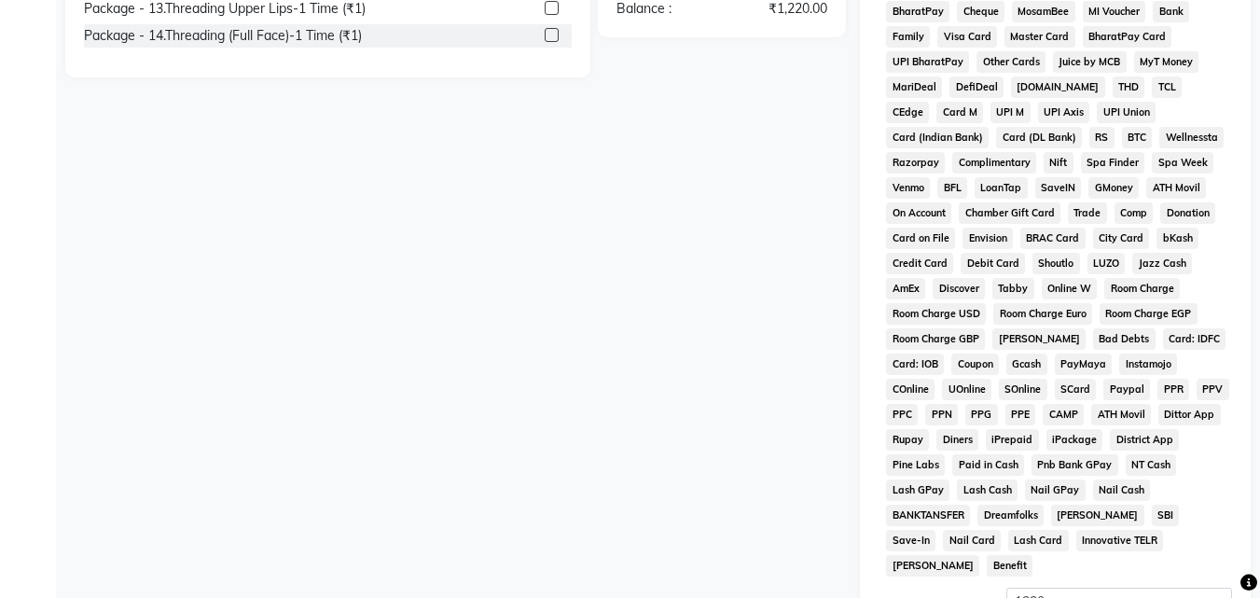
scroll to position [768, 0]
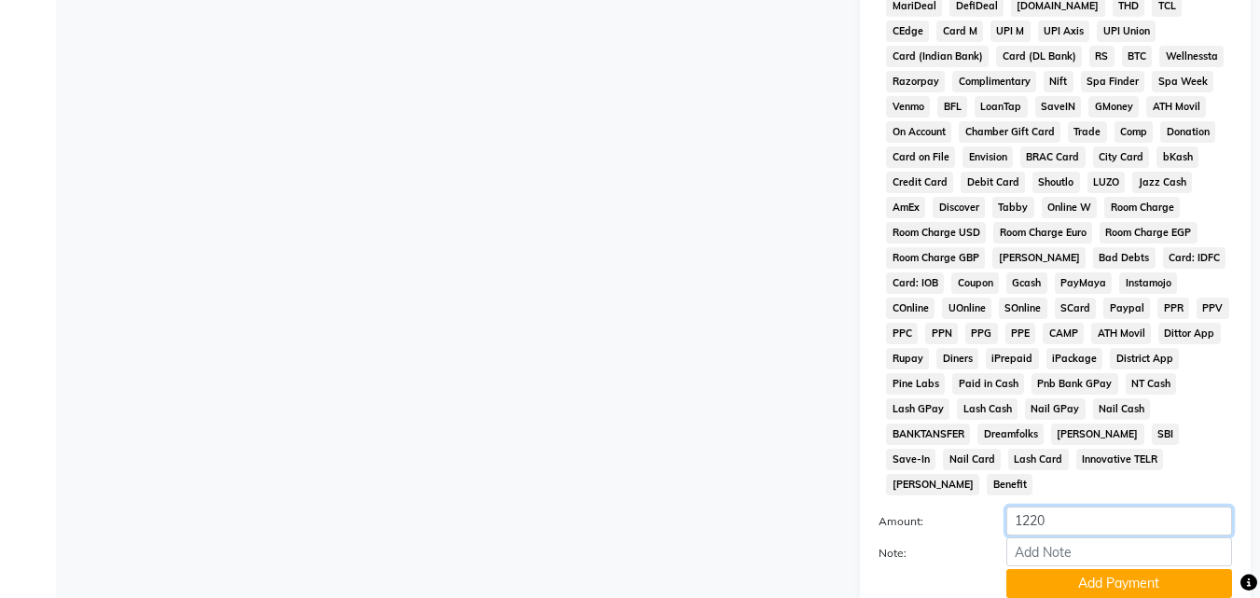
click at [1070, 506] on input "1220" at bounding box center [1119, 520] width 226 height 29
type input "1"
type input "1200"
click at [1059, 569] on button "Add Payment" at bounding box center [1119, 583] width 226 height 29
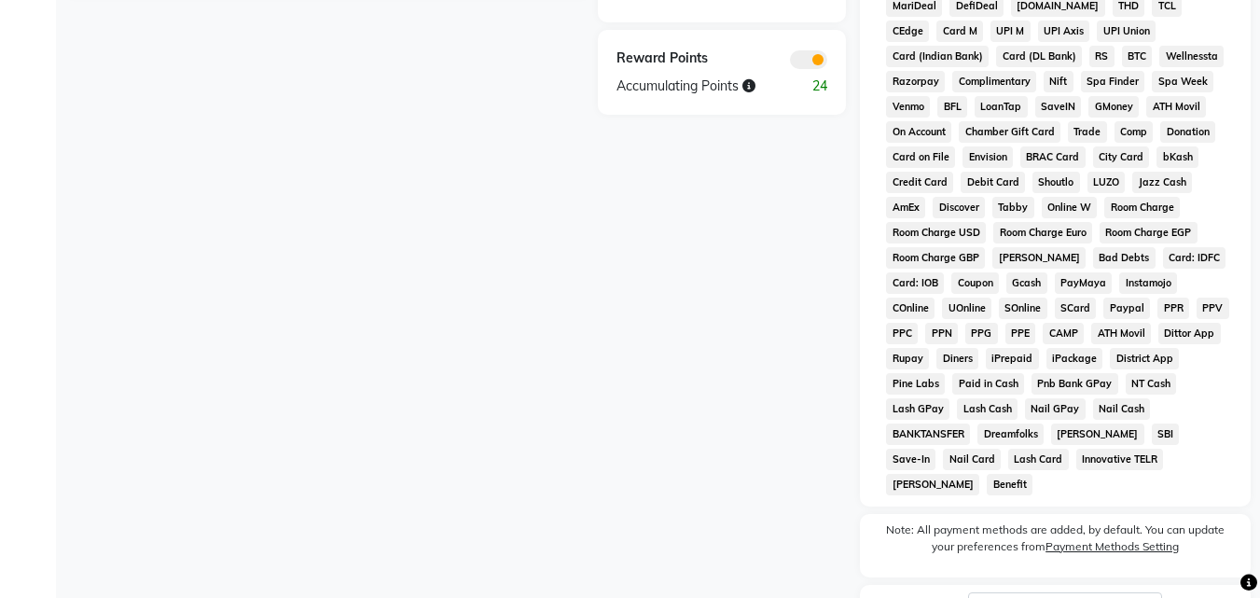
click at [345, 319] on div "Client [PHONE_NUMBER] Date [DATE] Invoice Number V/2025 V/[PHONE_NUMBER] Servic…" at bounding box center [455, 46] width 808 height 1349
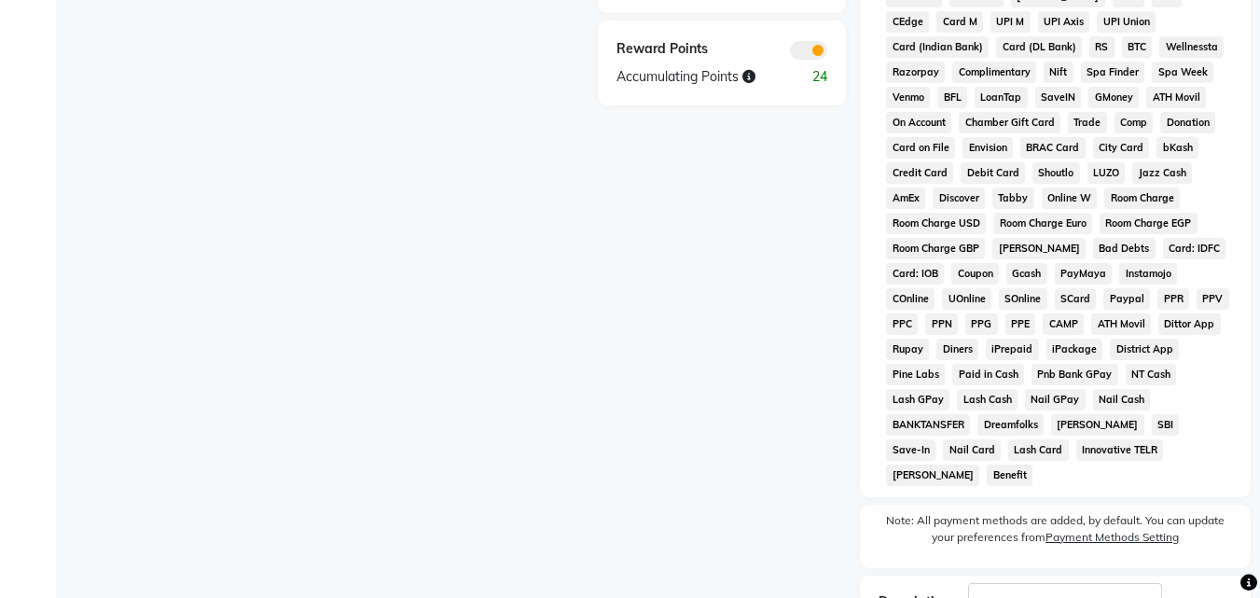
scroll to position [894, 0]
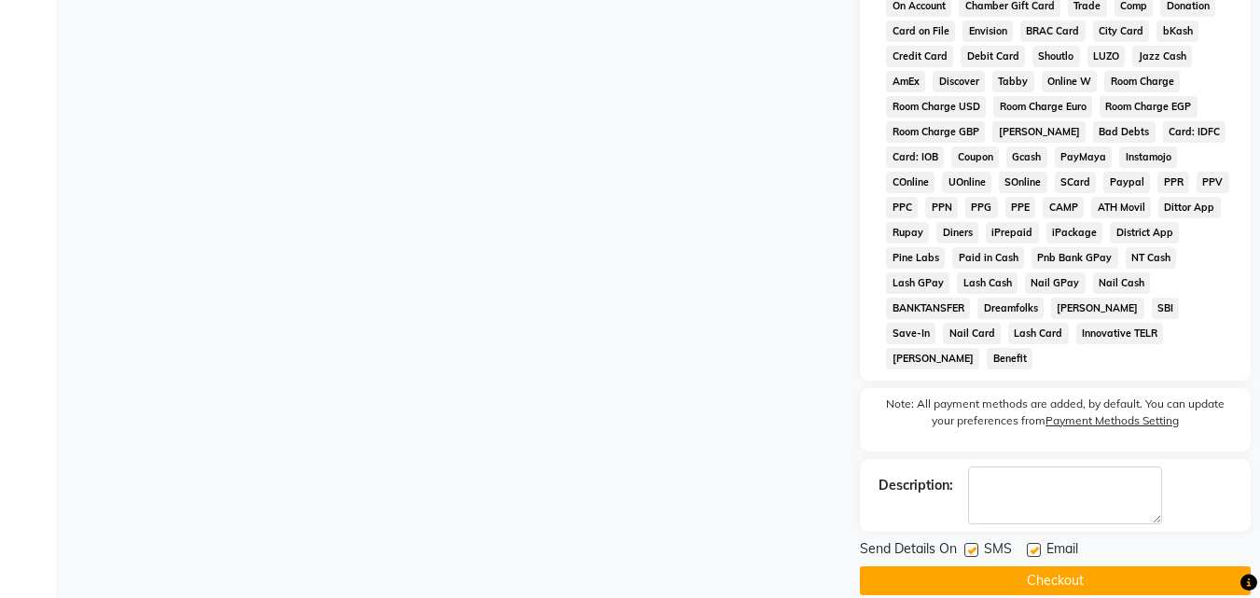
click at [1109, 566] on button "Checkout" at bounding box center [1055, 580] width 391 height 29
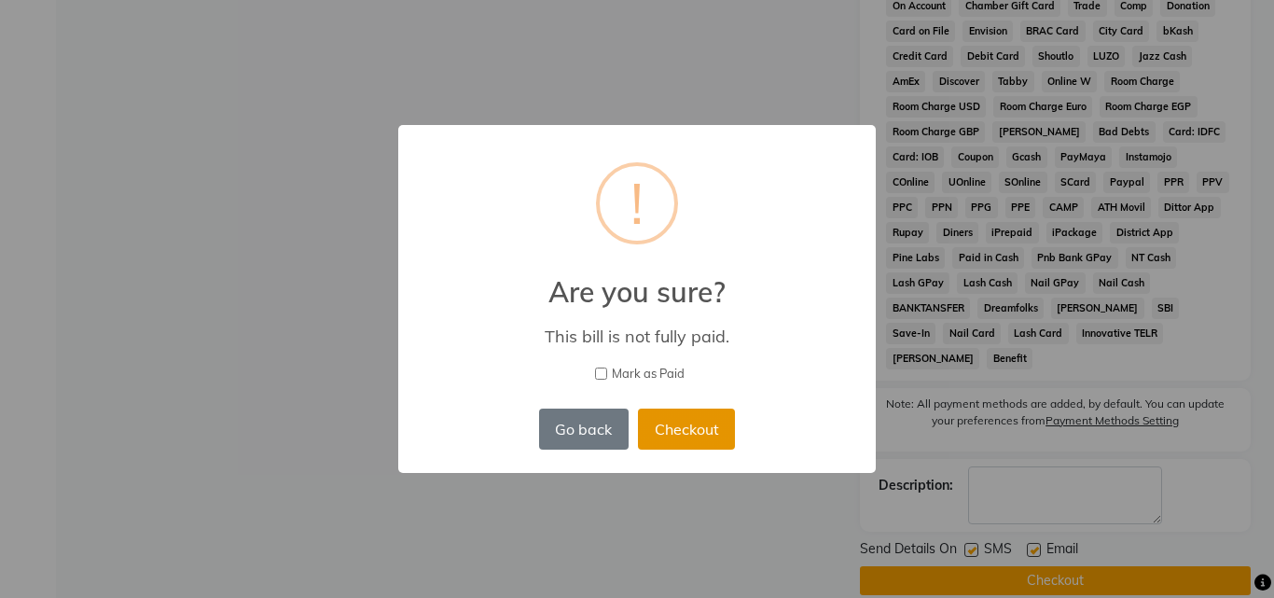
click at [678, 420] on button "Checkout" at bounding box center [686, 428] width 97 height 41
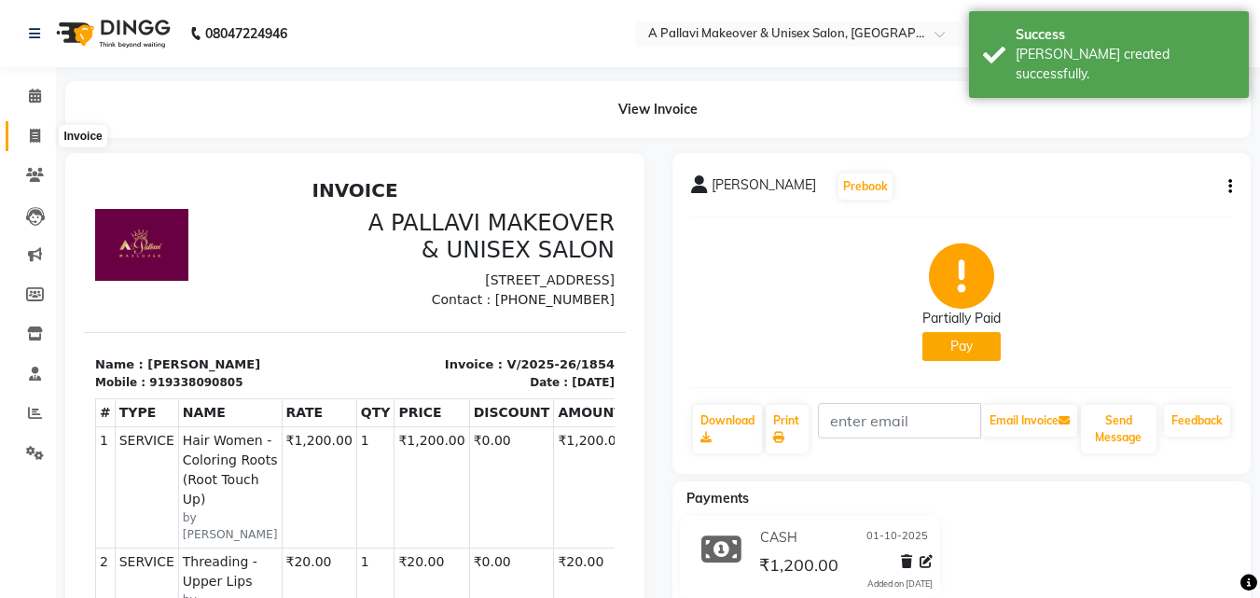
click at [35, 133] on icon at bounding box center [35, 136] width 10 height 14
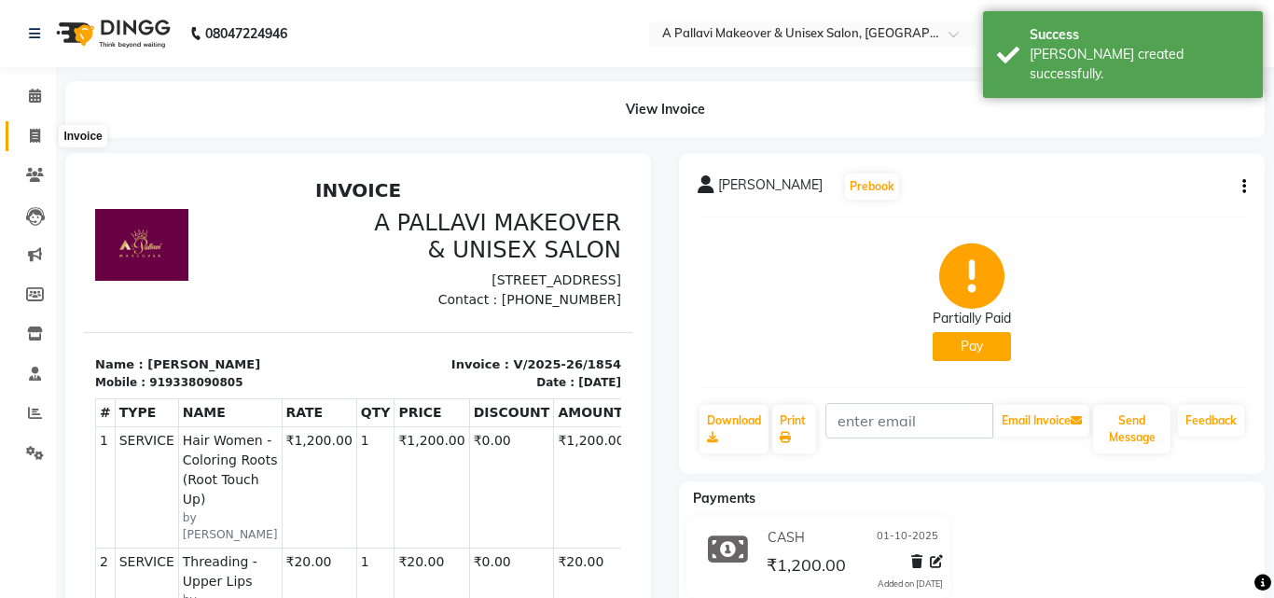
select select "service"
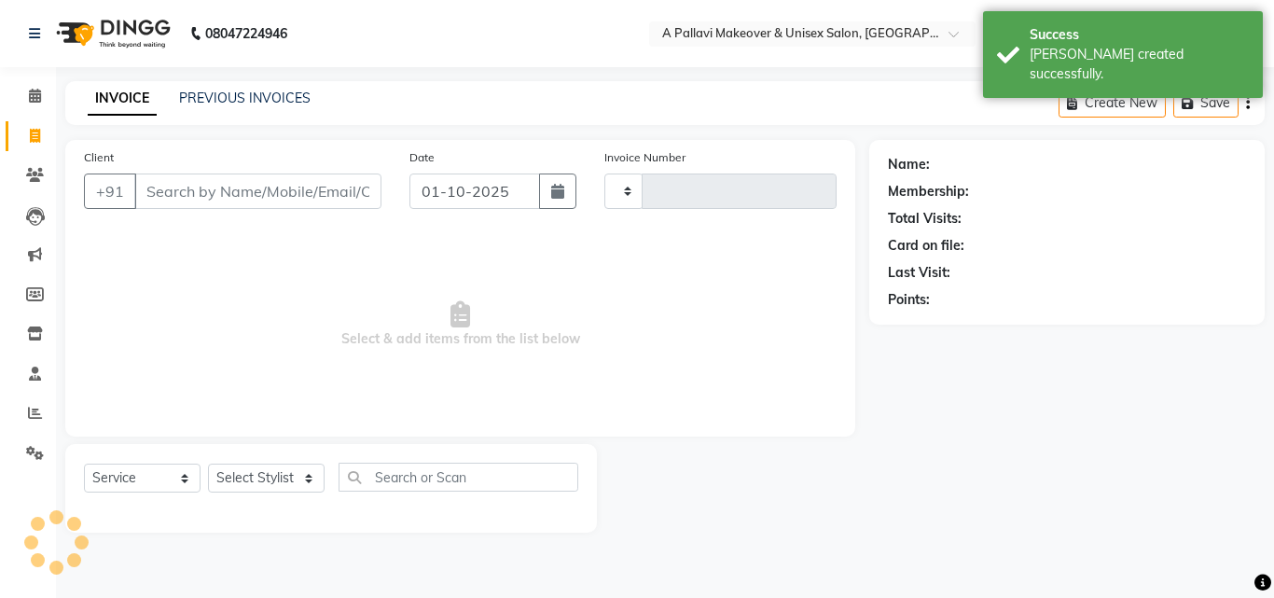
type input "1855"
select select "3573"
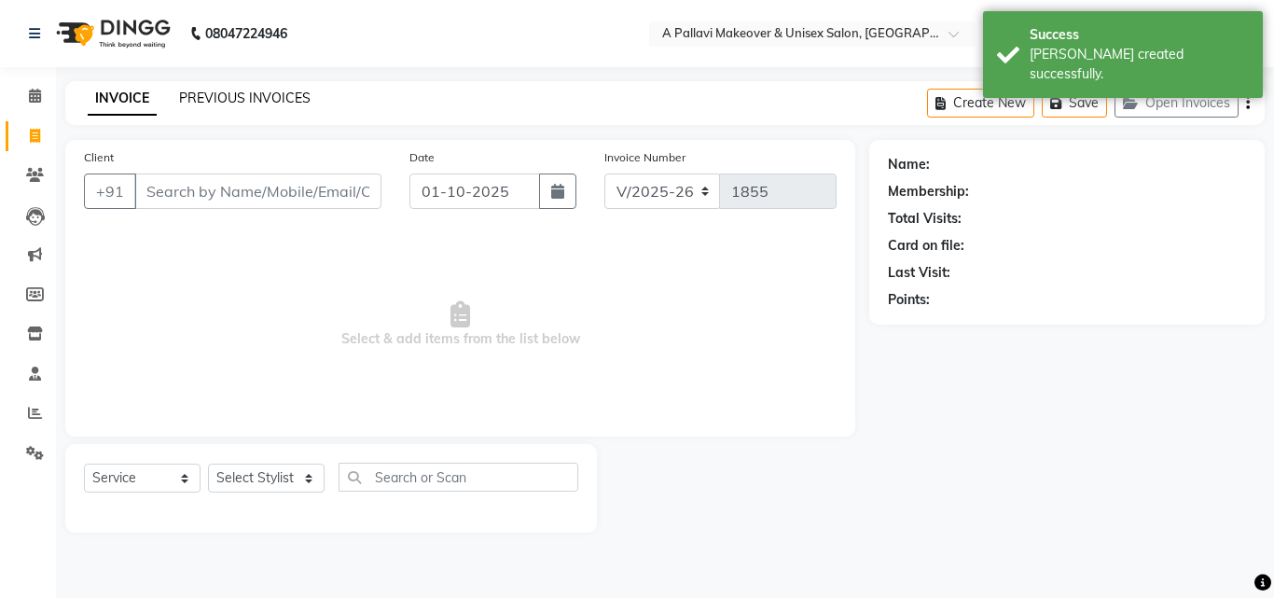
click at [261, 102] on link "PREVIOUS INVOICES" at bounding box center [244, 98] width 131 height 17
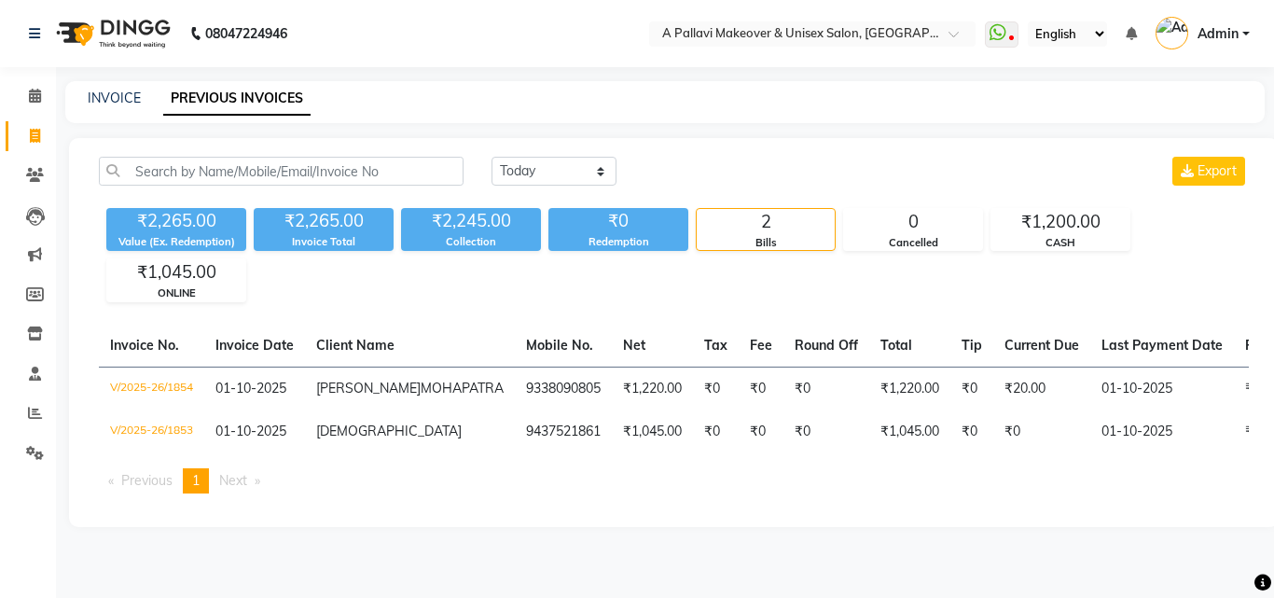
drag, startPoint x: 309, startPoint y: 285, endPoint x: 262, endPoint y: 131, distance: 160.8
drag, startPoint x: 262, startPoint y: 131, endPoint x: 205, endPoint y: 153, distance: 60.8
drag, startPoint x: 205, startPoint y: 153, endPoint x: 188, endPoint y: 146, distance: 18.0
drag, startPoint x: 188, startPoint y: 146, endPoint x: 411, endPoint y: 50, distance: 242.7
drag, startPoint x: 411, startPoint y: 50, endPoint x: 400, endPoint y: 50, distance: 11.2
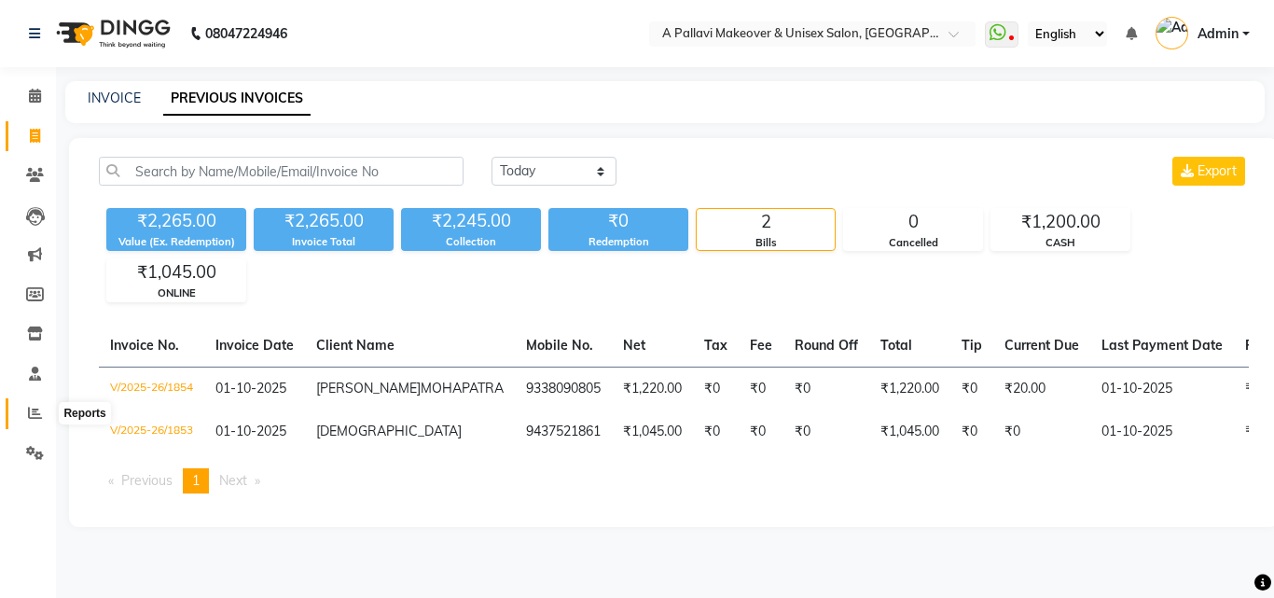
click at [41, 415] on icon at bounding box center [35, 413] width 14 height 14
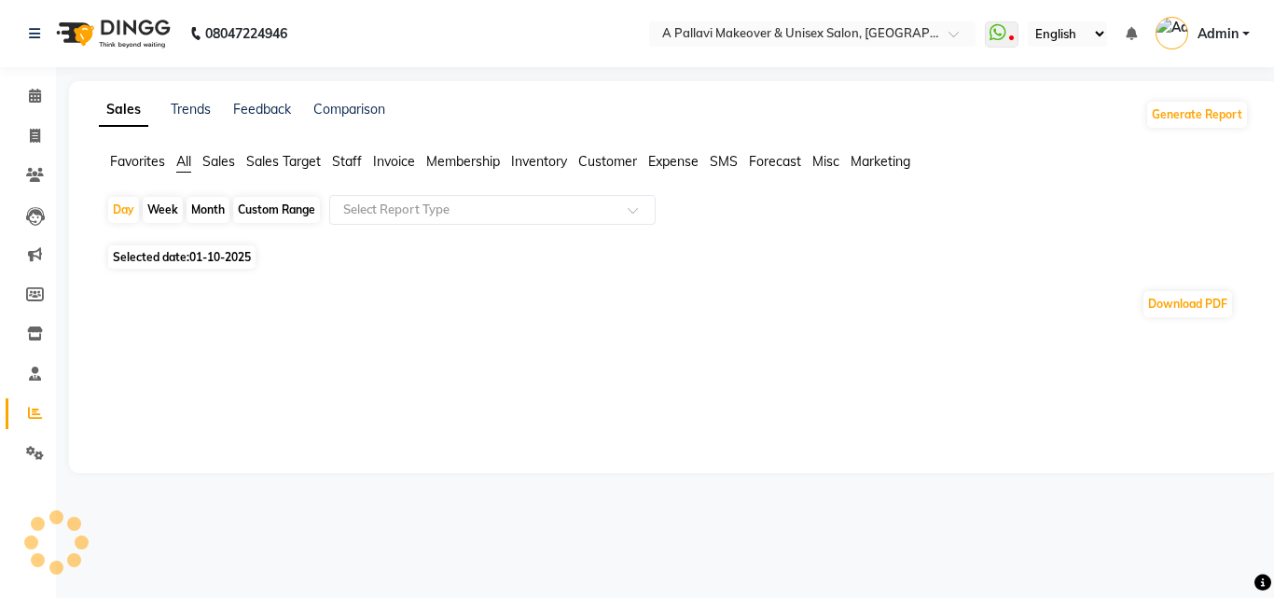
click at [226, 212] on div "Month" at bounding box center [207, 210] width 43 height 26
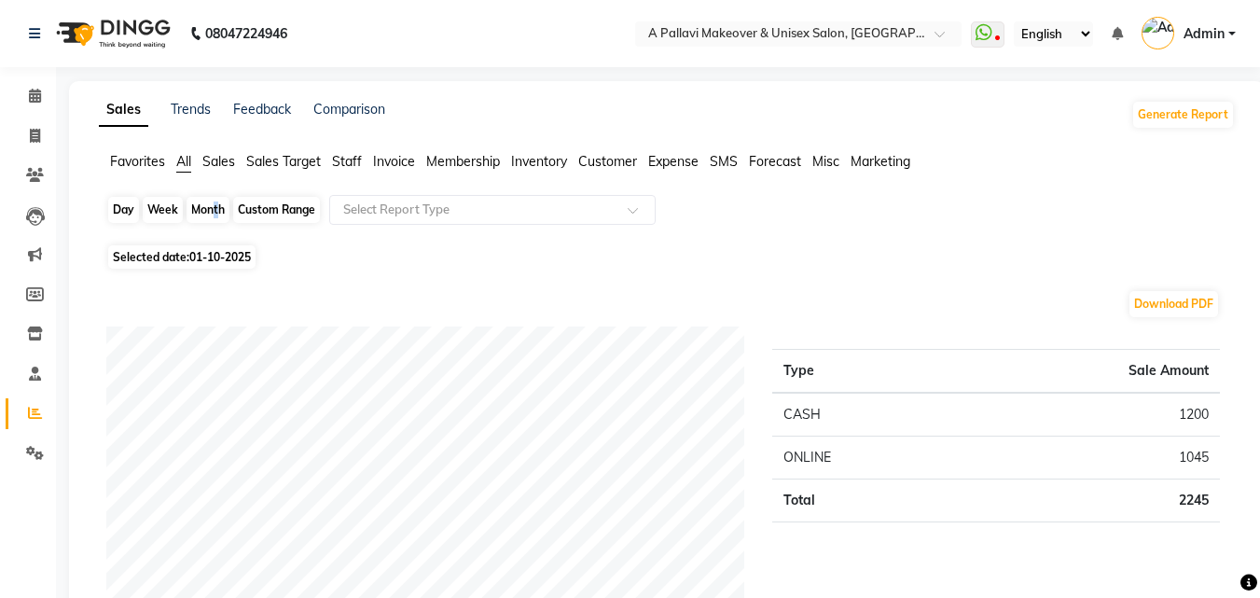
click at [211, 208] on div "Month" at bounding box center [207, 210] width 43 height 26
select select "10"
select select "2025"
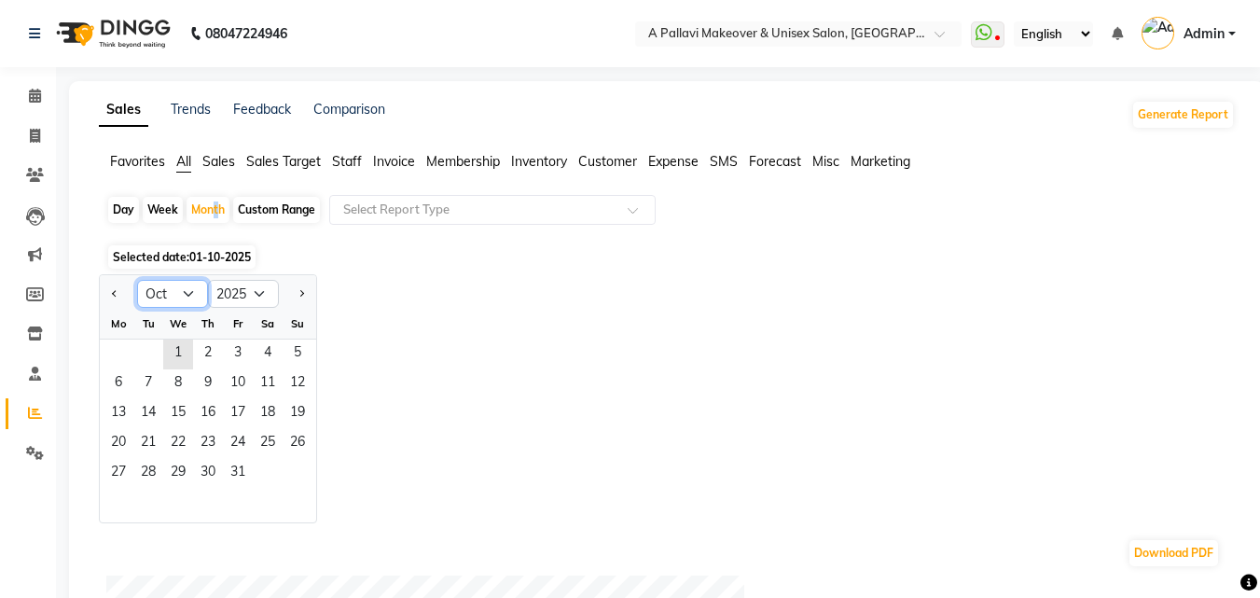
click at [184, 286] on select "Jan Feb Mar Apr May Jun [DATE] Aug Sep Oct Nov Dec" at bounding box center [172, 294] width 71 height 28
select select "9"
click at [137, 280] on select "Jan Feb Mar Apr May Jun [DATE] Aug Sep Oct Nov Dec" at bounding box center [172, 294] width 71 height 28
click at [121, 359] on span "1" at bounding box center [118, 354] width 30 height 30
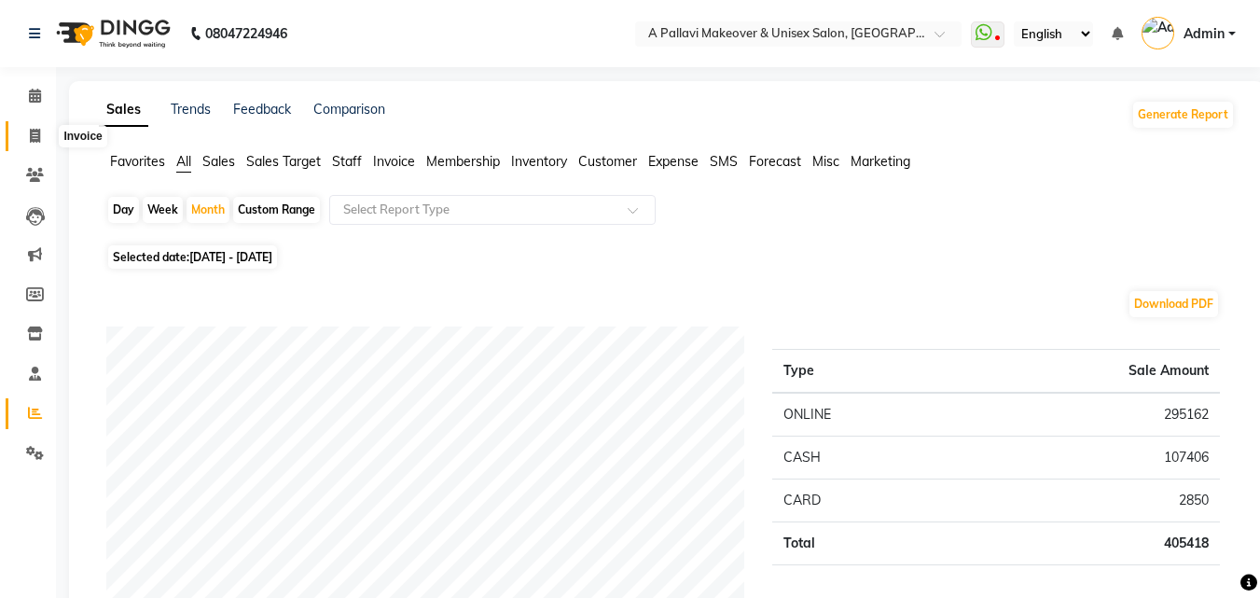
click at [34, 131] on icon at bounding box center [35, 136] width 10 height 14
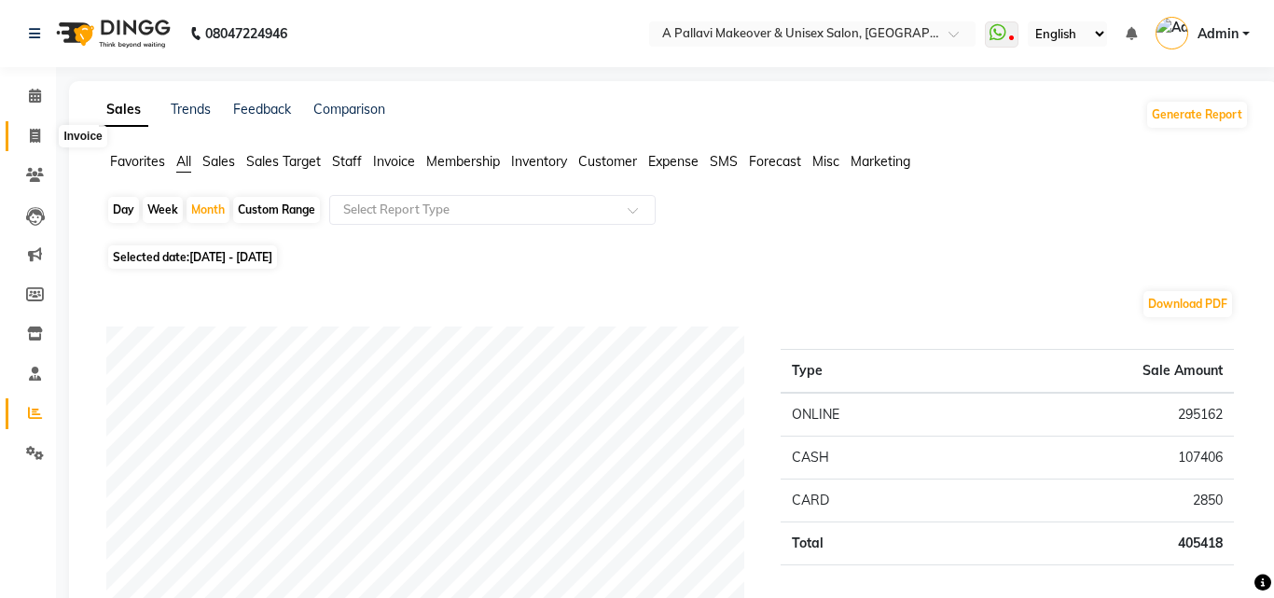
select select "service"
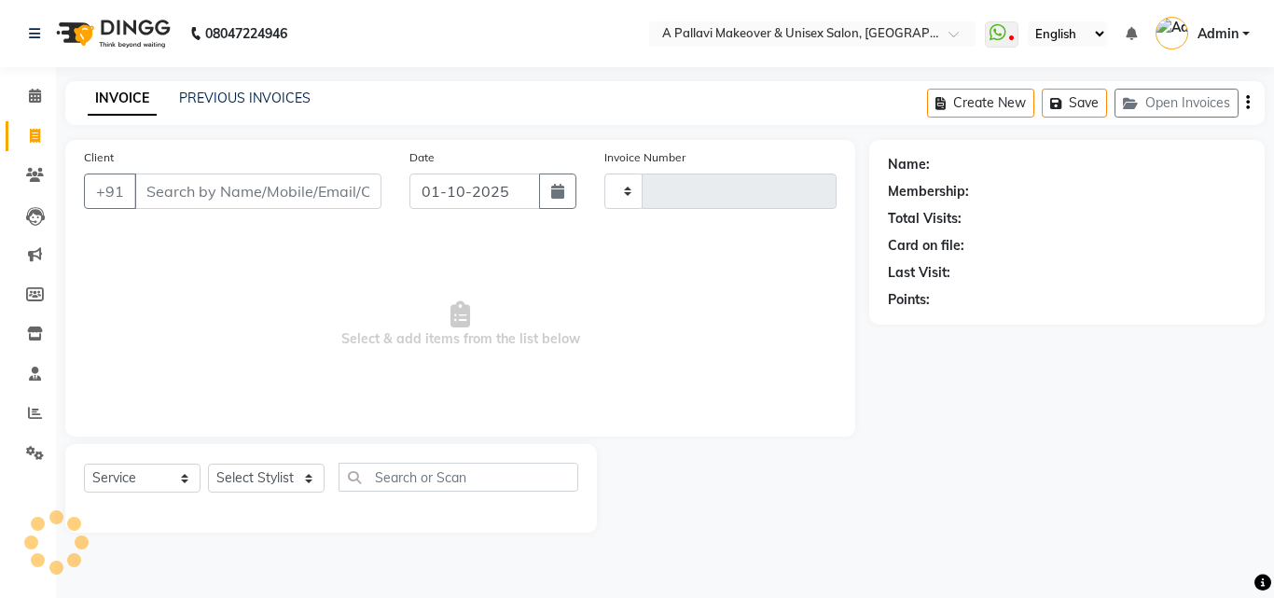
type input "1855"
select select "3573"
click at [247, 102] on link "PREVIOUS INVOICES" at bounding box center [244, 98] width 131 height 17
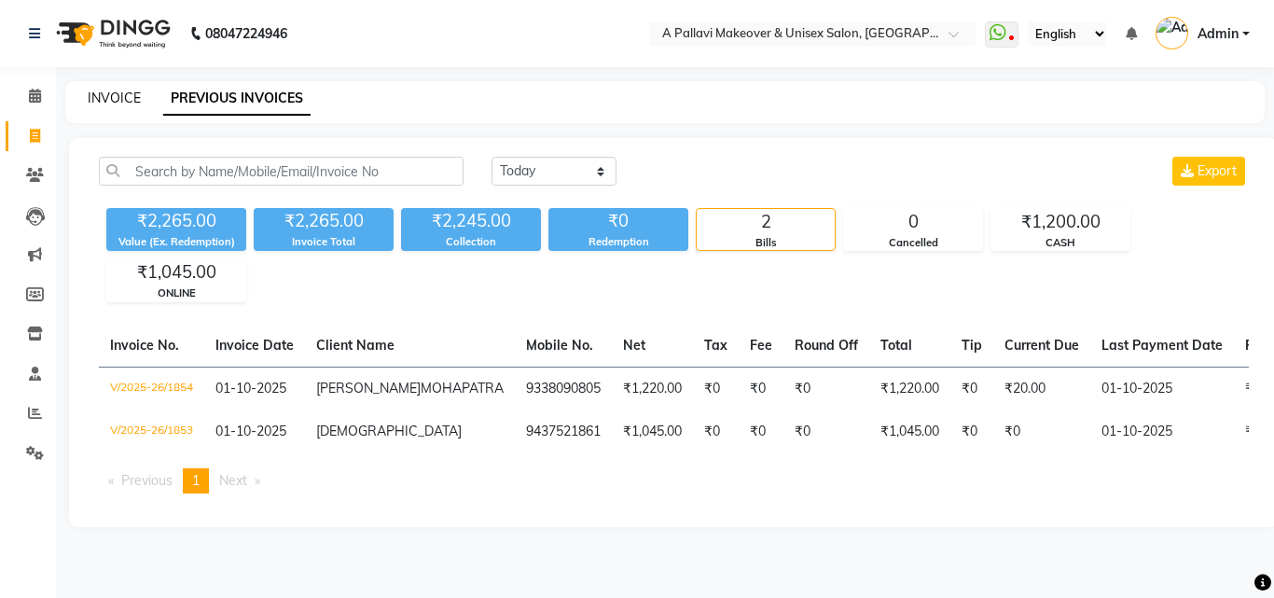
click at [126, 105] on link "INVOICE" at bounding box center [114, 98] width 53 height 17
select select "service"
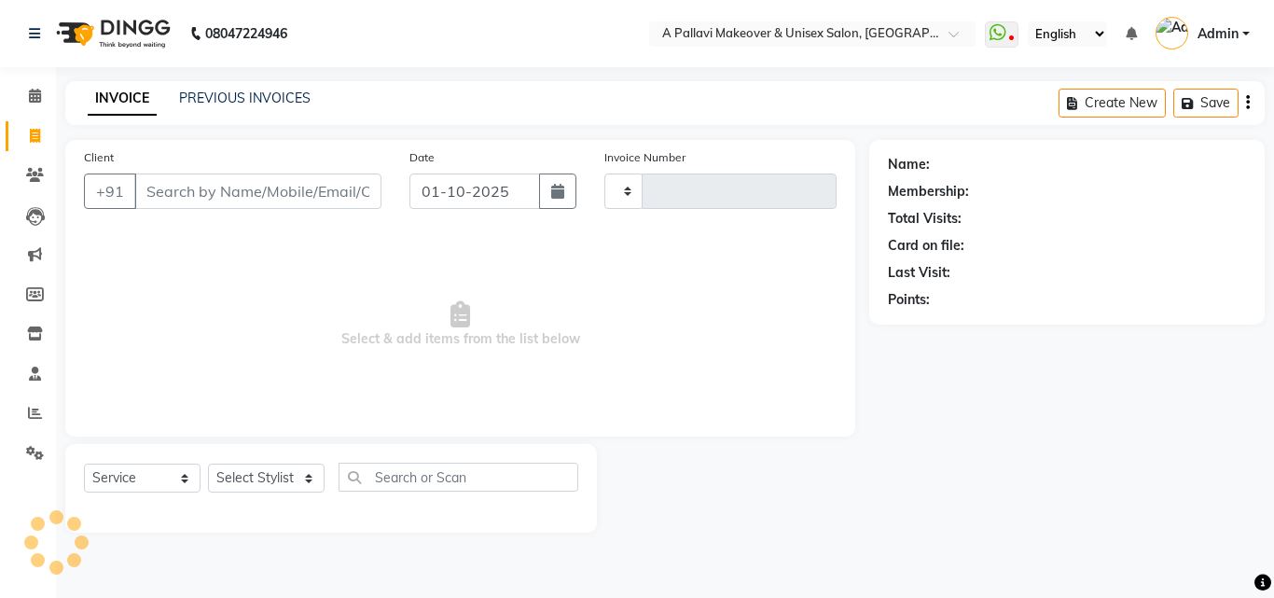
type input "1855"
select select "3573"
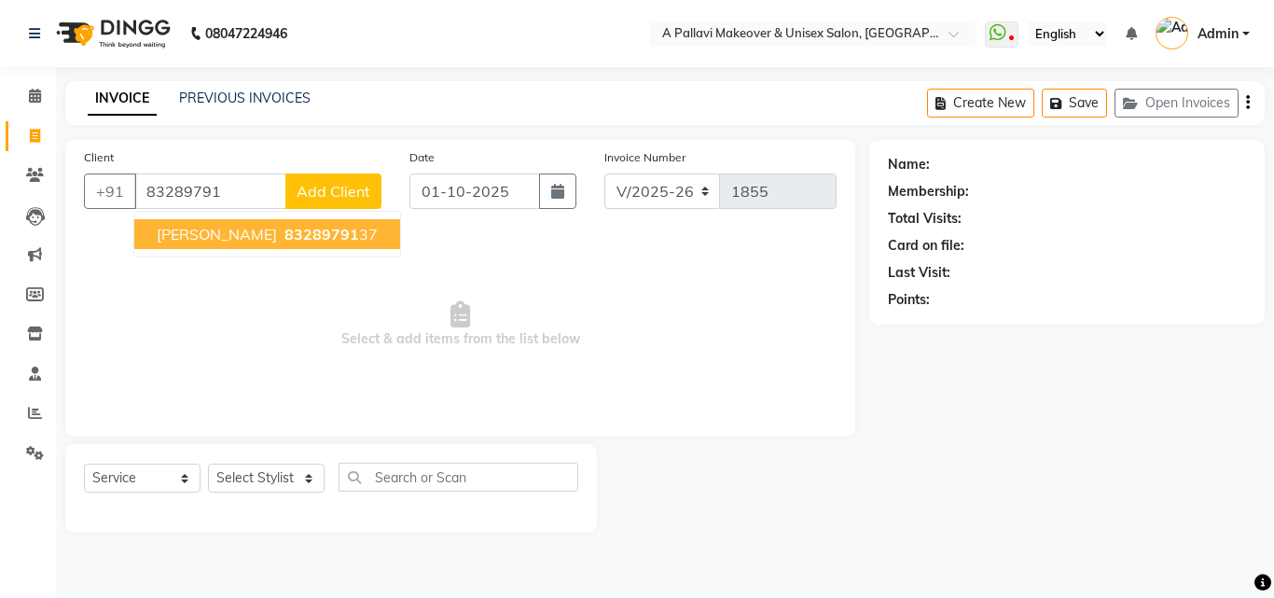
click at [223, 240] on span "[PERSON_NAME]" at bounding box center [217, 234] width 120 height 19
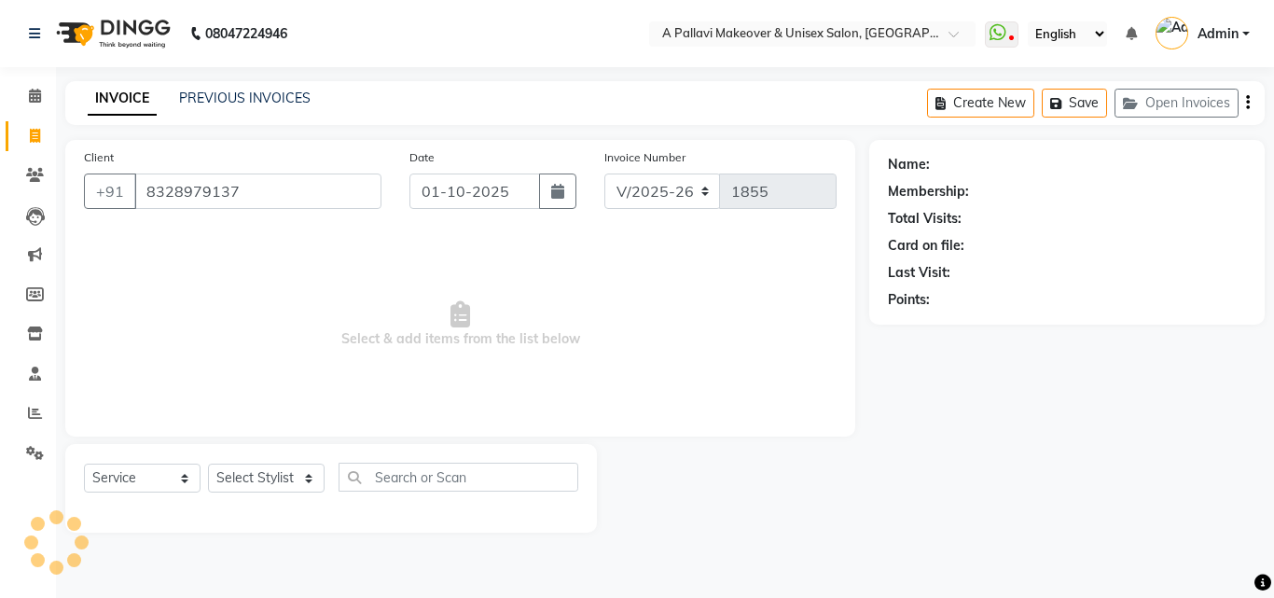
type input "8328979137"
select select "1: Object"
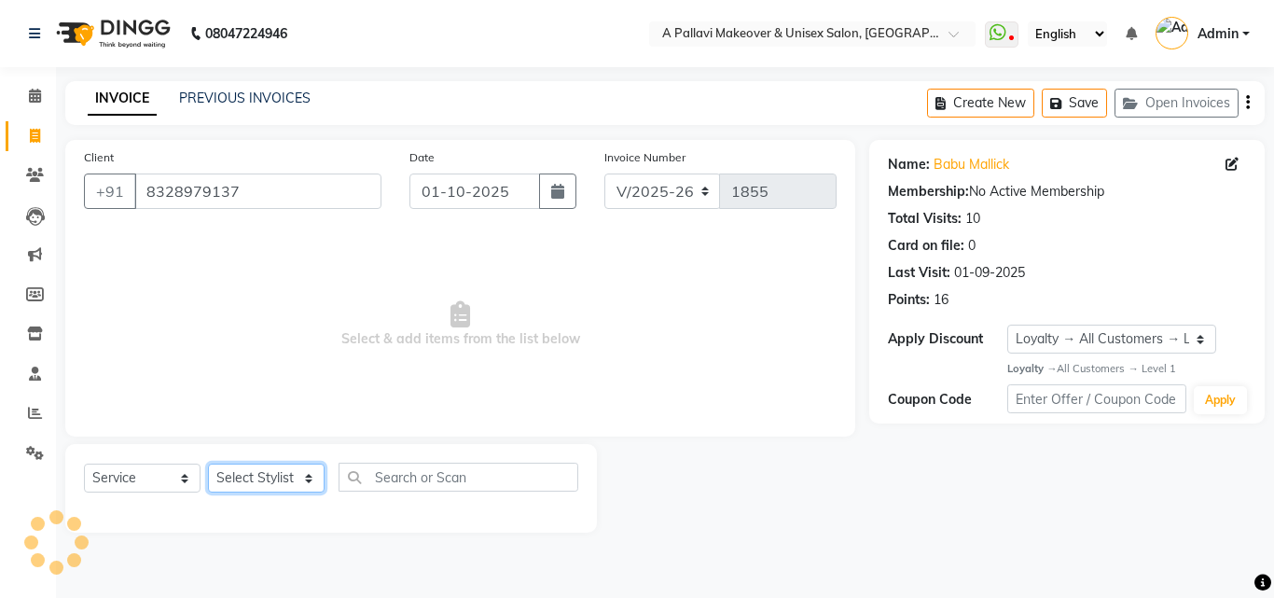
click at [275, 479] on select "Select Stylist [PERSON_NAME] A PALLAVI Archana [PERSON_NAME] [PERSON_NAME] [PER…" at bounding box center [266, 477] width 117 height 29
select select "68912"
click at [208, 463] on select "Select Stylist [PERSON_NAME] A PALLAVI Archana [PERSON_NAME] [PERSON_NAME] [PER…" at bounding box center [266, 477] width 117 height 29
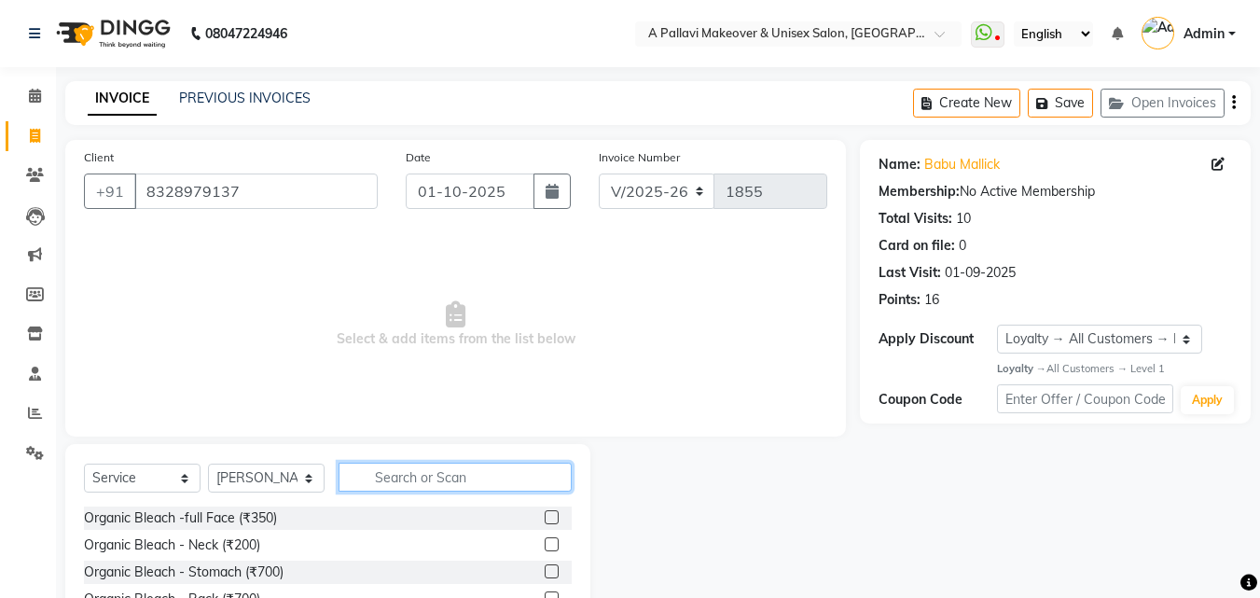
click at [380, 469] on input "text" at bounding box center [454, 476] width 233 height 29
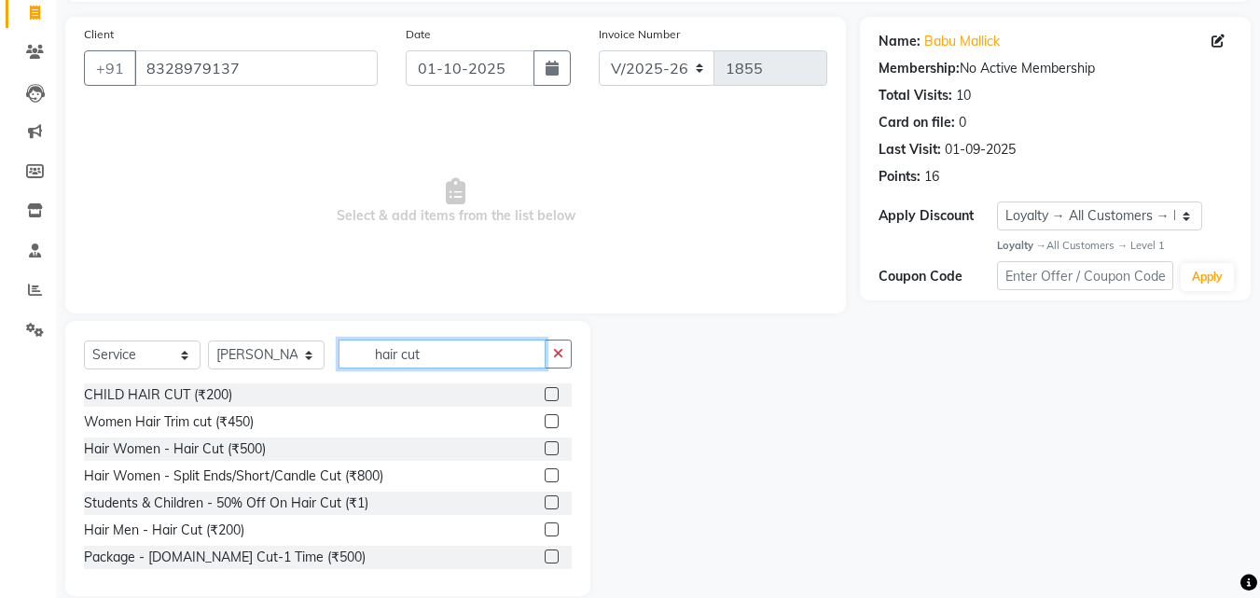
scroll to position [149, 0]
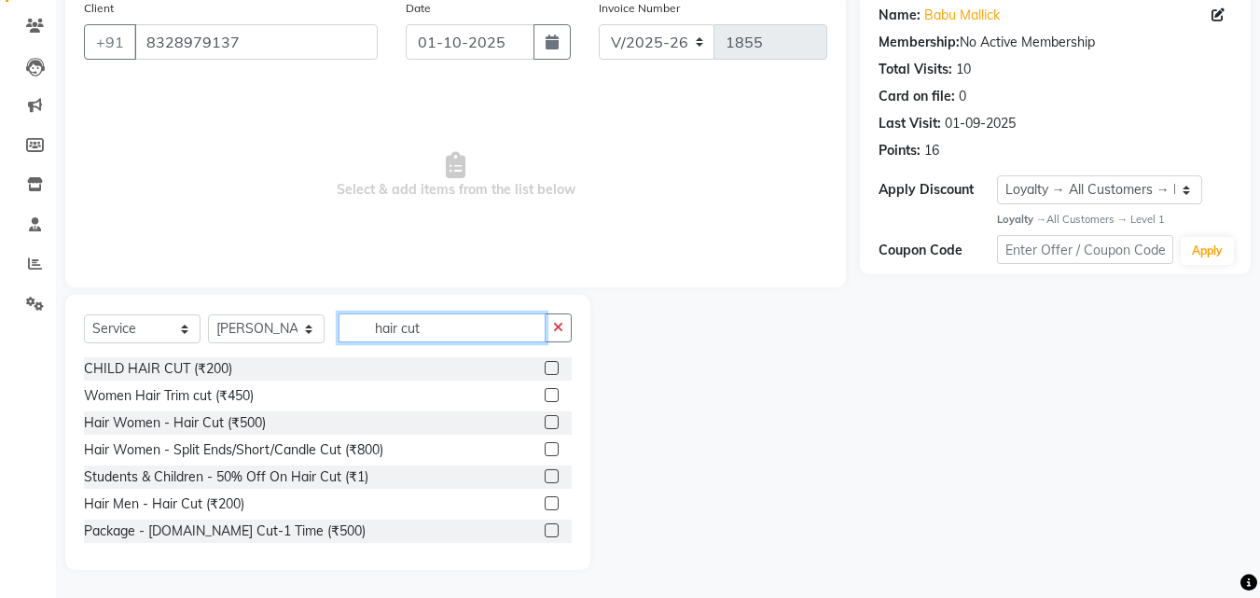
type input "hair cut"
click at [545, 499] on label at bounding box center [552, 503] width 14 height 14
click at [545, 499] on input "checkbox" at bounding box center [551, 504] width 12 height 12
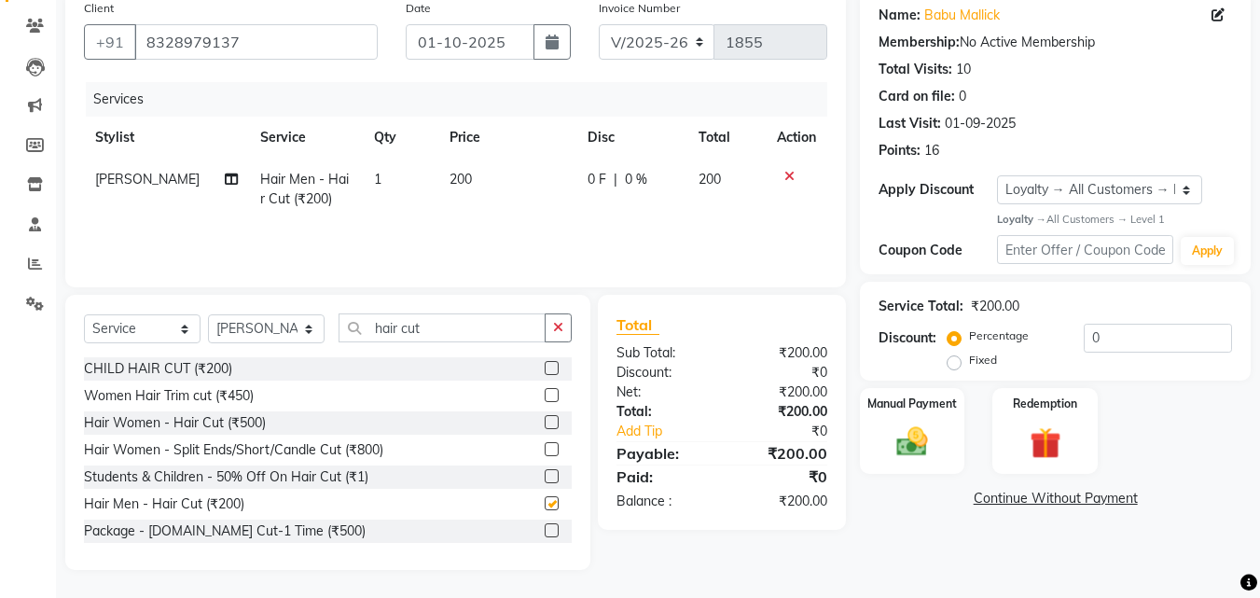
checkbox input "false"
click at [560, 317] on button "button" at bounding box center [558, 327] width 27 height 29
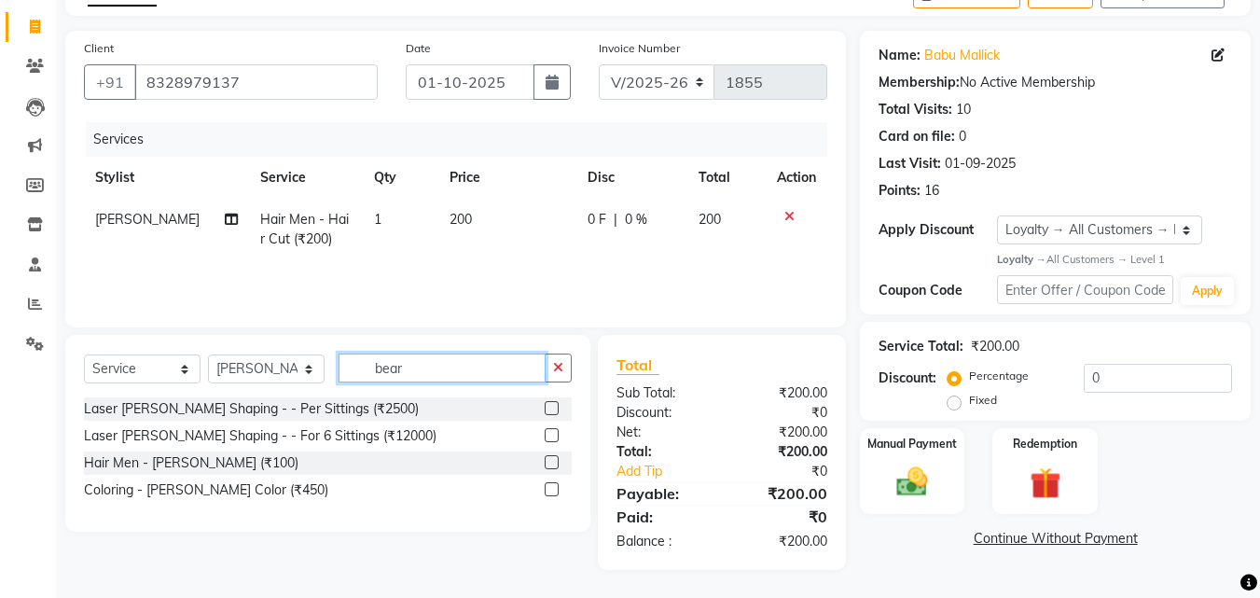
scroll to position [109, 0]
type input "[PERSON_NAME]"
click at [549, 457] on label at bounding box center [552, 462] width 14 height 14
click at [549, 457] on input "checkbox" at bounding box center [551, 463] width 12 height 12
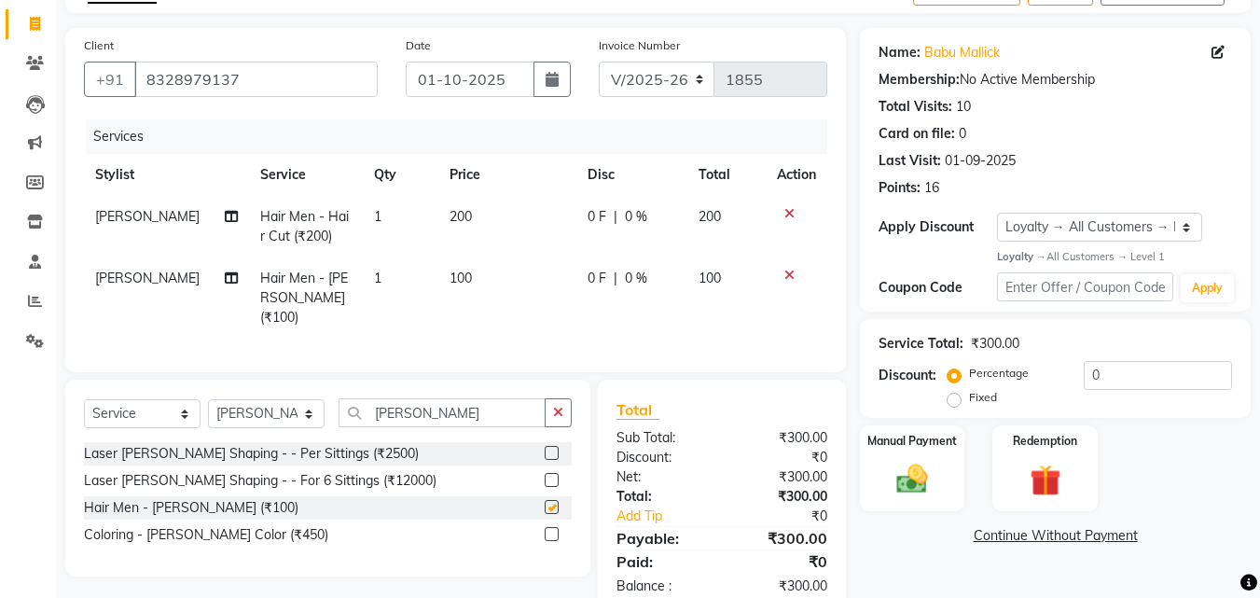
scroll to position [151, 0]
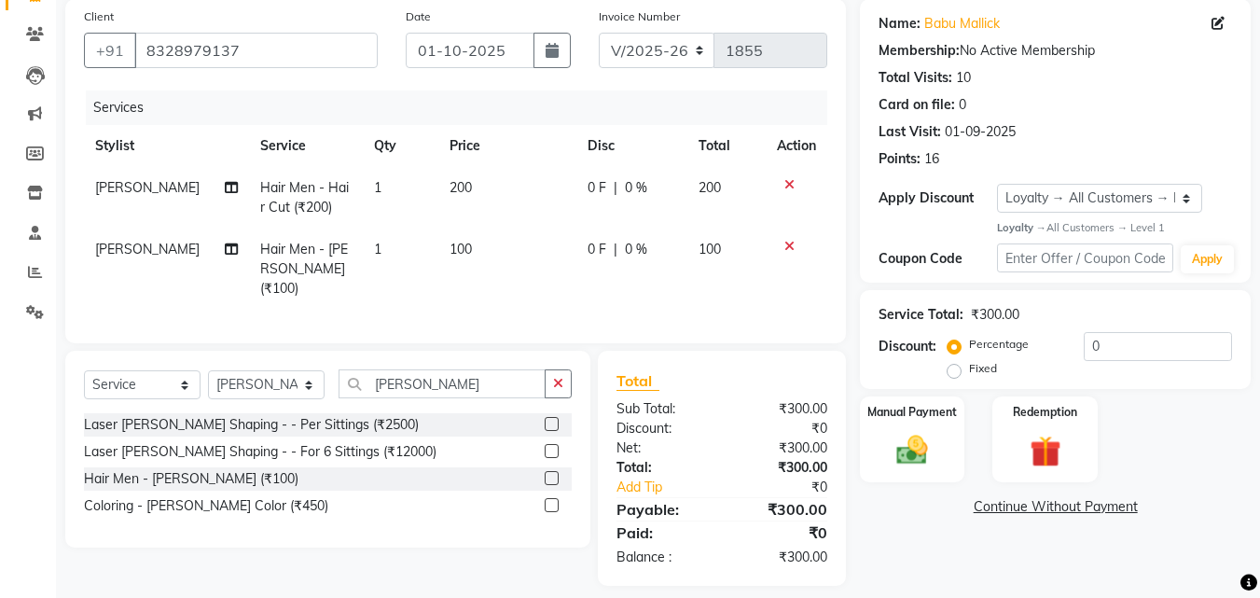
checkbox input "false"
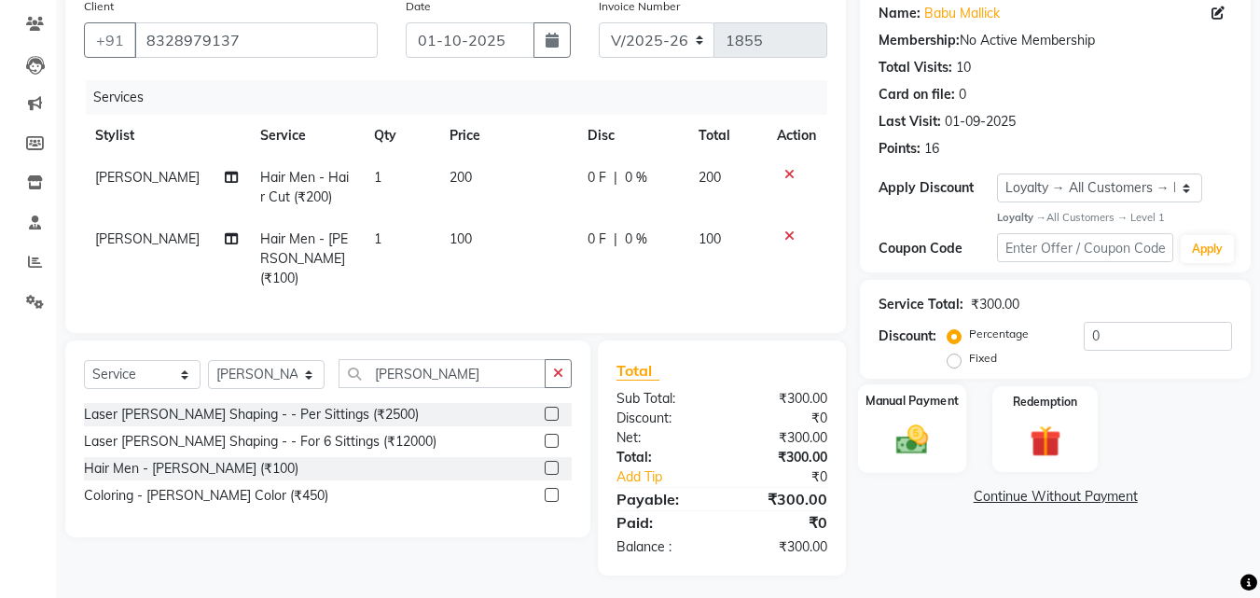
click at [916, 432] on img at bounding box center [912, 439] width 52 height 37
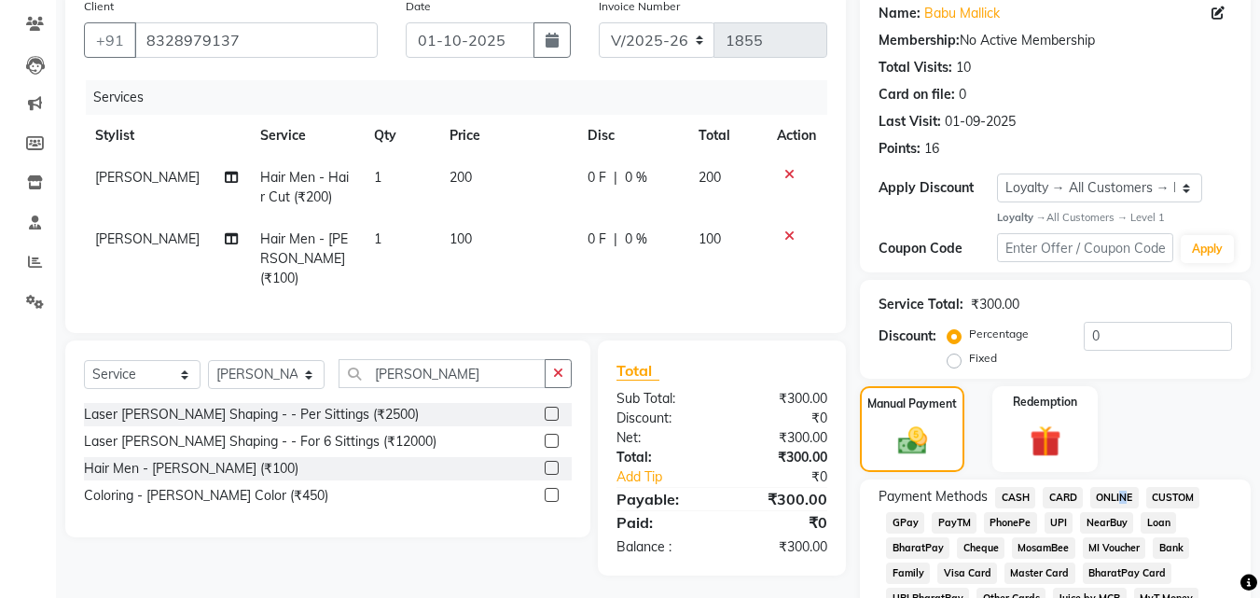
click at [1119, 501] on span "ONLINE" at bounding box center [1114, 497] width 48 height 21
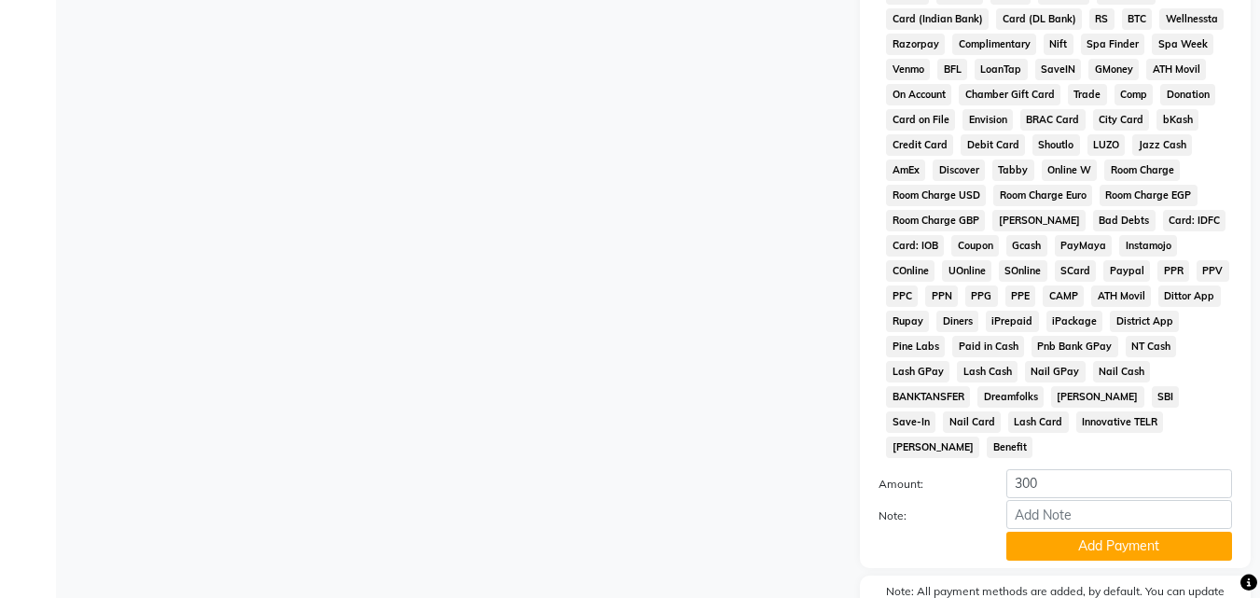
scroll to position [888, 0]
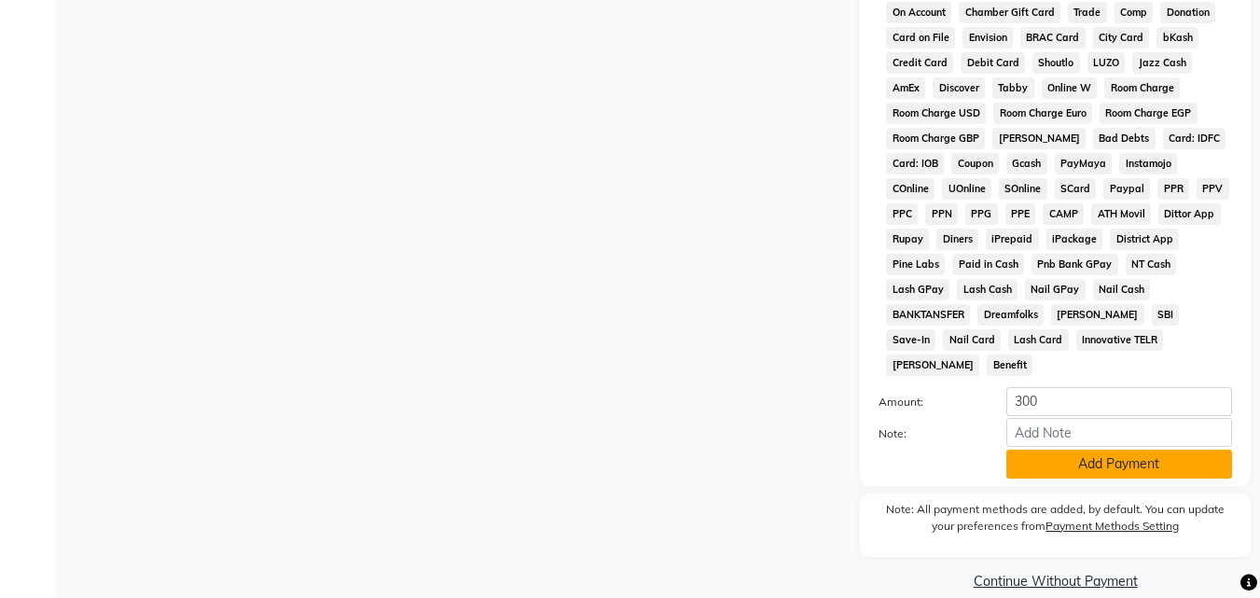
click at [1118, 449] on button "Add Payment" at bounding box center [1119, 463] width 226 height 29
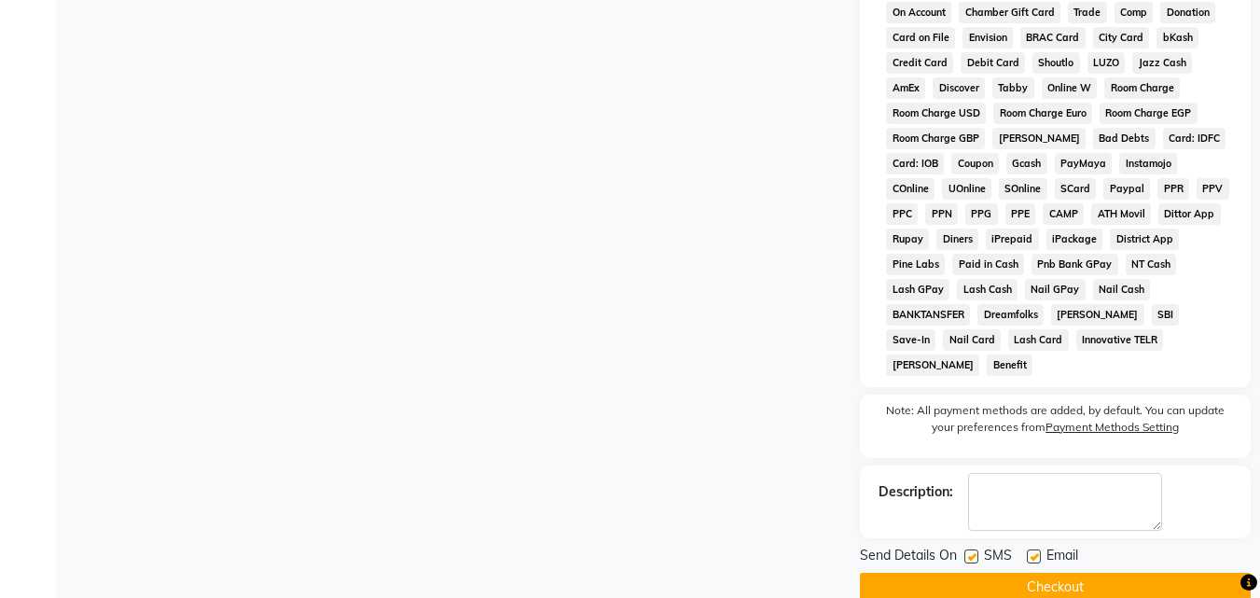
click at [1115, 572] on button "Checkout" at bounding box center [1055, 586] width 391 height 29
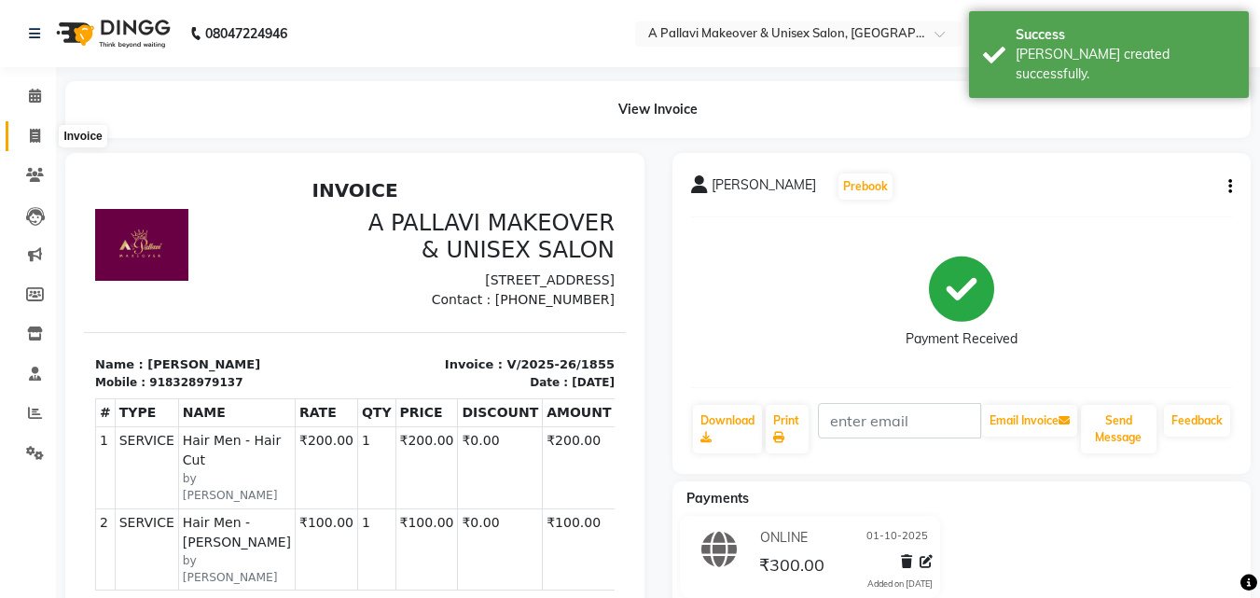
click at [35, 126] on span at bounding box center [35, 136] width 33 height 21
select select "service"
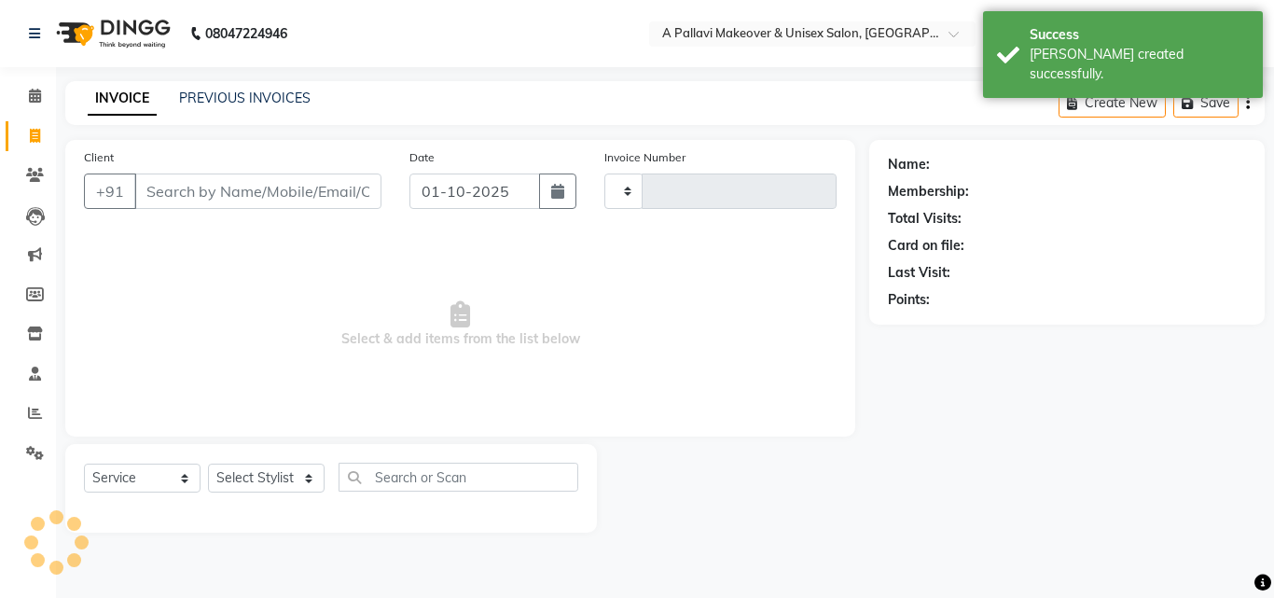
type input "1856"
select select "3573"
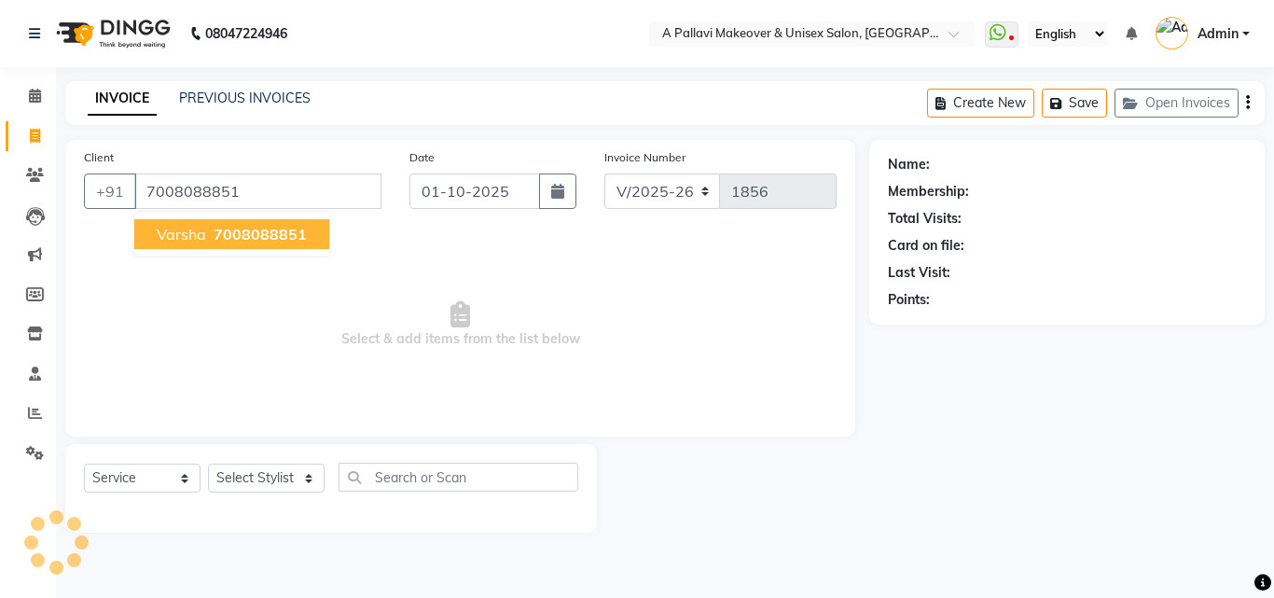
type input "7008088851"
select select "1: Object"
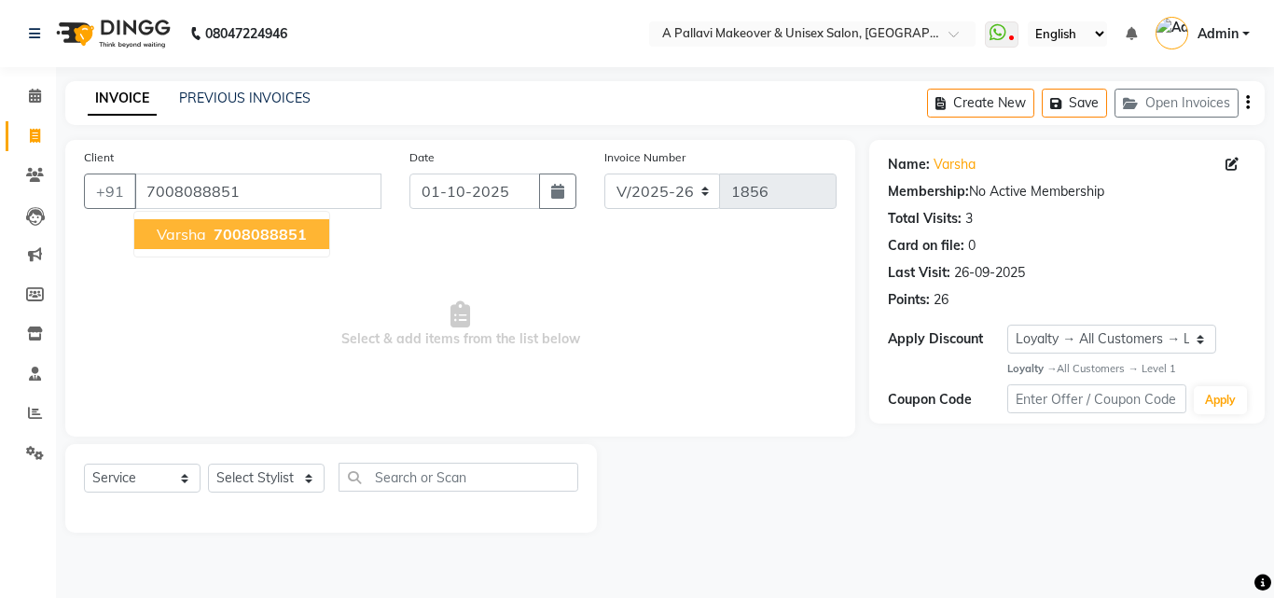
click at [292, 241] on span "7008088851" at bounding box center [260, 234] width 93 height 19
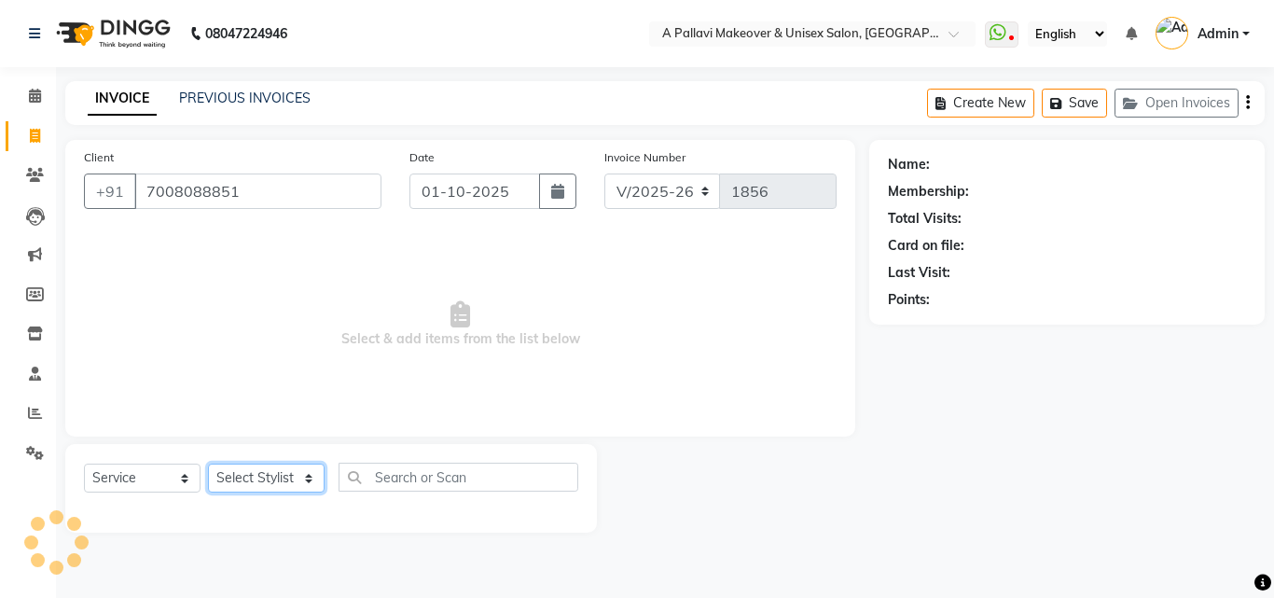
click at [293, 489] on select "Select Stylist [PERSON_NAME] A PALLAVI Archana [PERSON_NAME] [PERSON_NAME] [PER…" at bounding box center [266, 477] width 117 height 29
select select "1: Object"
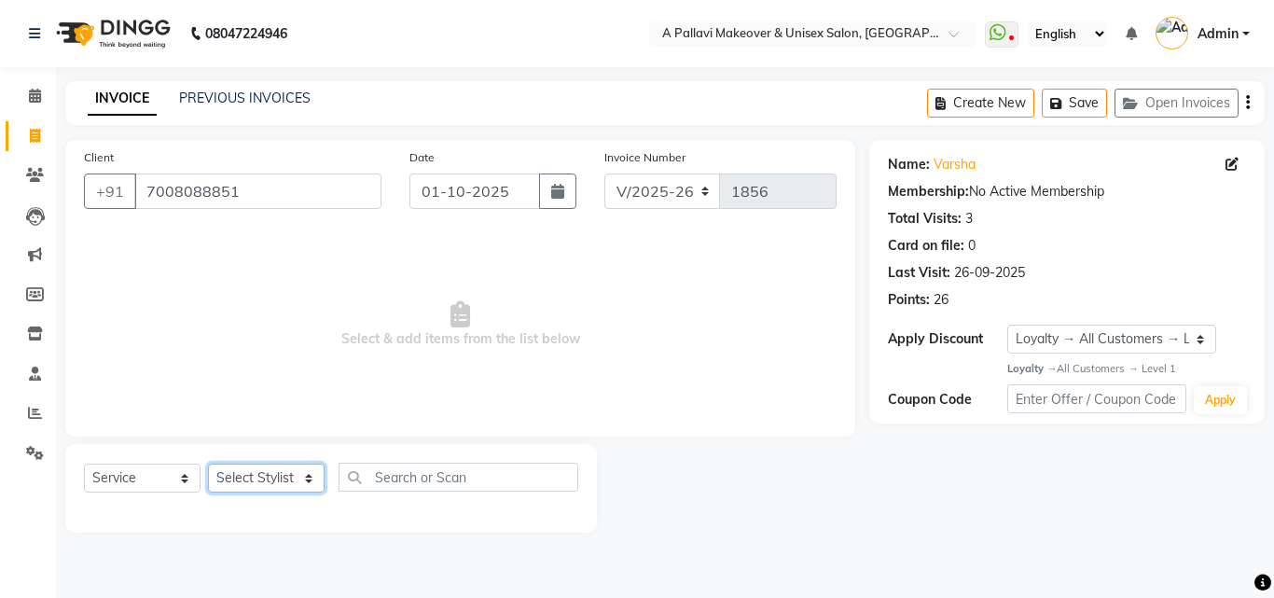
select select "23362"
click at [208, 463] on select "Select Stylist [PERSON_NAME] A PALLAVI Archana [PERSON_NAME] [PERSON_NAME] [PER…" at bounding box center [266, 477] width 117 height 29
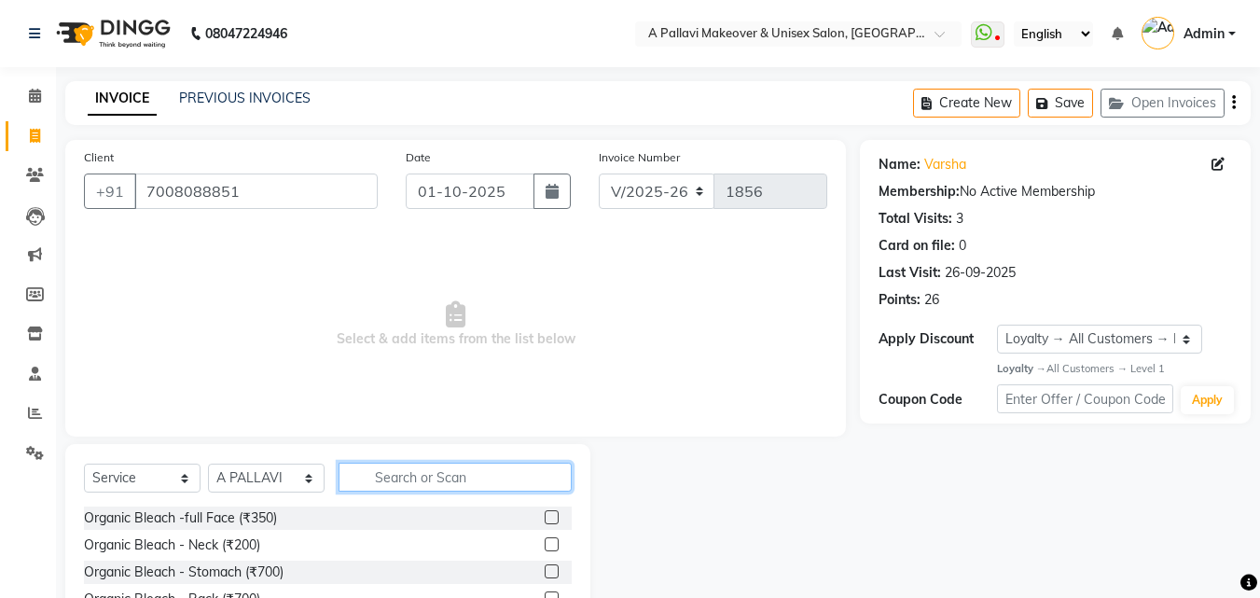
click at [392, 479] on input "text" at bounding box center [454, 476] width 233 height 29
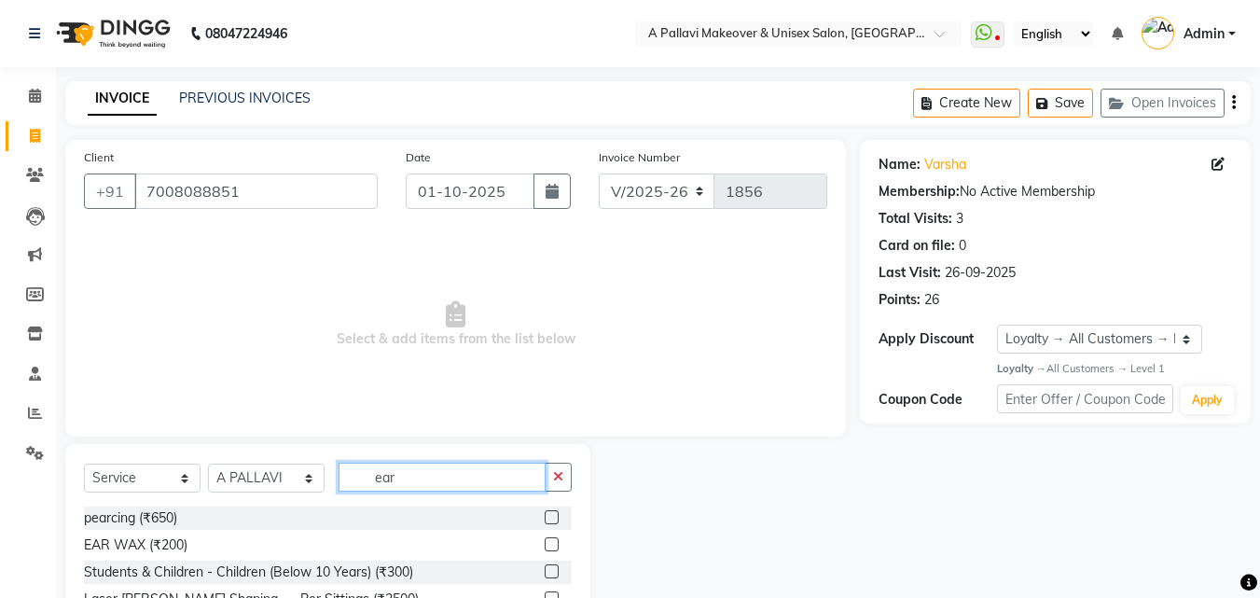
type input "ear"
click at [545, 518] on label at bounding box center [552, 517] width 14 height 14
click at [545, 518] on input "checkbox" at bounding box center [551, 518] width 12 height 12
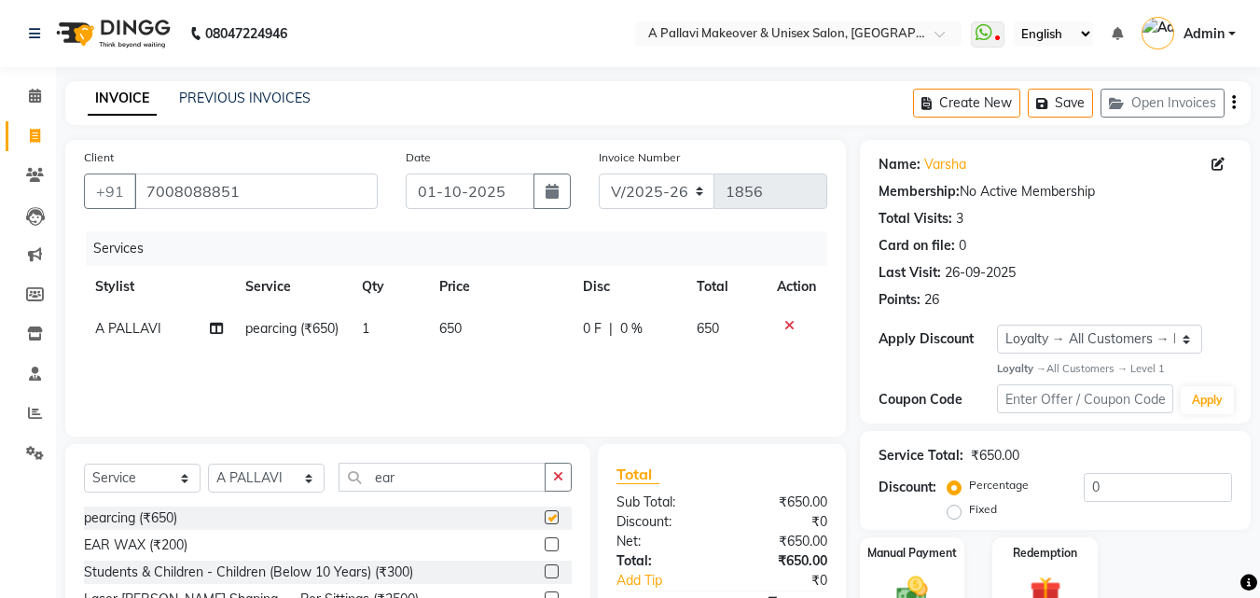
checkbox input "false"
click at [448, 329] on span "650" at bounding box center [450, 328] width 22 height 17
select select "23362"
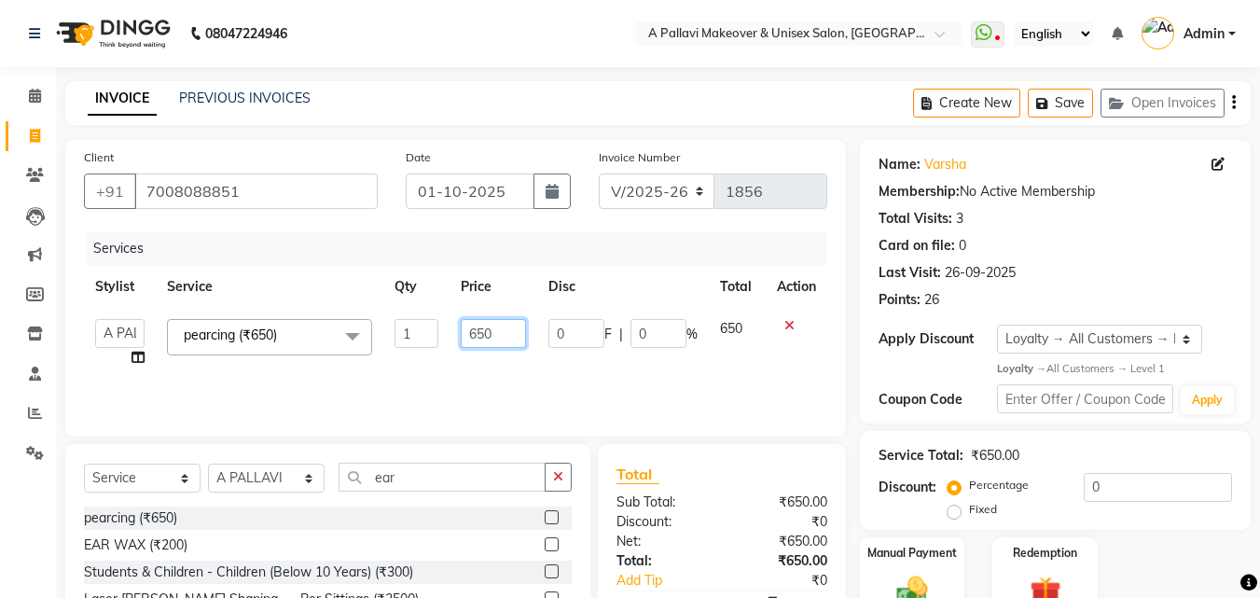
click at [474, 331] on input "650" at bounding box center [493, 333] width 64 height 29
type input "550"
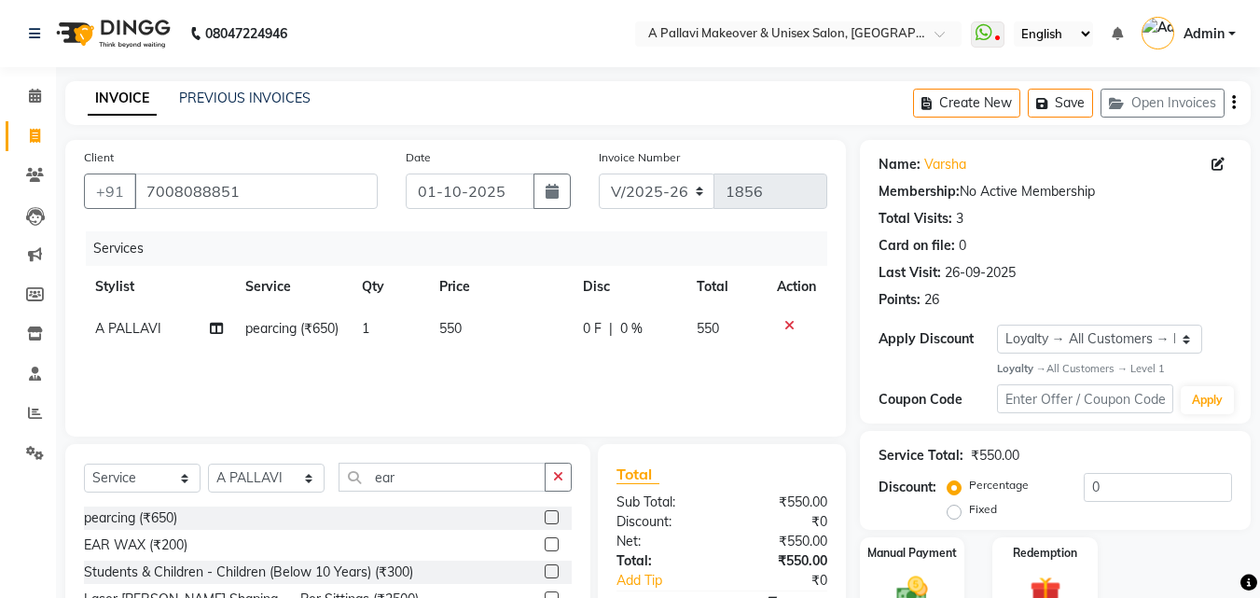
click at [525, 376] on div "Services Stylist Service Qty Price Disc Total Action A PALLAVI pearcing (₹650) …" at bounding box center [455, 324] width 743 height 186
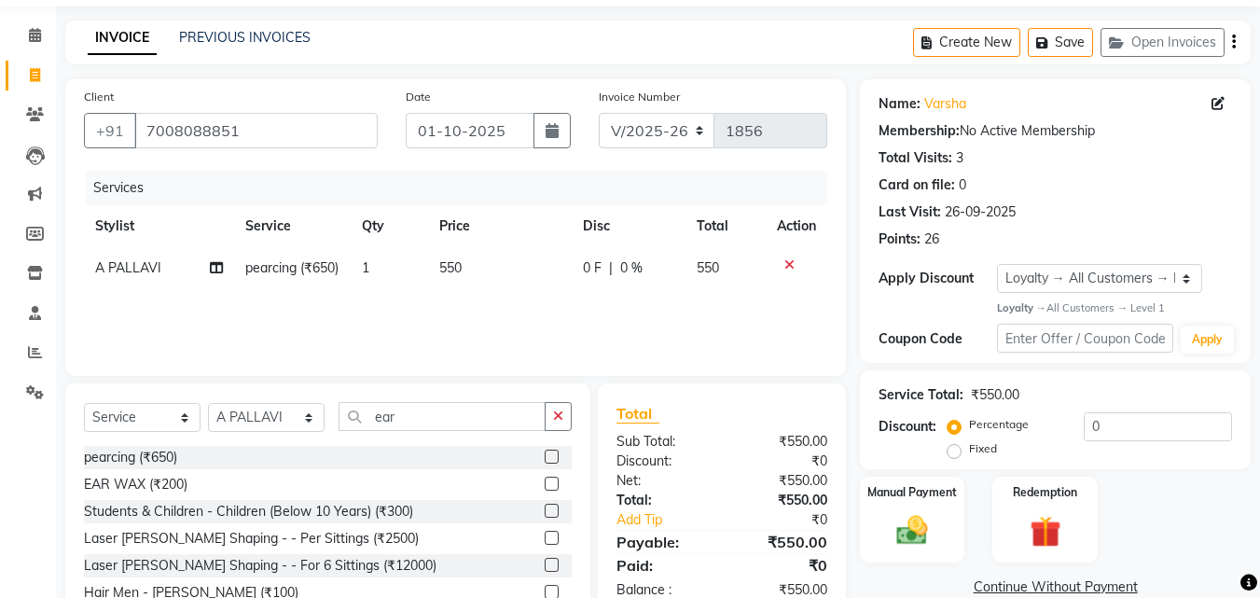
scroll to position [93, 0]
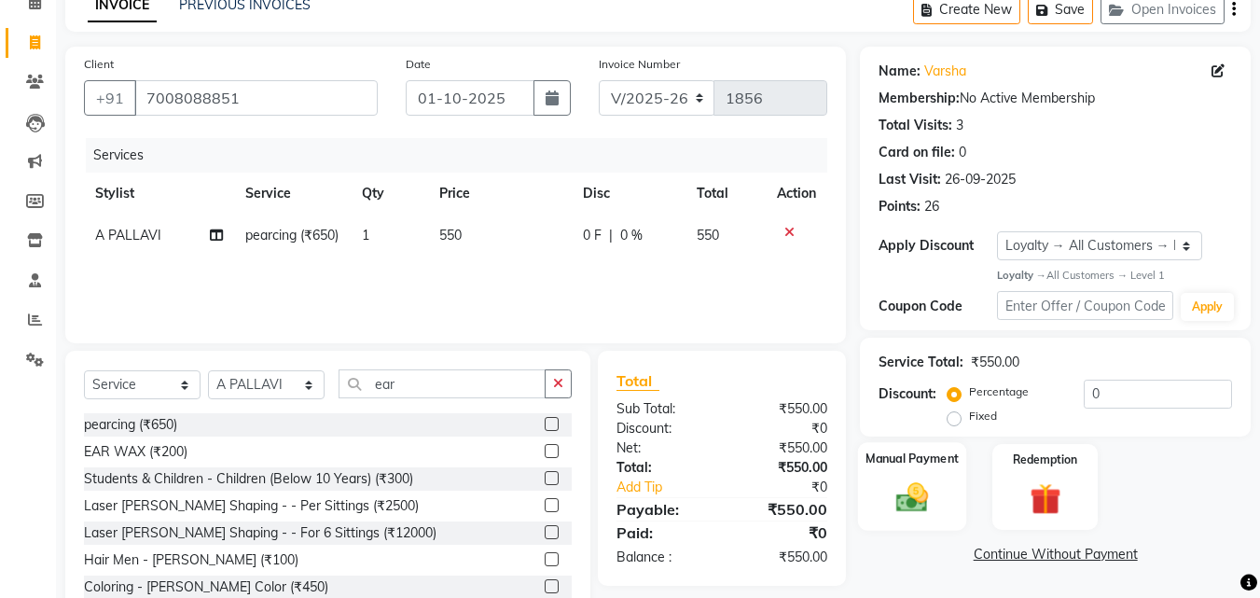
click at [886, 480] on img at bounding box center [912, 497] width 52 height 37
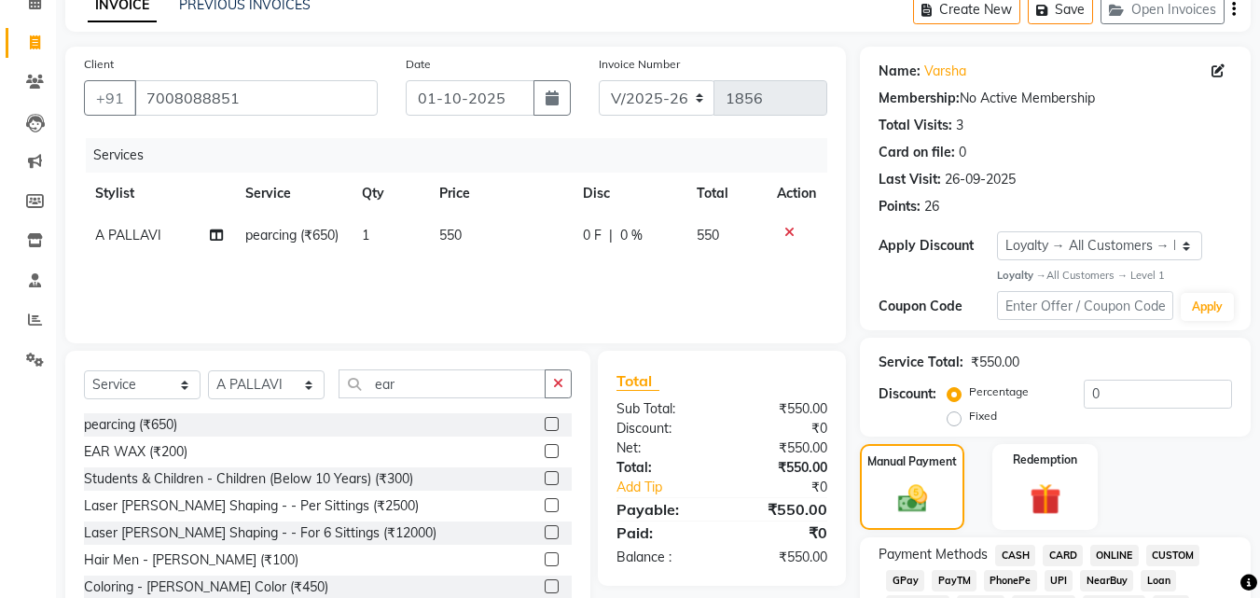
click at [1018, 548] on span "CASH" at bounding box center [1015, 555] width 40 height 21
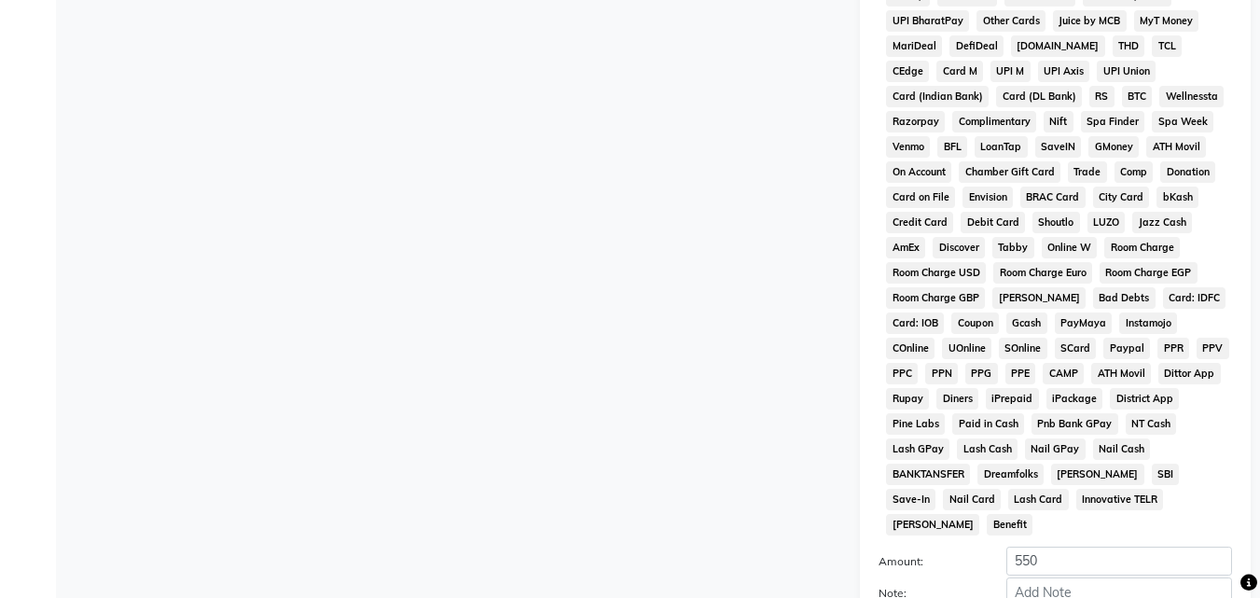
scroll to position [888, 0]
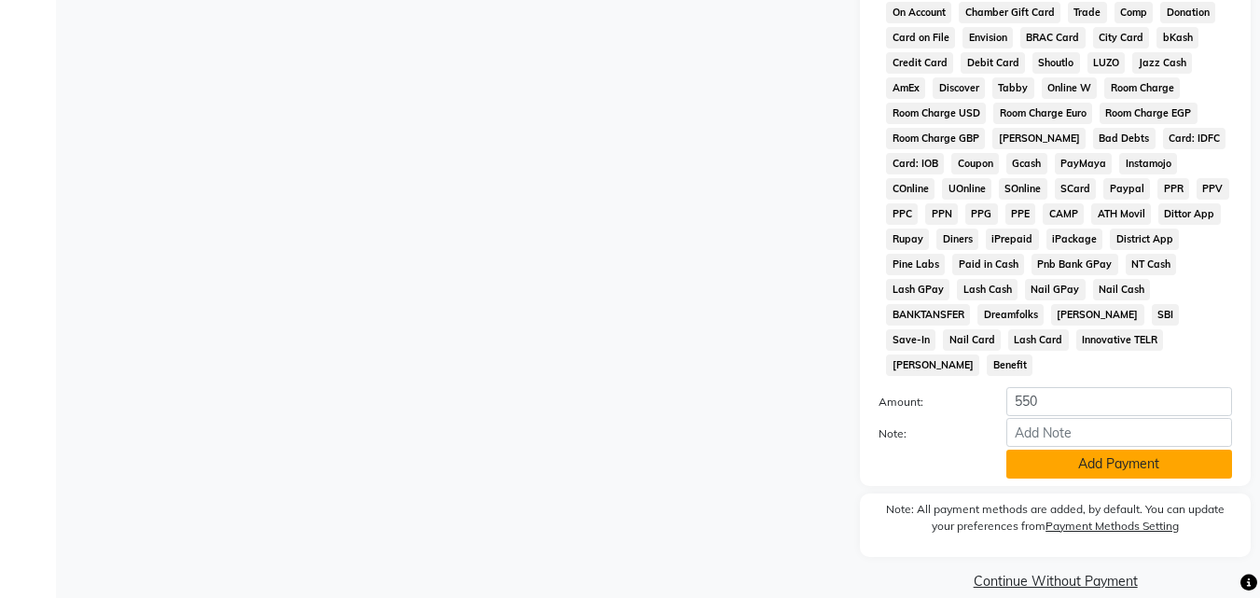
click at [1138, 449] on button "Add Payment" at bounding box center [1119, 463] width 226 height 29
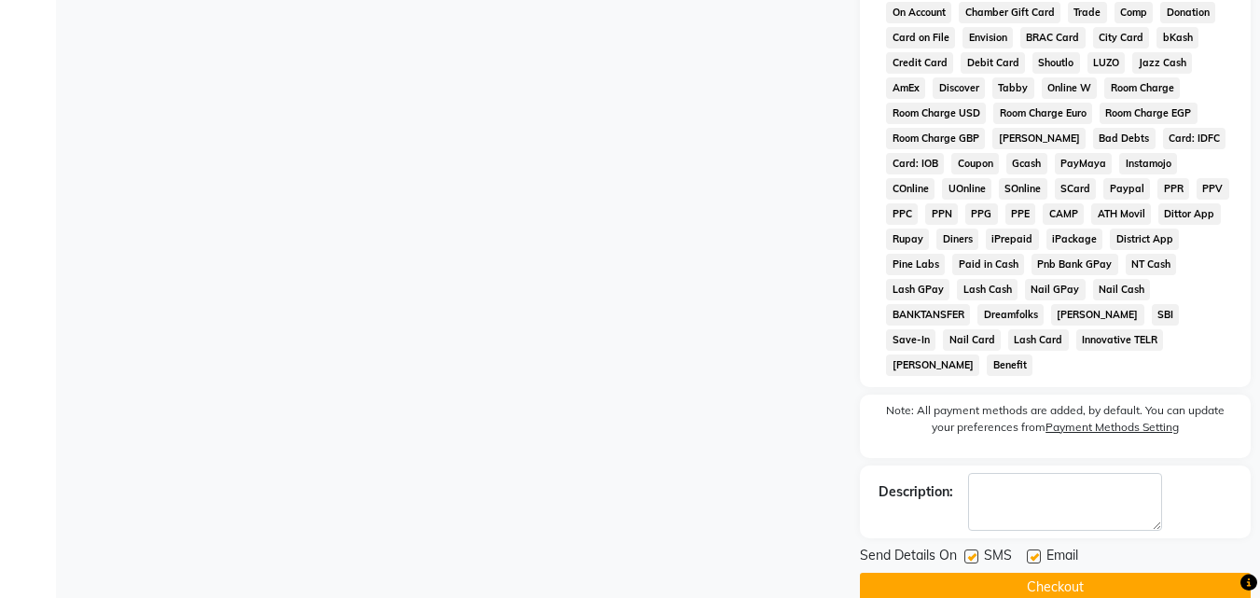
click at [1094, 572] on button "Checkout" at bounding box center [1055, 586] width 391 height 29
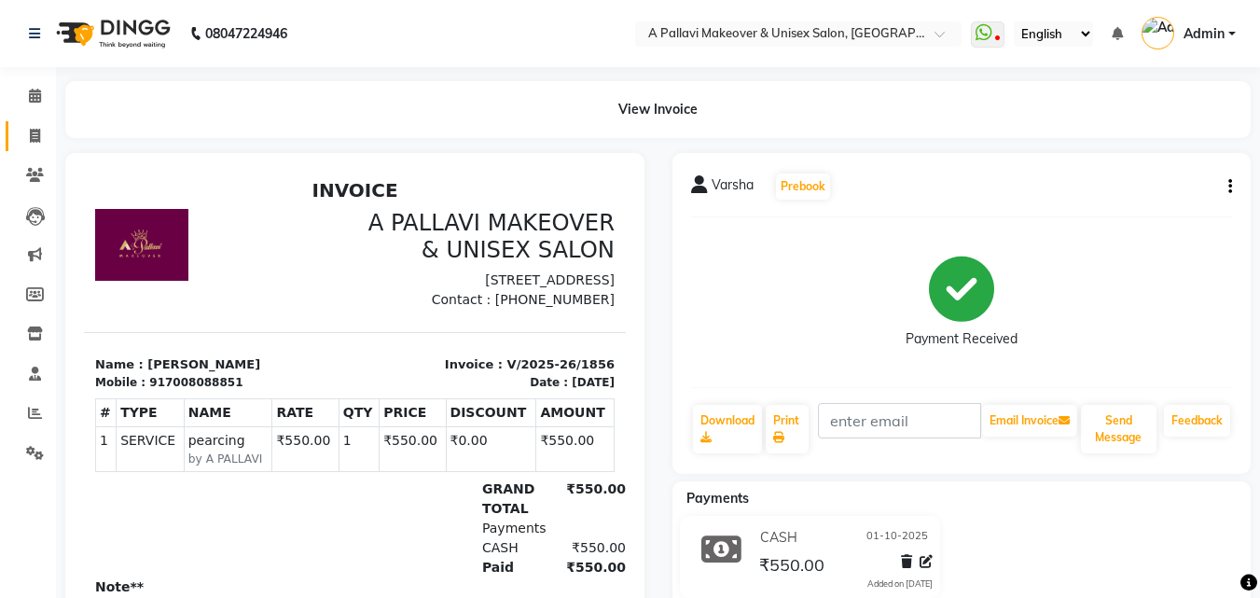
drag, startPoint x: 1087, startPoint y: 441, endPoint x: 37, endPoint y: 136, distance: 1093.2
click at [37, 136] on icon at bounding box center [35, 136] width 10 height 14
select select "service"
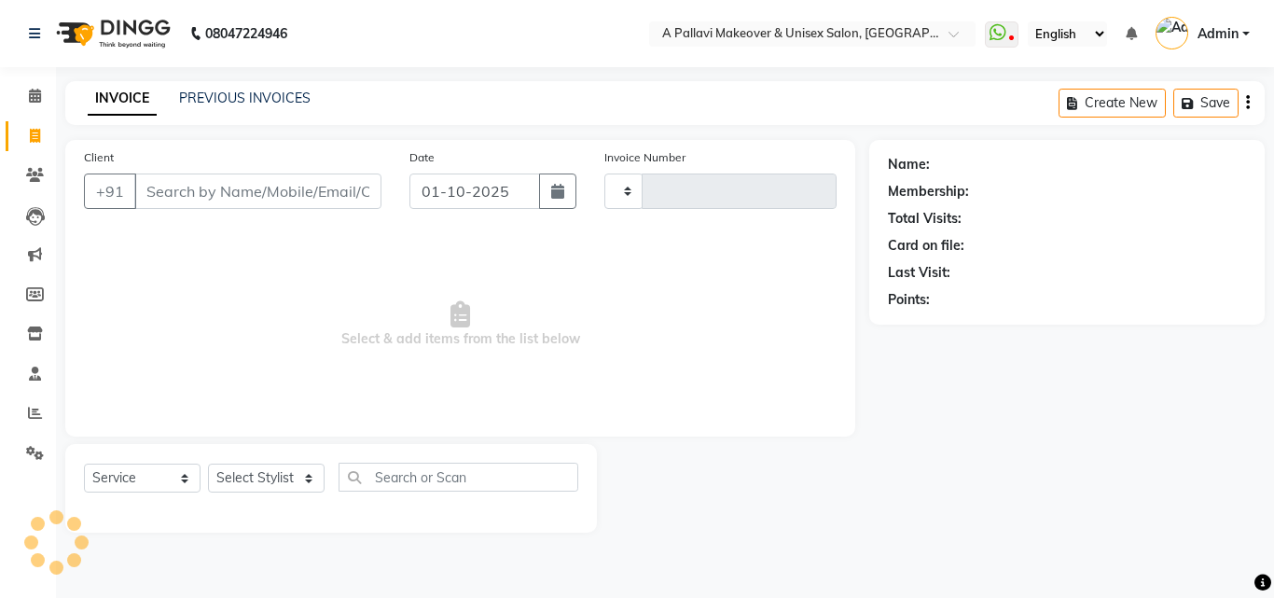
type input "1857"
select select "3573"
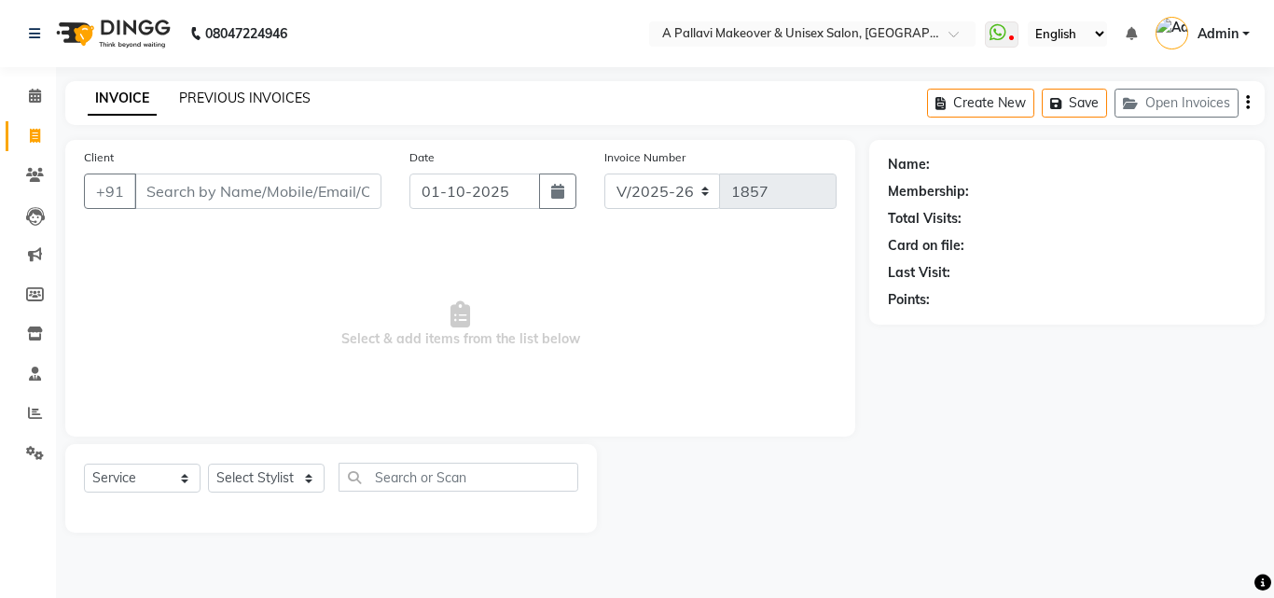
click at [261, 93] on link "PREVIOUS INVOICES" at bounding box center [244, 98] width 131 height 17
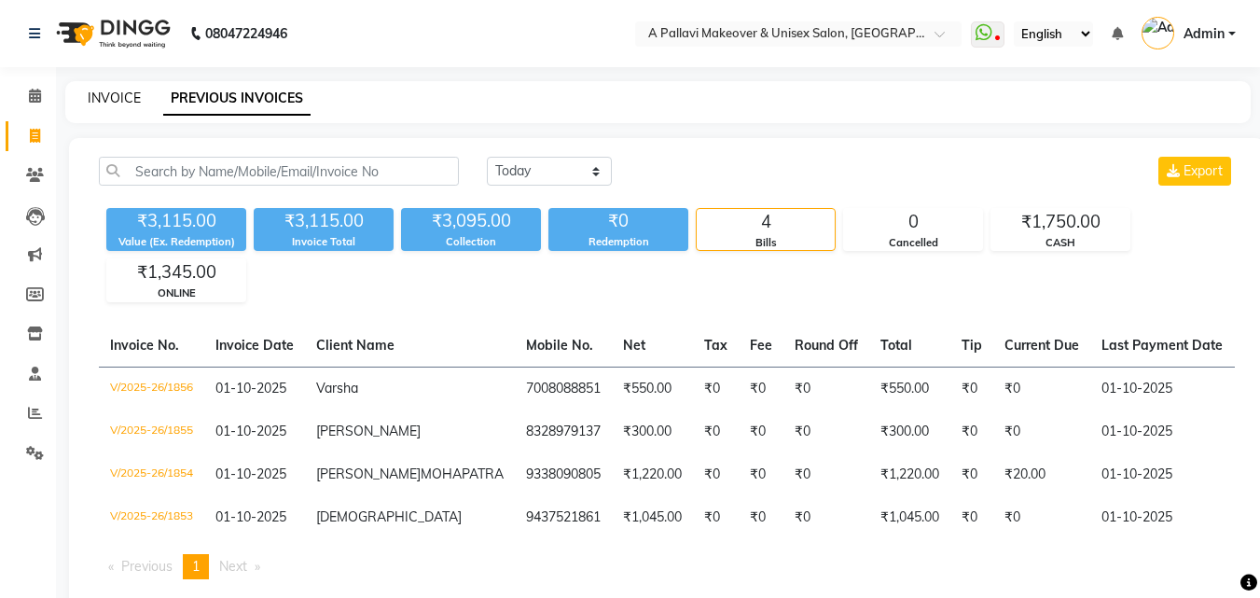
click at [127, 102] on link "INVOICE" at bounding box center [114, 98] width 53 height 17
select select "service"
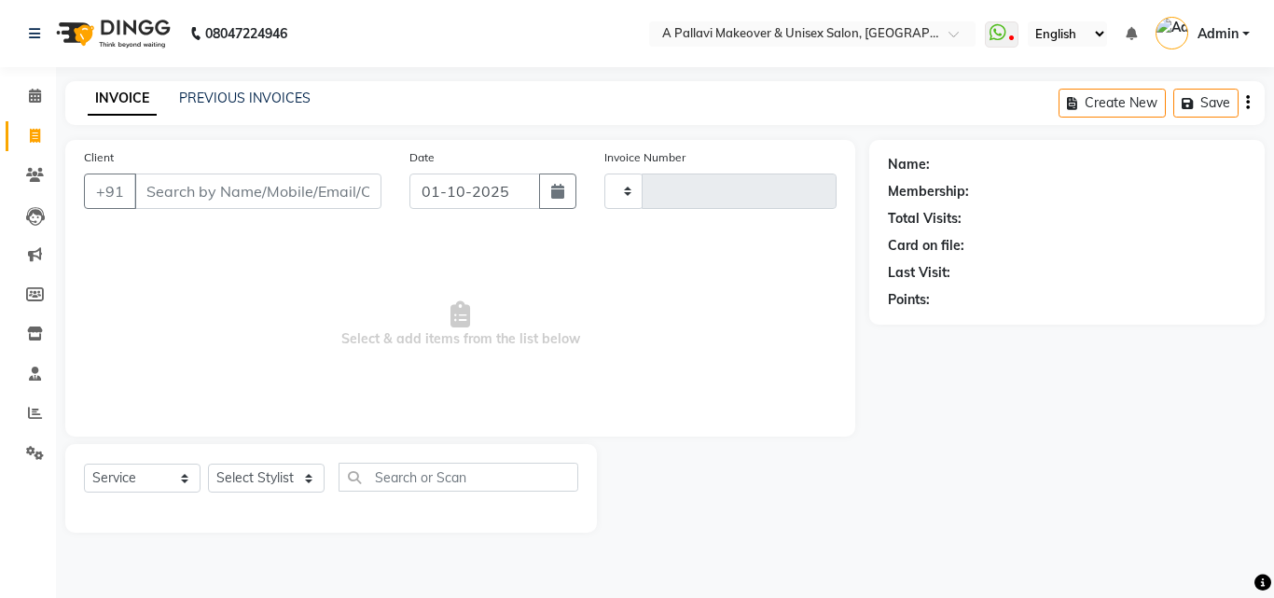
type input "1857"
select select "3573"
